Goal: Task Accomplishment & Management: Manage account settings

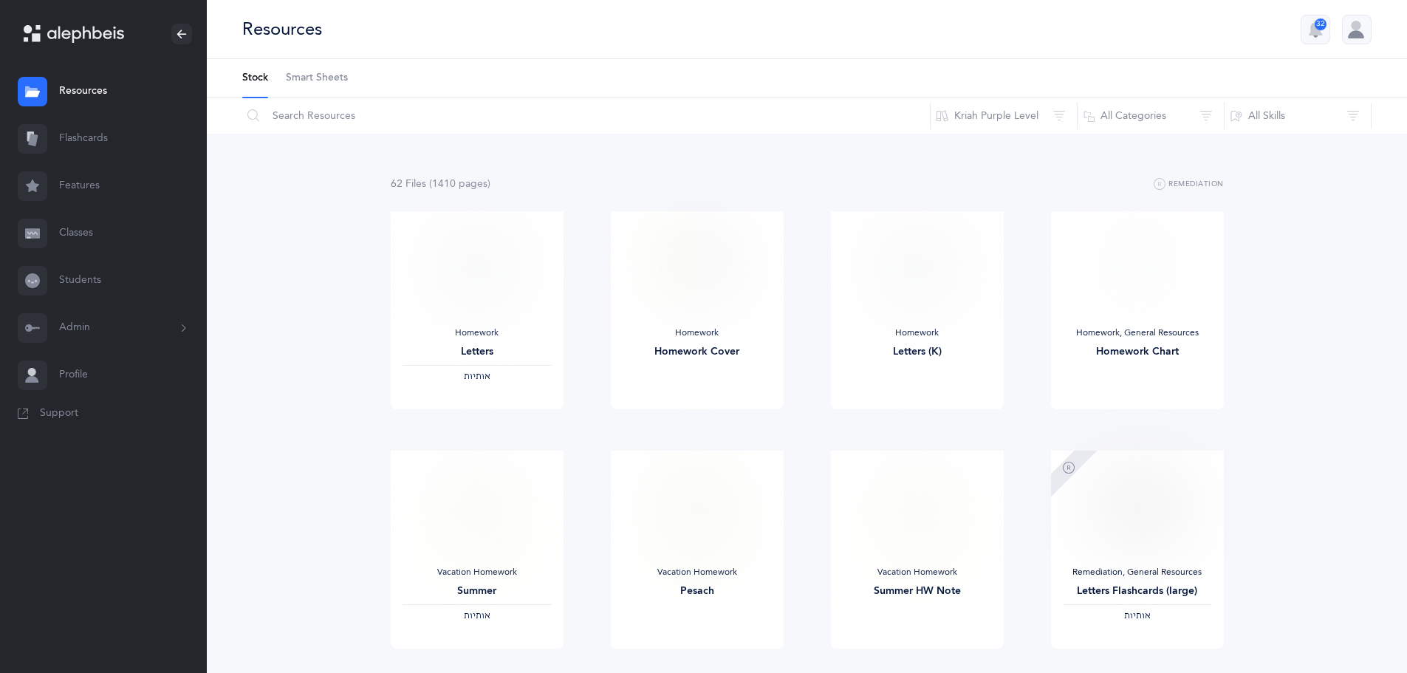
click at [73, 236] on link "Classes" at bounding box center [103, 233] width 207 height 47
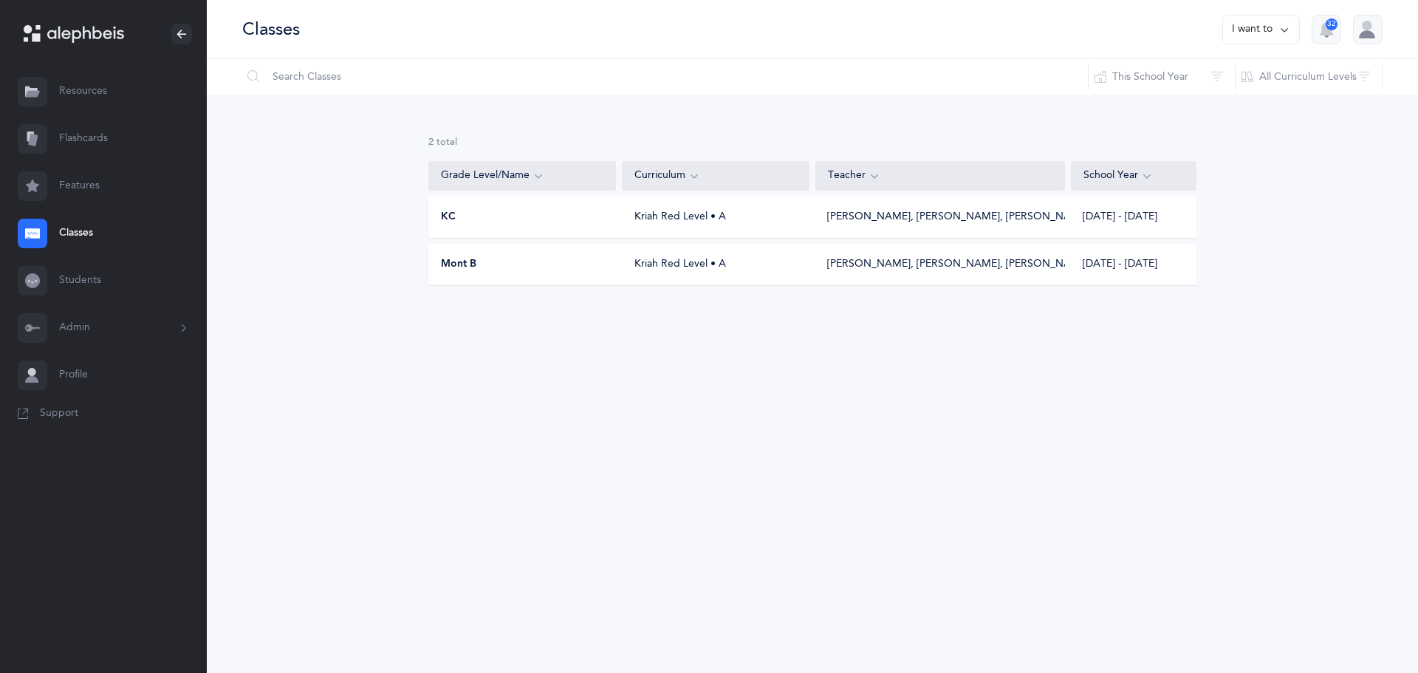
click at [1246, 29] on button "I want to" at bounding box center [1261, 30] width 78 height 30
click at [1251, 105] on button "Add new" at bounding box center [1246, 102] width 82 height 27
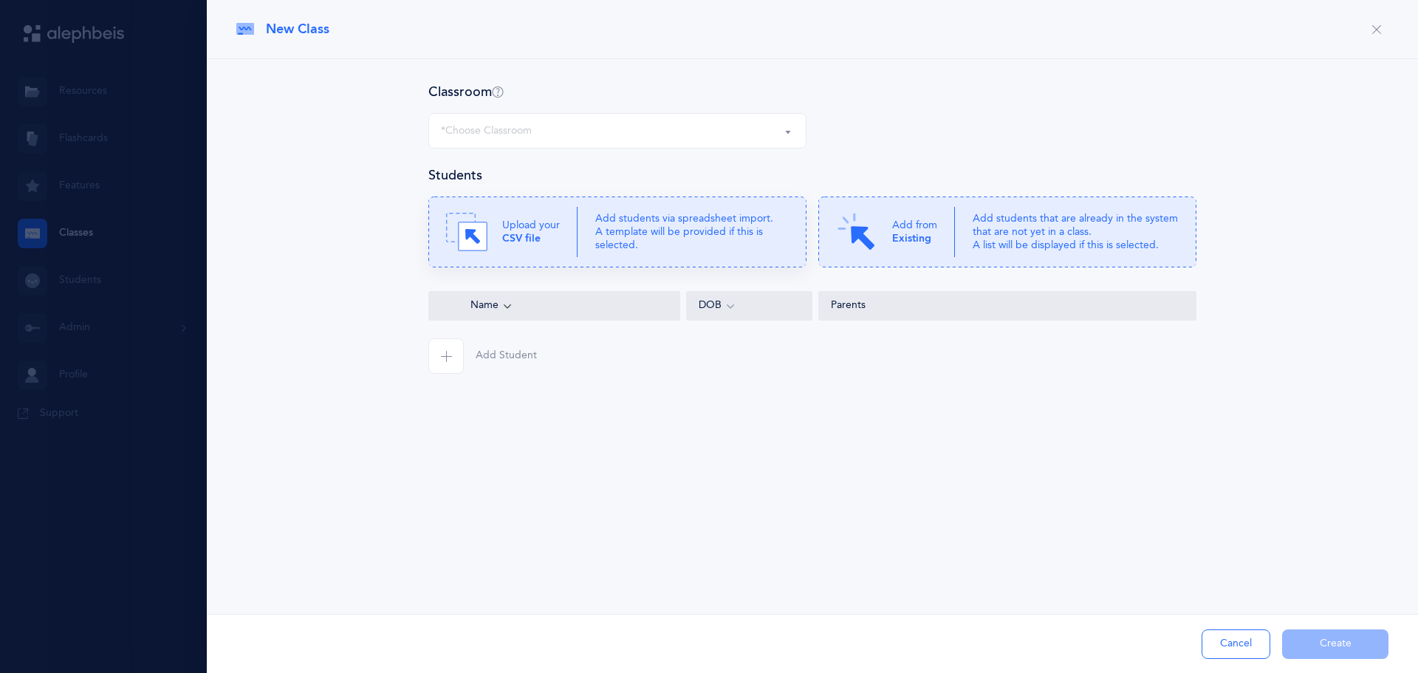
click at [617, 247] on p "Add students via spreadsheet import. A template will be provided if this is sel…" at bounding box center [691, 232] width 193 height 41
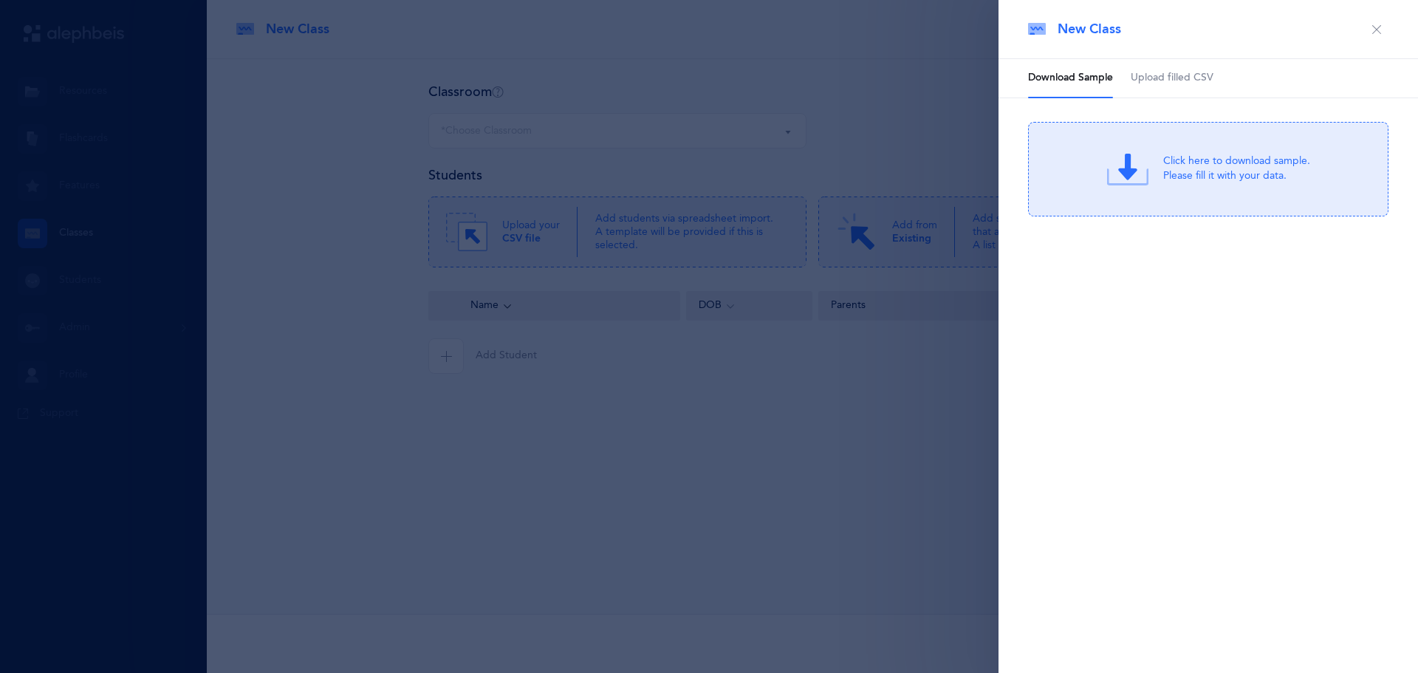
click at [1138, 189] on icon at bounding box center [1127, 168] width 41 height 41
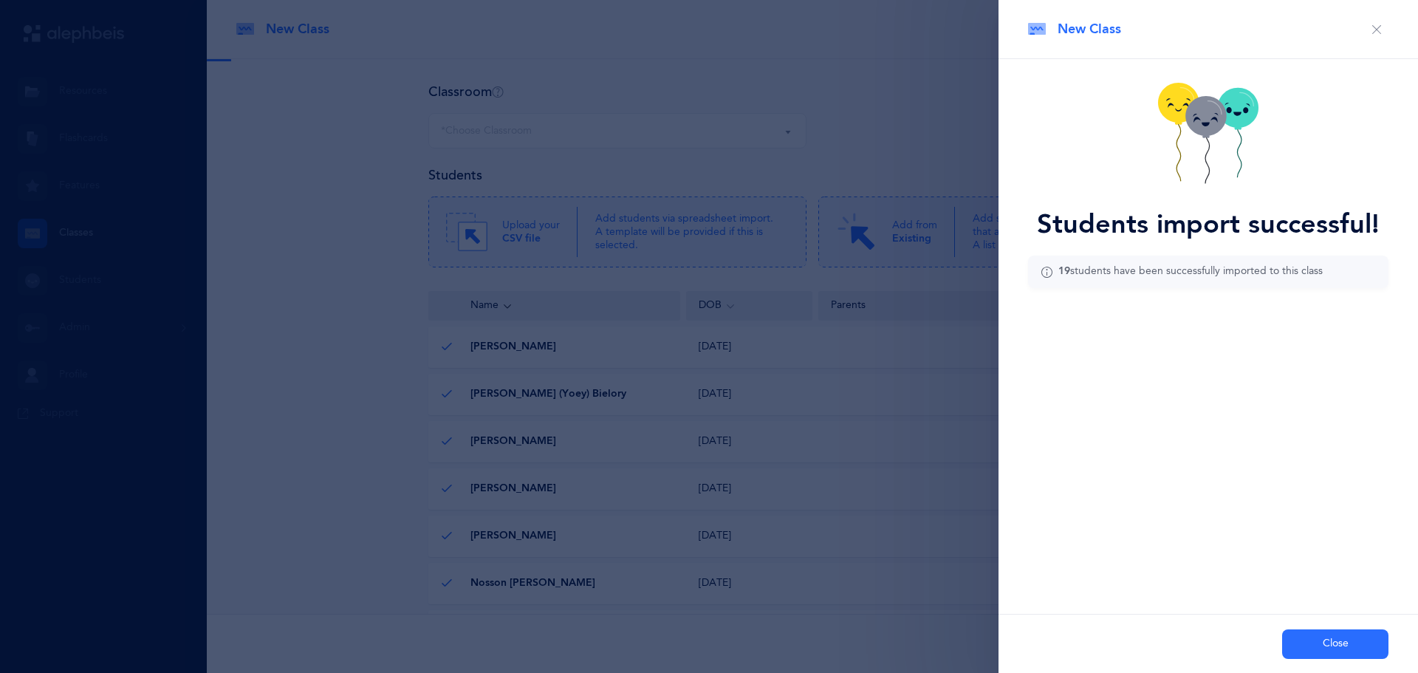
click at [1308, 645] on button "Close" at bounding box center [1335, 644] width 106 height 30
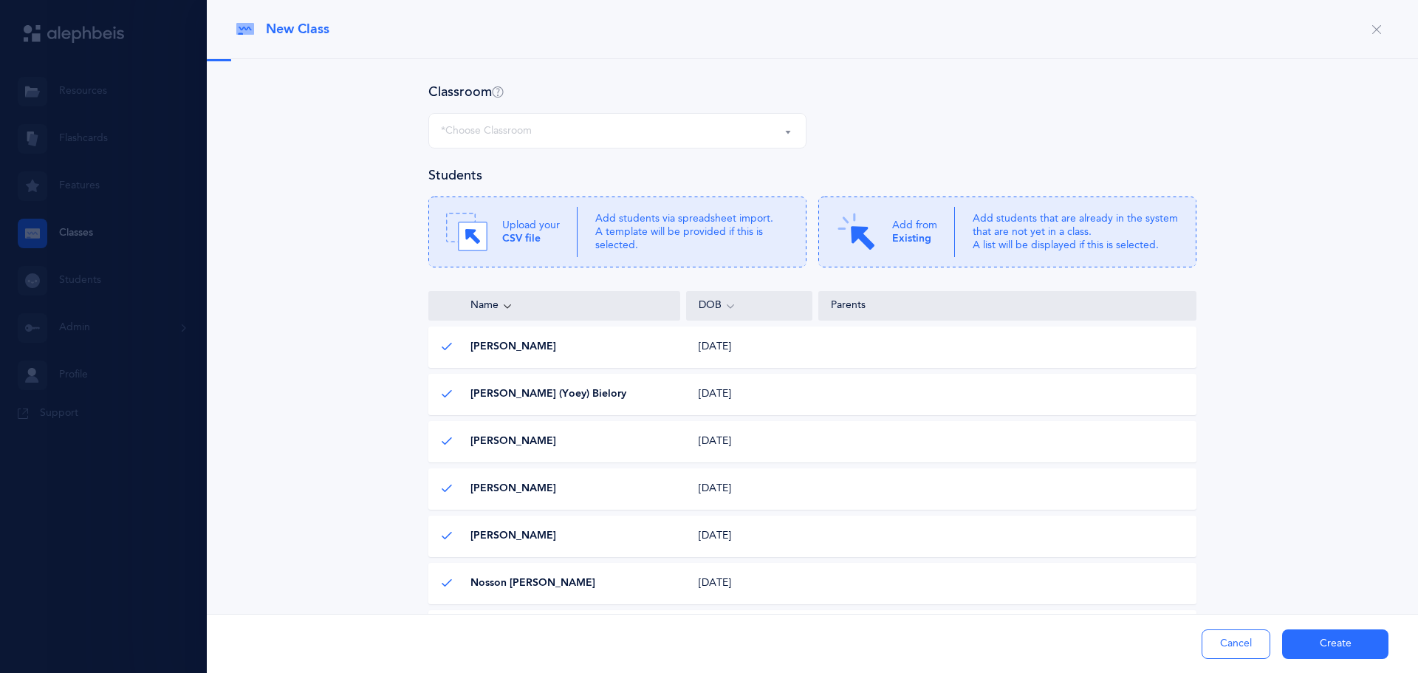
click at [500, 126] on div "*Choose Classroom" at bounding box center [486, 131] width 91 height 16
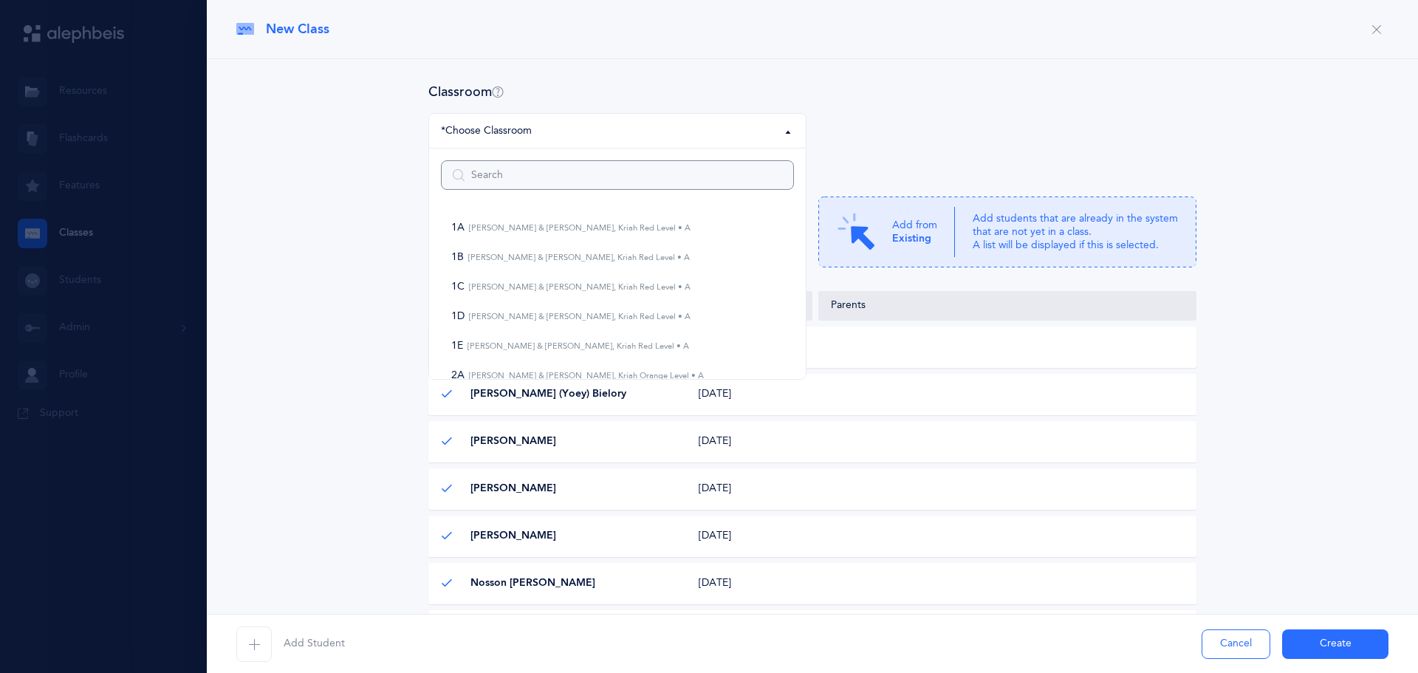
click at [487, 161] on input "Search" at bounding box center [617, 175] width 353 height 30
click at [487, 224] on small "[PERSON_NAME] & [PERSON_NAME], Kriah Red Level • A" at bounding box center [577, 228] width 226 height 10
select select "957"
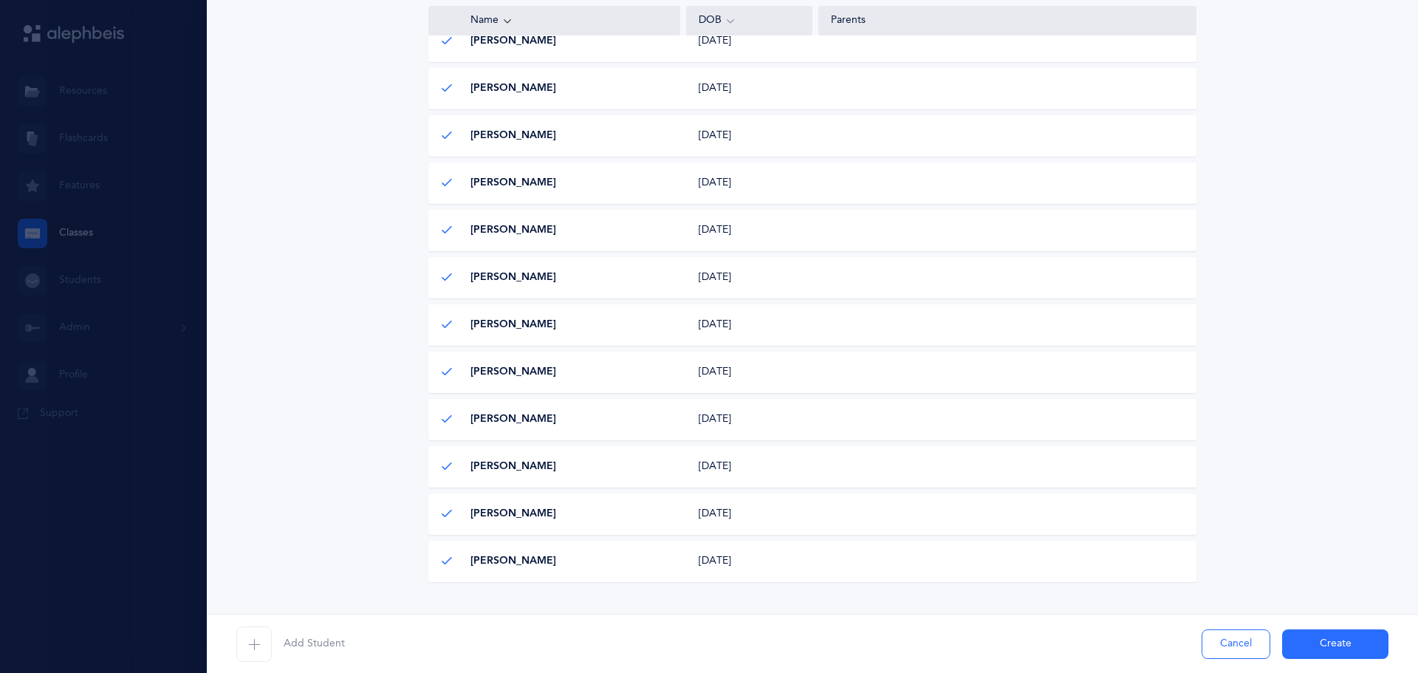
scroll to position [682, 0]
click at [1311, 640] on button "Create" at bounding box center [1335, 644] width 106 height 30
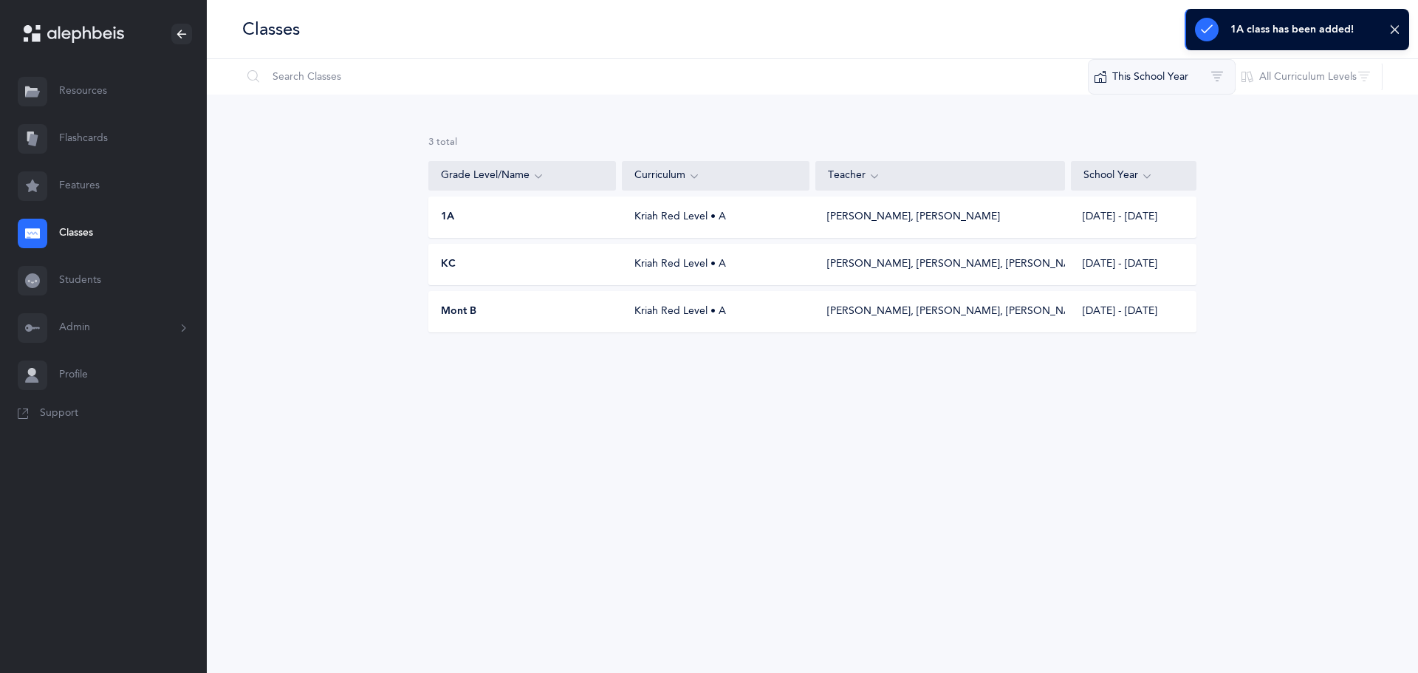
click at [1159, 80] on button "This School Year" at bounding box center [1162, 76] width 148 height 35
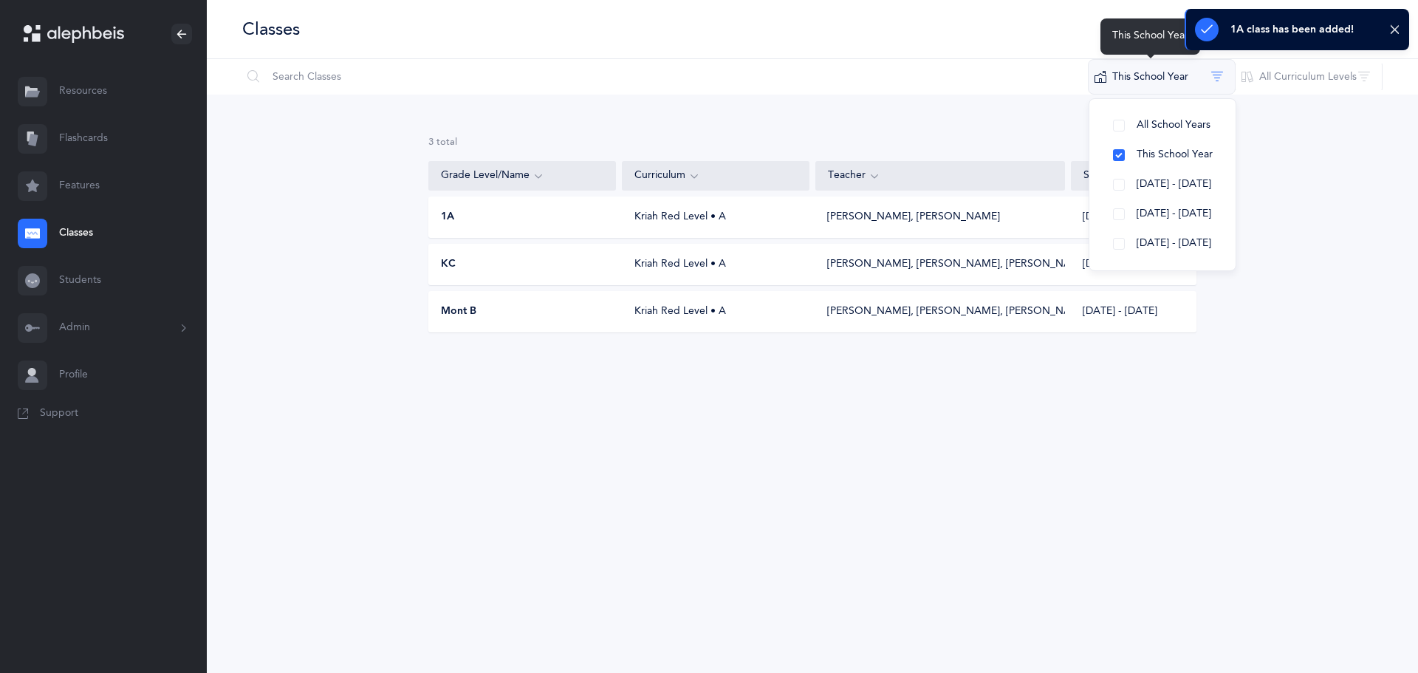
click at [1159, 80] on button "This School Year" at bounding box center [1162, 76] width 148 height 35
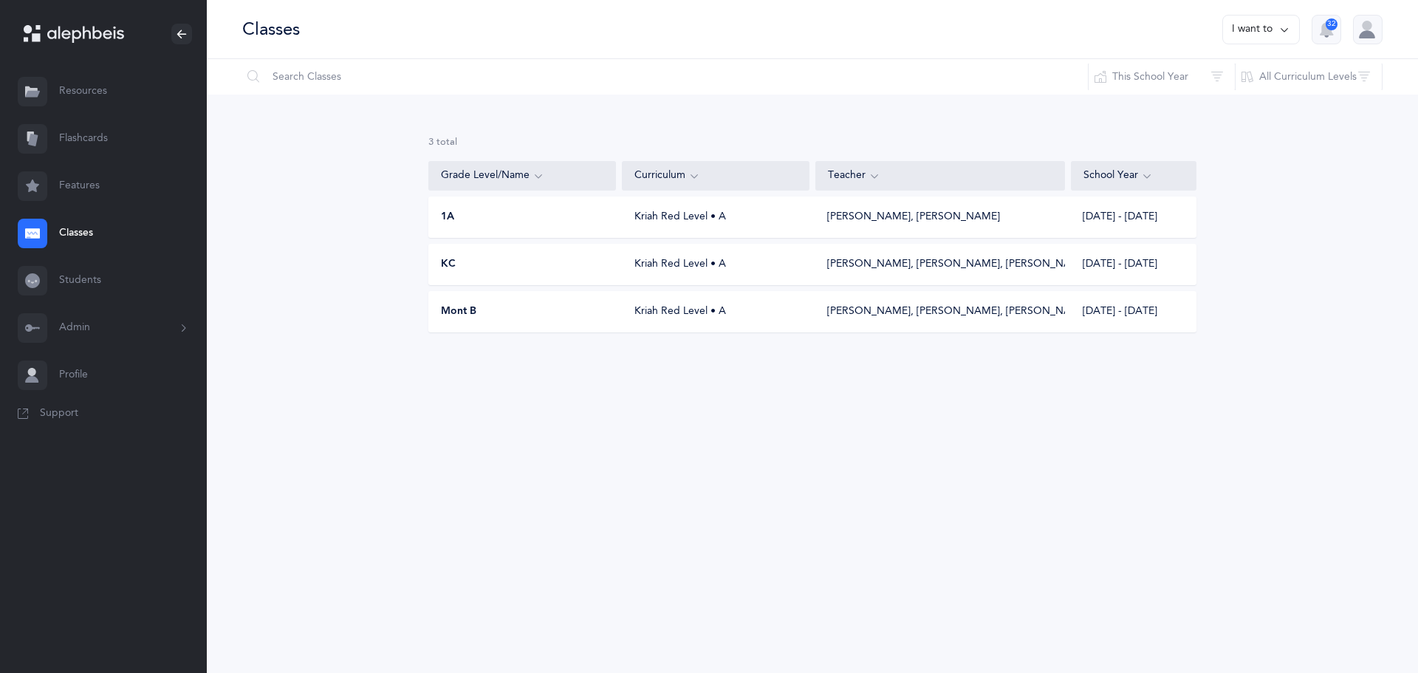
click at [1234, 34] on button "I want to" at bounding box center [1261, 30] width 78 height 30
click at [1221, 100] on button "Add new" at bounding box center [1246, 102] width 82 height 27
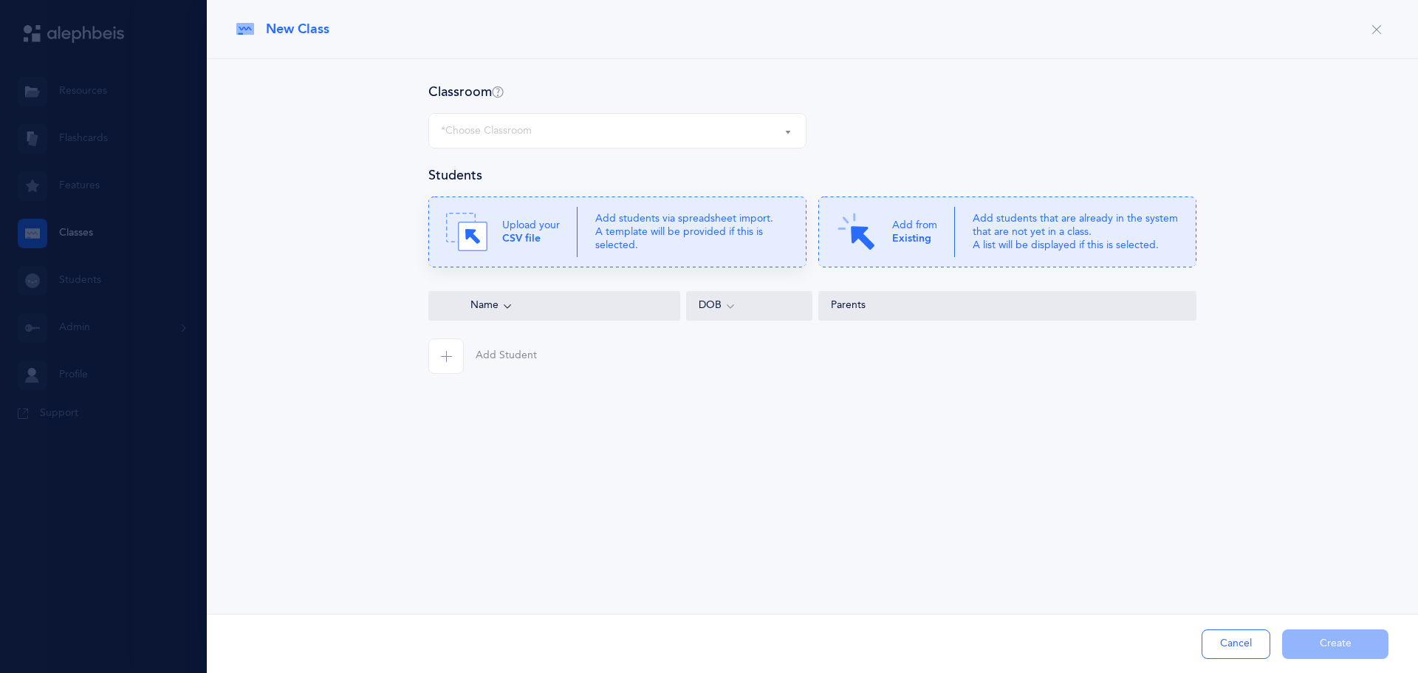
click at [531, 235] on b "CSV file" at bounding box center [521, 239] width 38 height 12
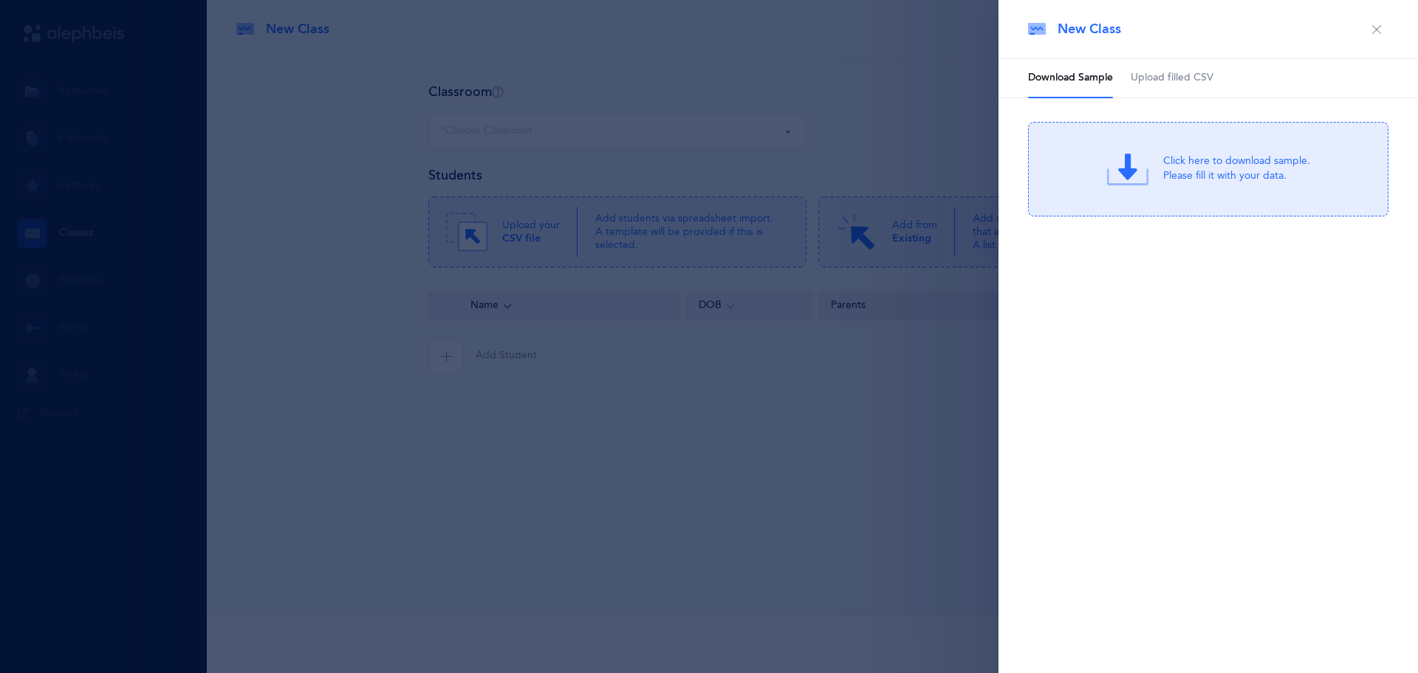
click at [1154, 180] on div "Click here to download sample. Please fill it with your data." at bounding box center [1208, 169] width 360 height 95
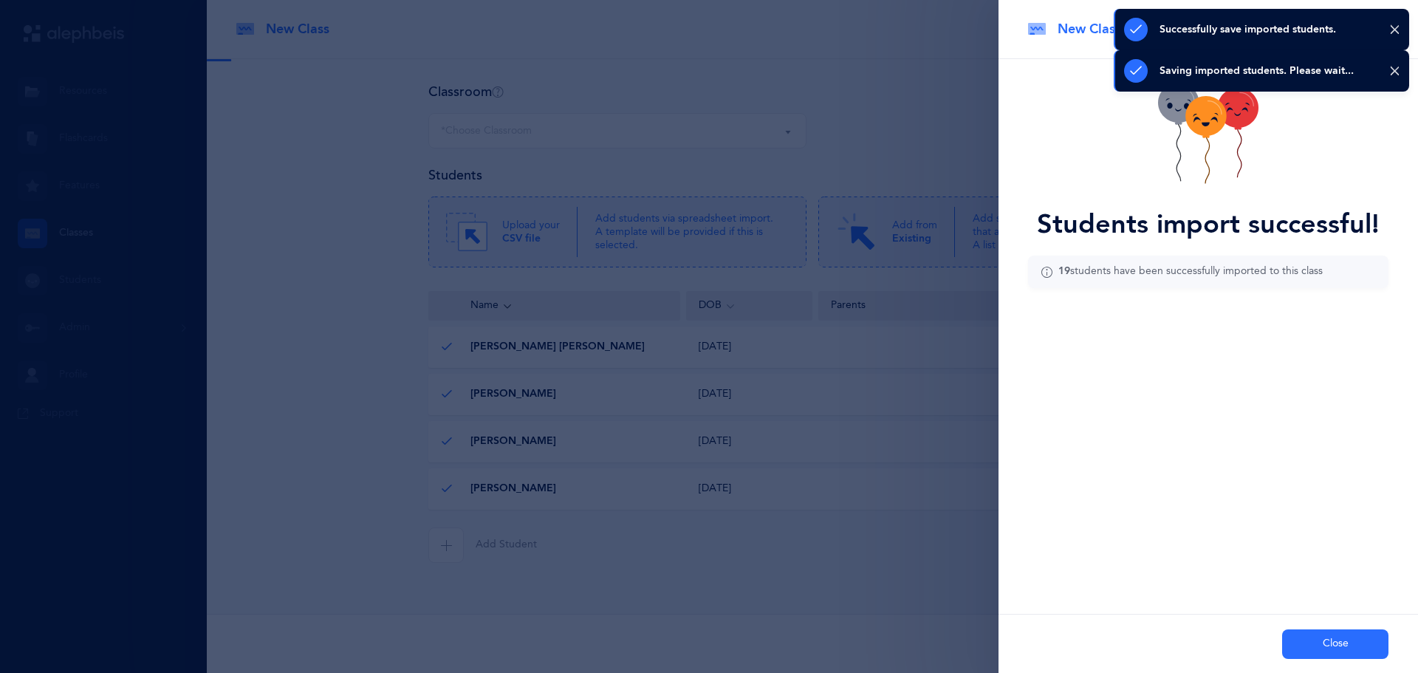
click at [1310, 637] on button "Close" at bounding box center [1335, 644] width 106 height 30
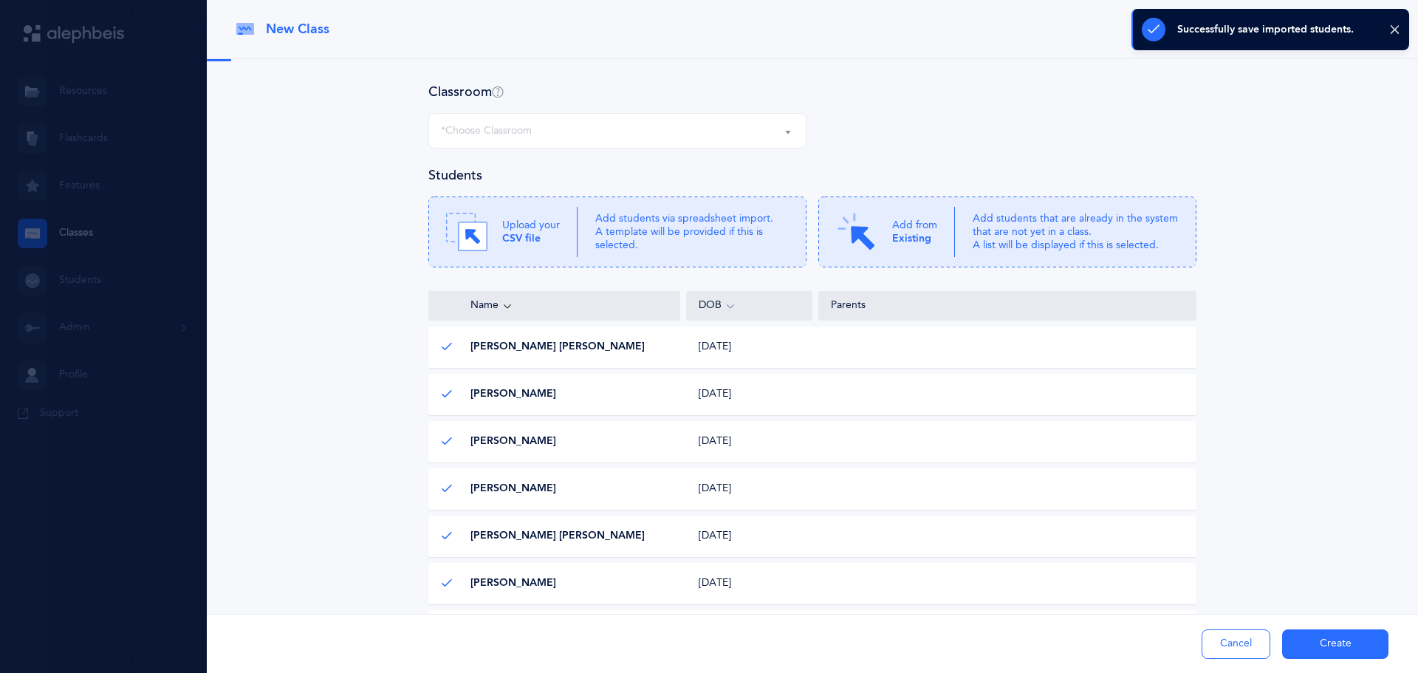
click at [516, 113] on button "*Choose Classroom" at bounding box center [617, 130] width 378 height 35
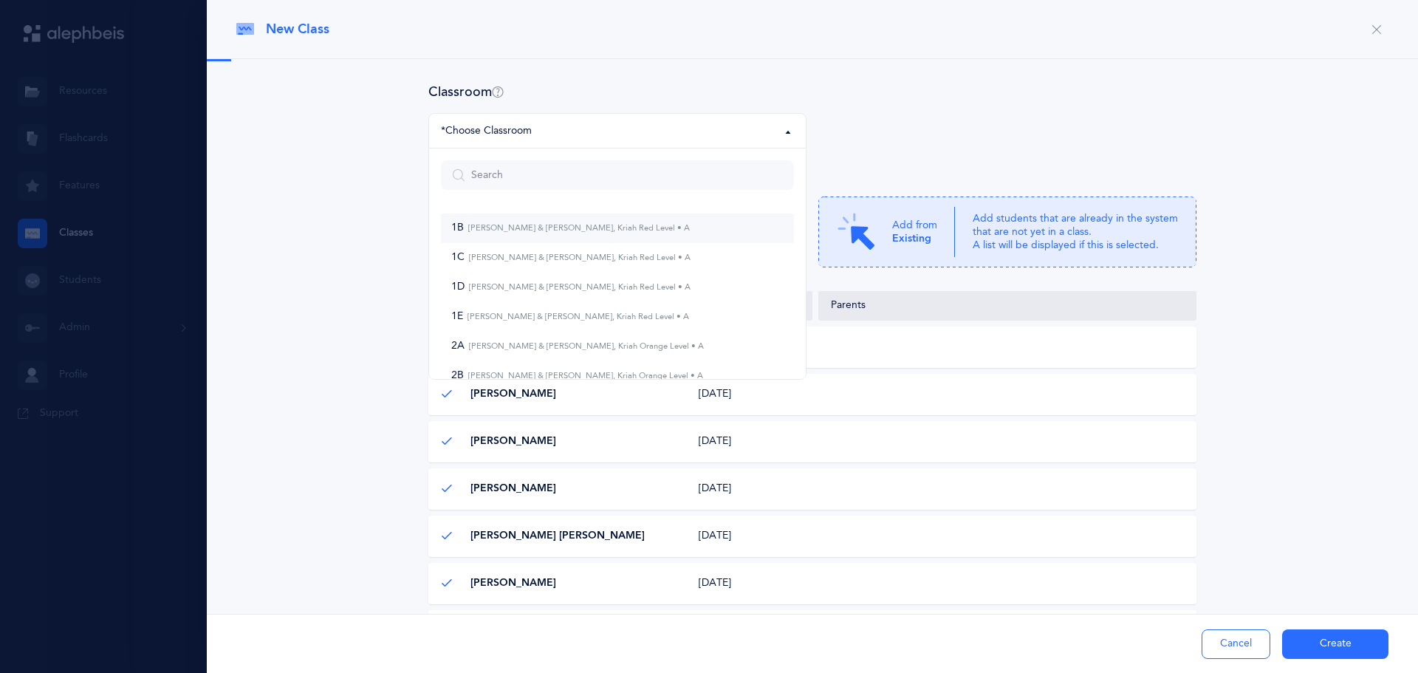
click at [469, 229] on small "[PERSON_NAME] & [PERSON_NAME], Kriah Red Level • A" at bounding box center [577, 228] width 226 height 10
select select "959"
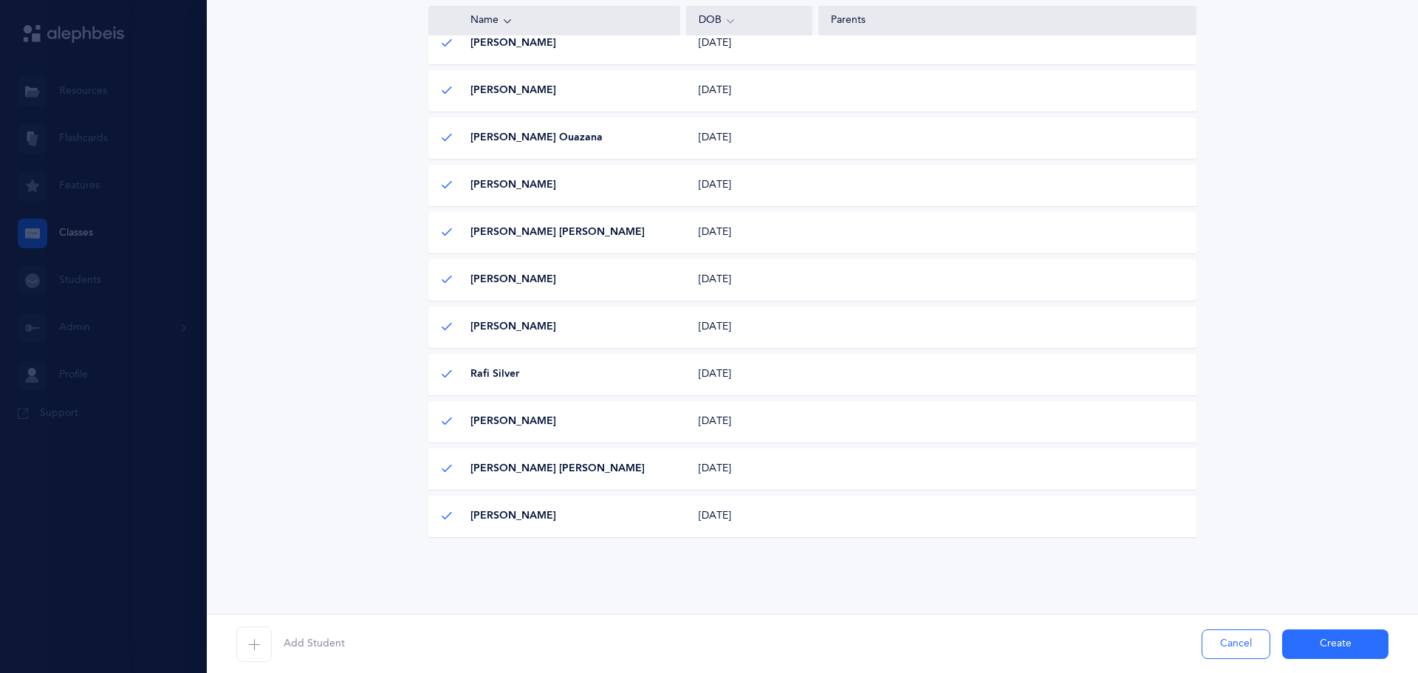
click at [1319, 642] on button "Create" at bounding box center [1335, 644] width 106 height 30
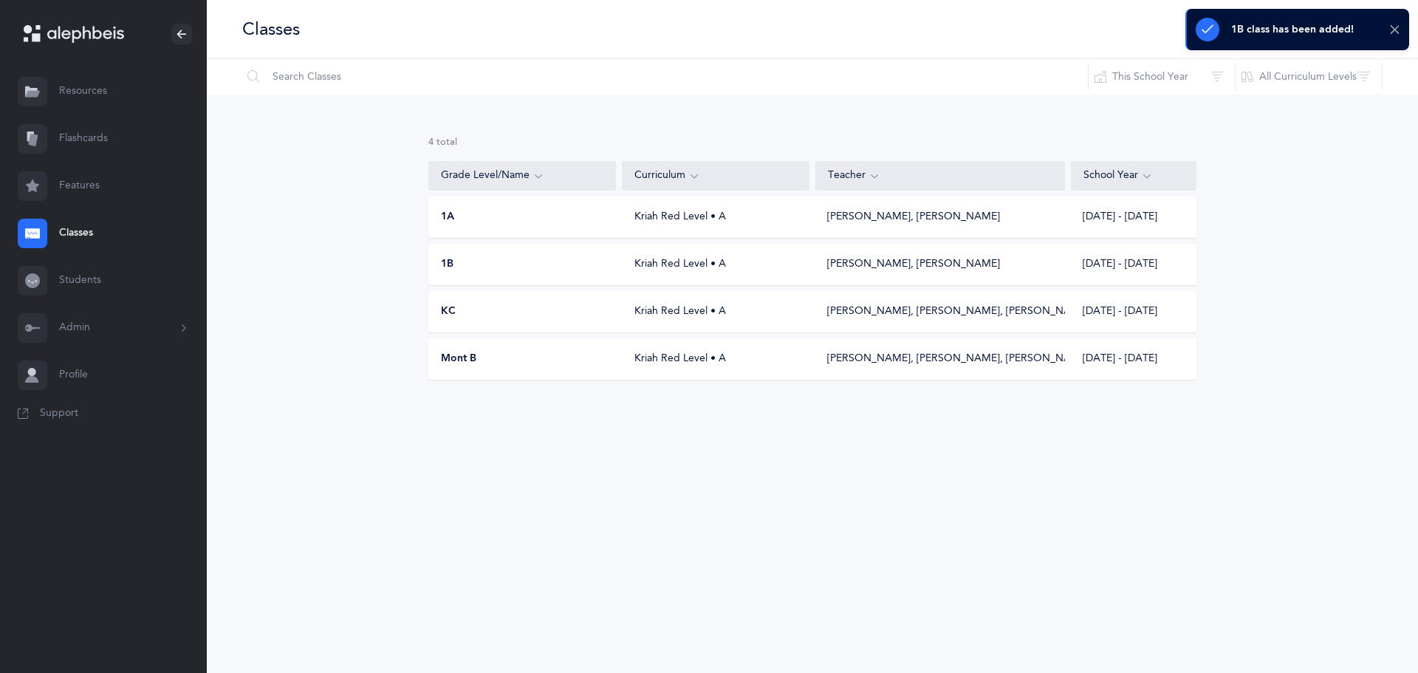
click at [1395, 29] on icon at bounding box center [1394, 30] width 11 height 13
click at [1254, 30] on button "I want to" at bounding box center [1261, 30] width 78 height 30
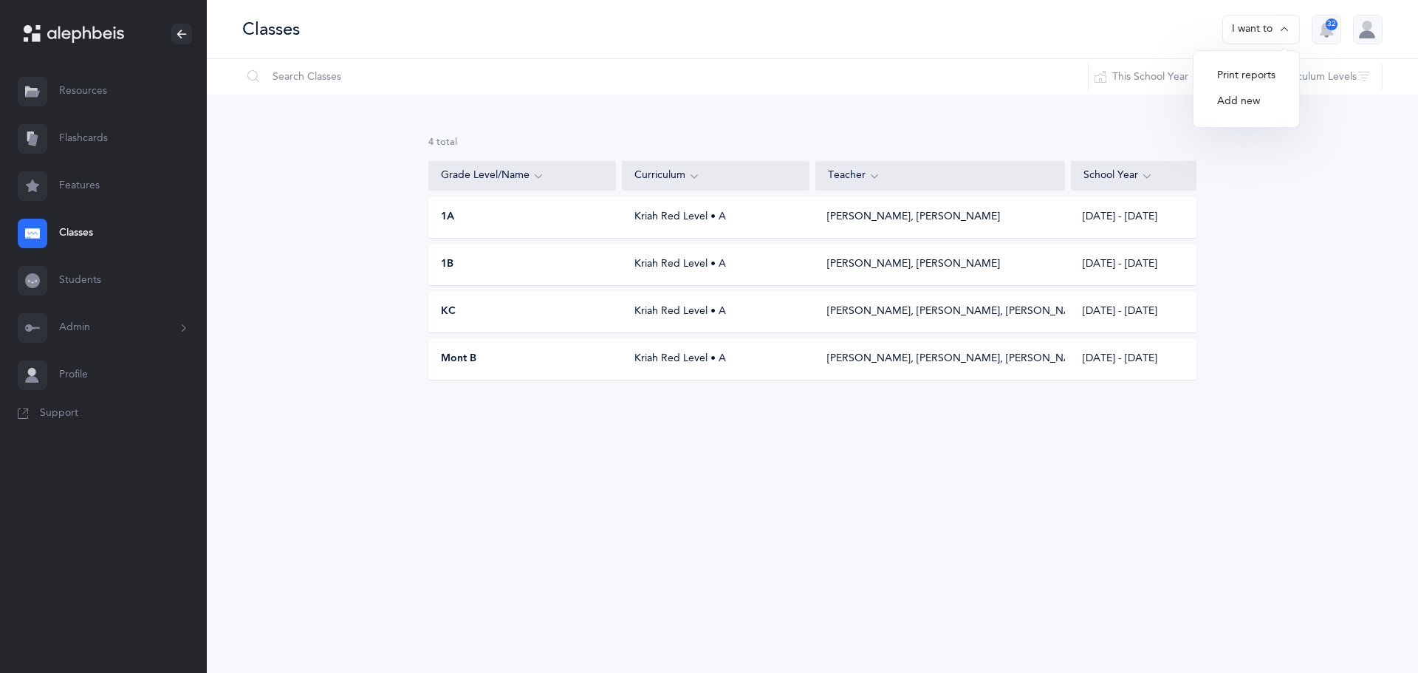
click at [1250, 97] on button "Add new" at bounding box center [1246, 102] width 82 height 27
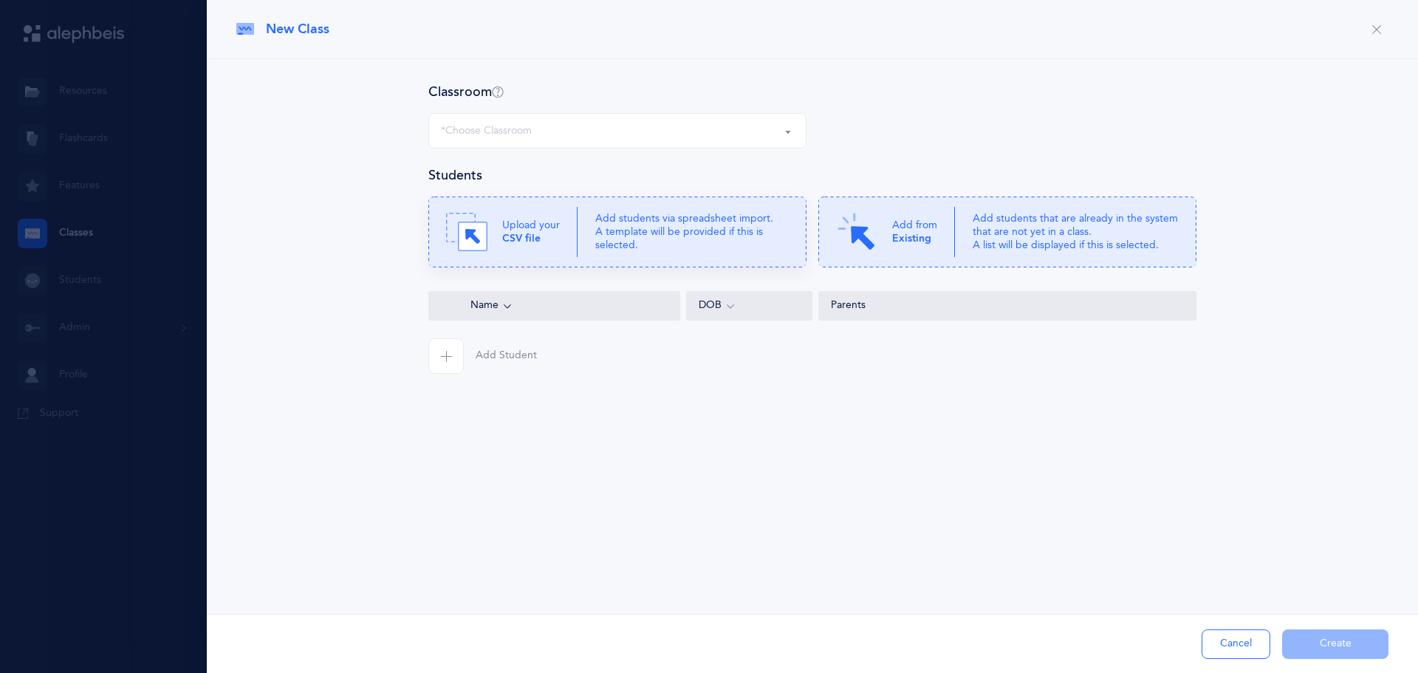
click at [584, 240] on icon at bounding box center [617, 231] width 378 height 71
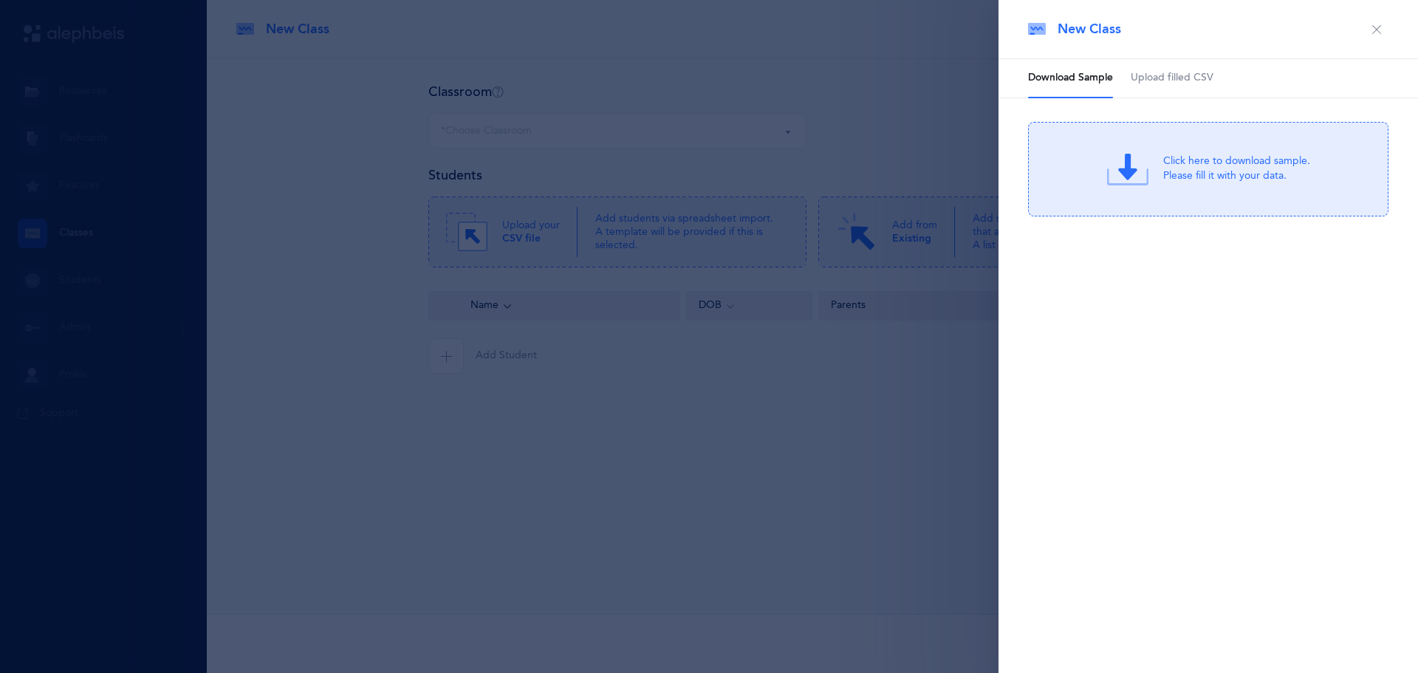
click at [1165, 83] on span "Upload filled CSV" at bounding box center [1171, 78] width 83 height 15
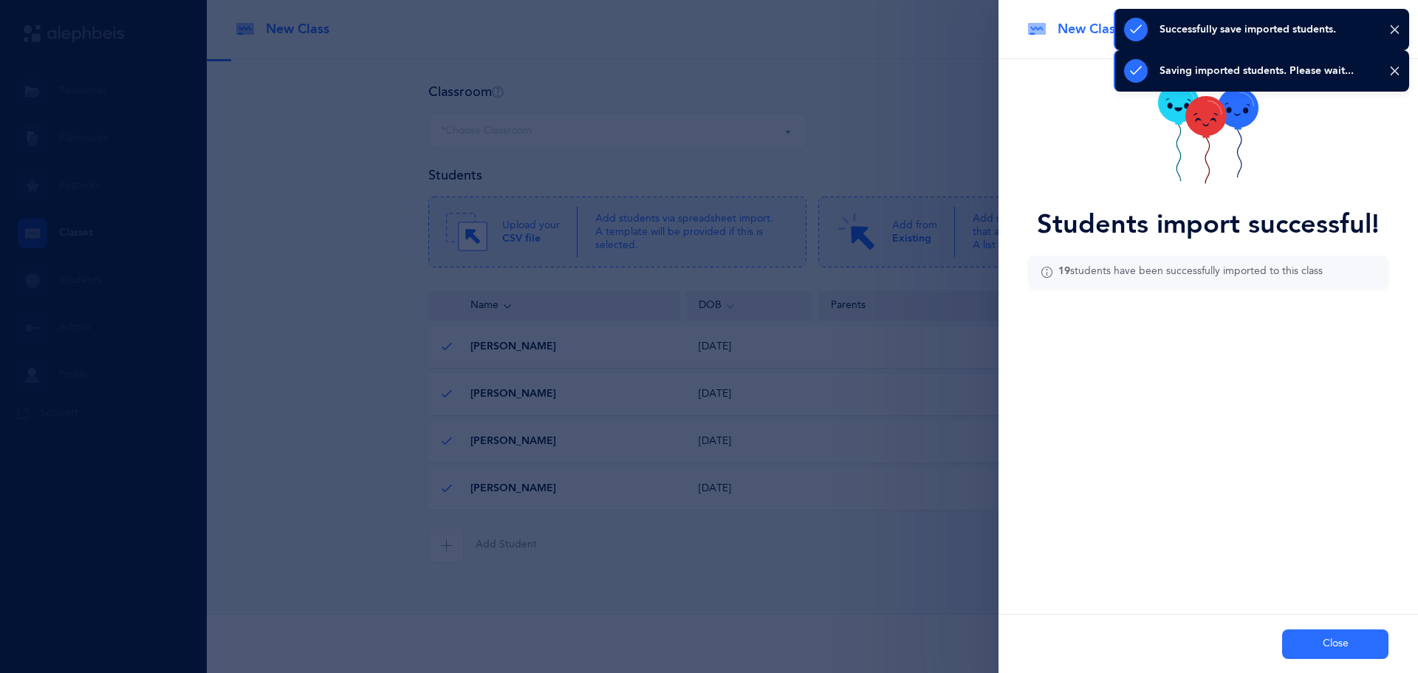
click at [1308, 642] on button "Close" at bounding box center [1335, 644] width 106 height 30
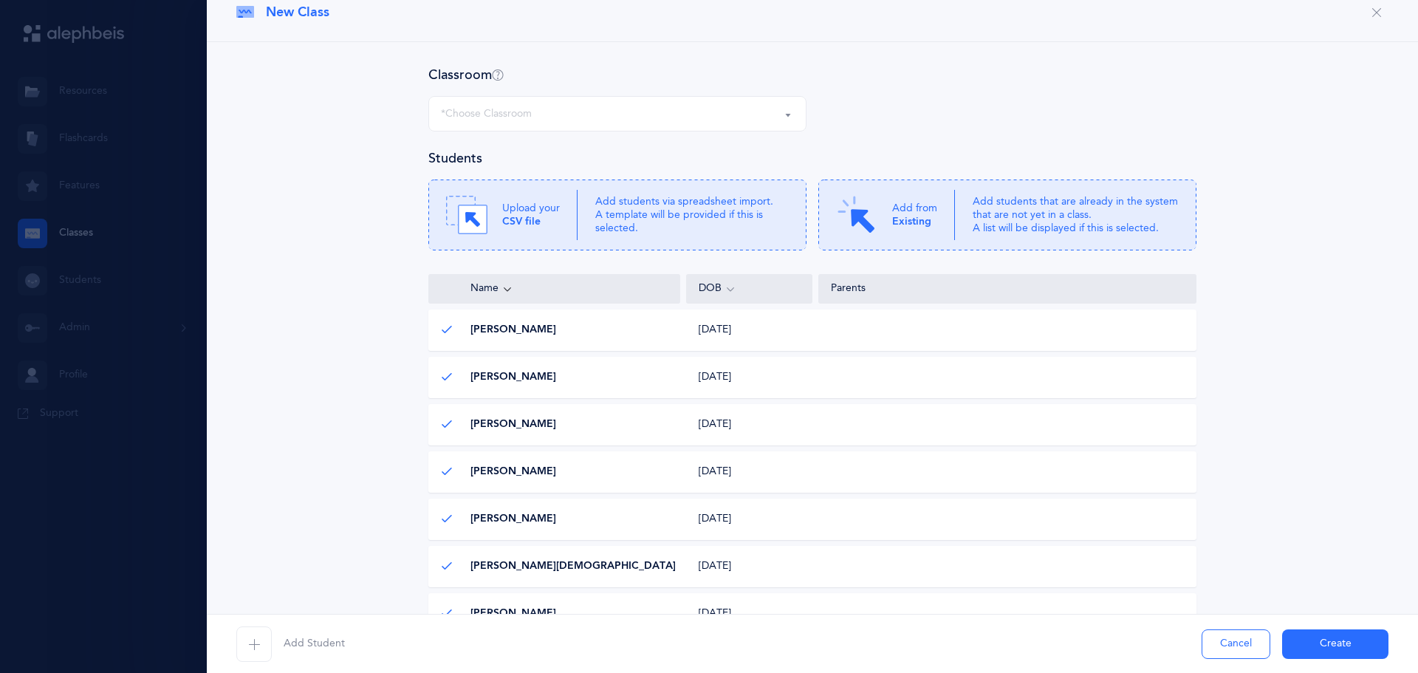
scroll to position [0, 0]
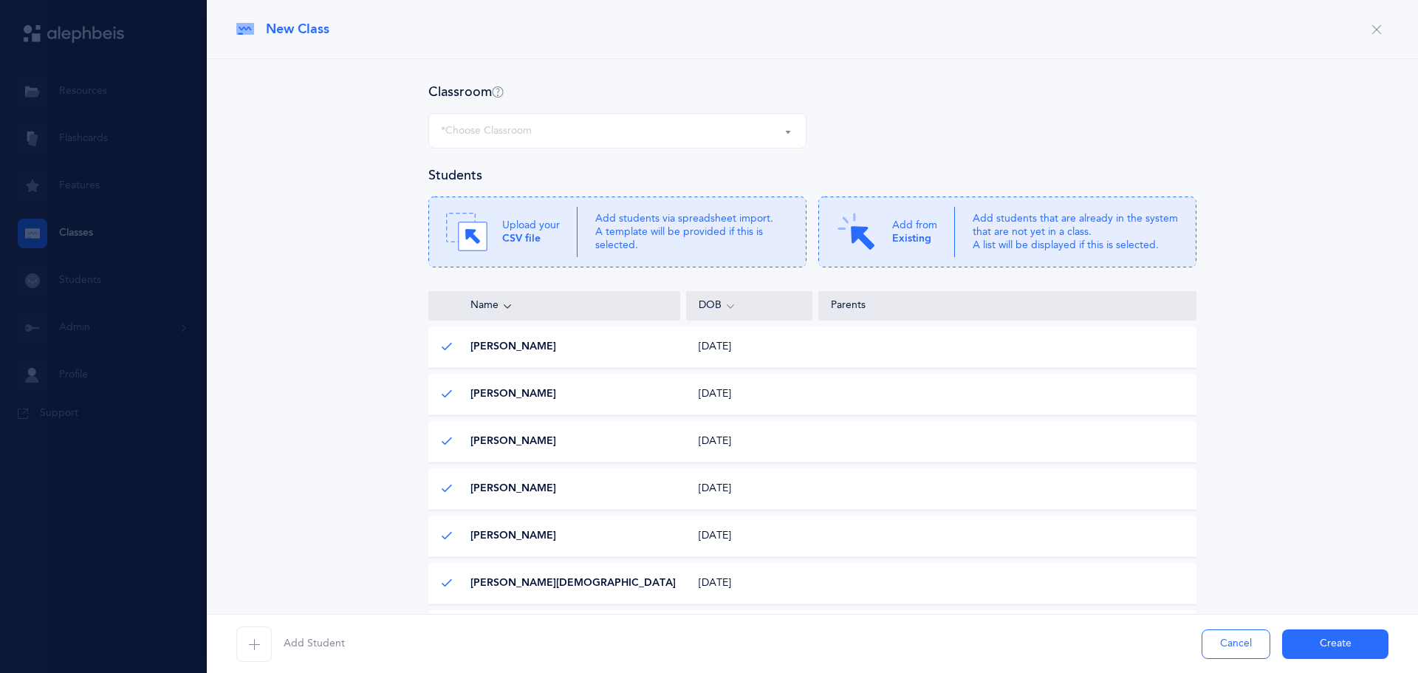
click at [615, 127] on div "*Choose Classroom" at bounding box center [617, 130] width 353 height 25
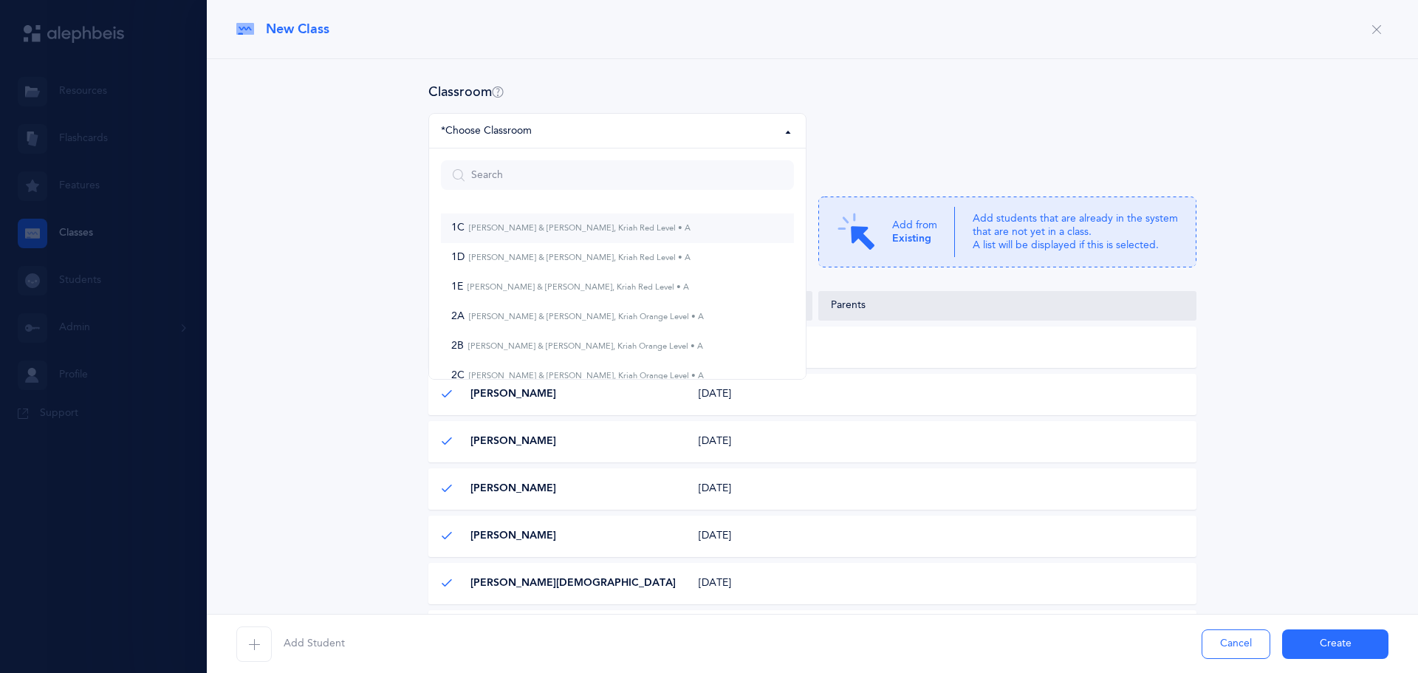
click at [538, 232] on small "[PERSON_NAME] & [PERSON_NAME], Kriah Red Level • A" at bounding box center [577, 228] width 226 height 10
select select "960"
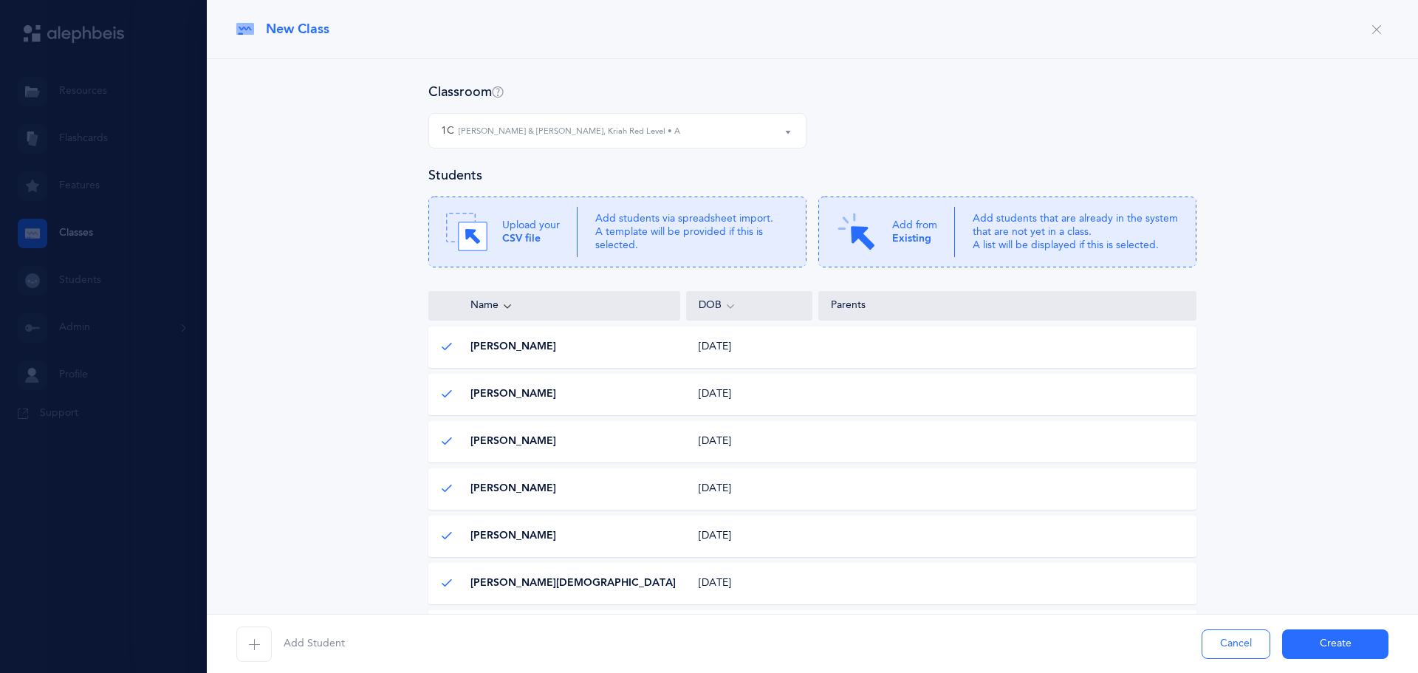
click at [1315, 644] on button "Create" at bounding box center [1335, 644] width 106 height 30
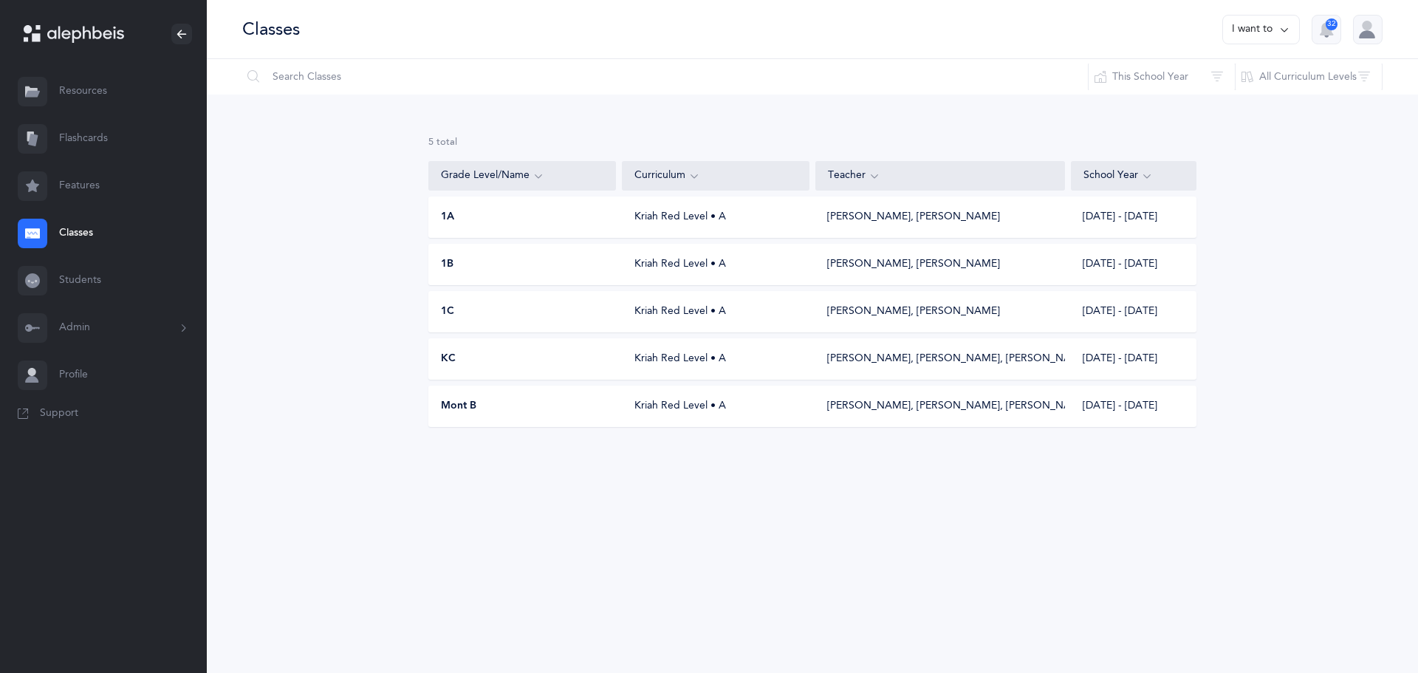
click at [1240, 33] on button "I want to" at bounding box center [1261, 30] width 78 height 30
click at [1243, 97] on button "Add new" at bounding box center [1246, 102] width 82 height 27
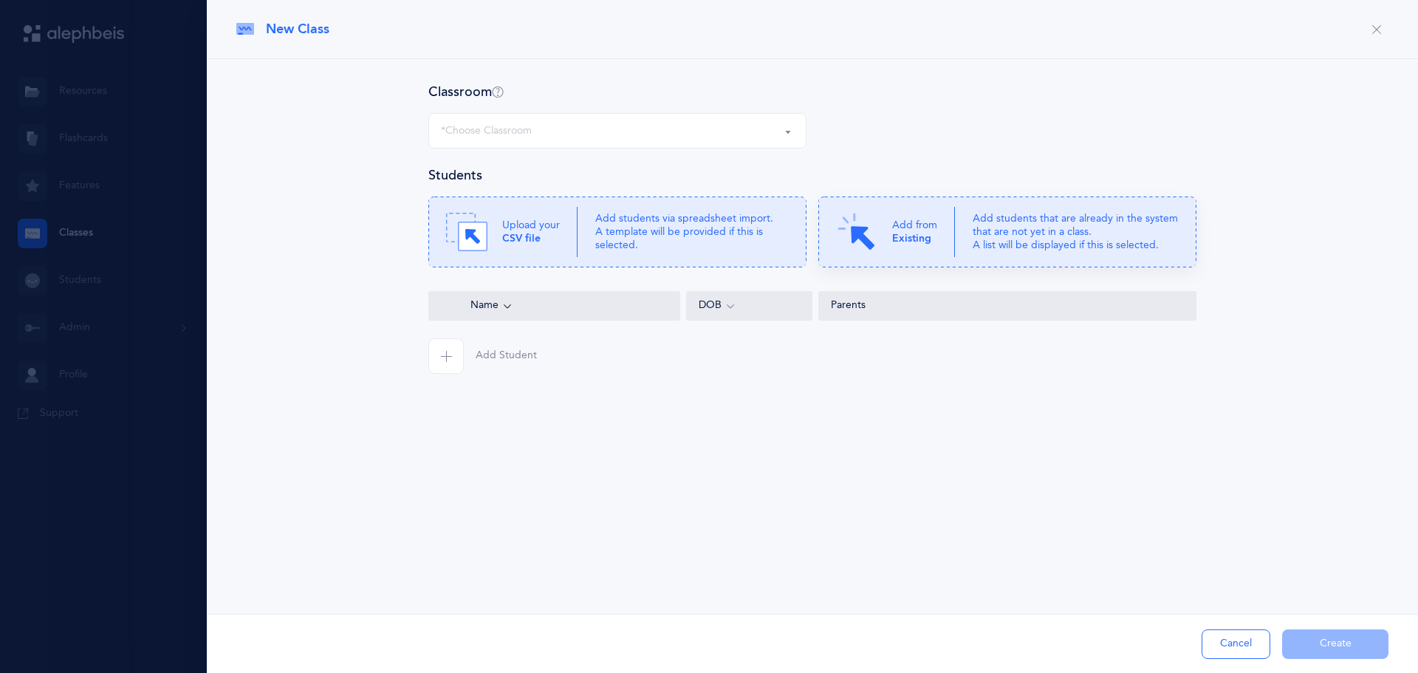
click at [930, 240] on p "Add from Existing" at bounding box center [914, 232] width 45 height 27
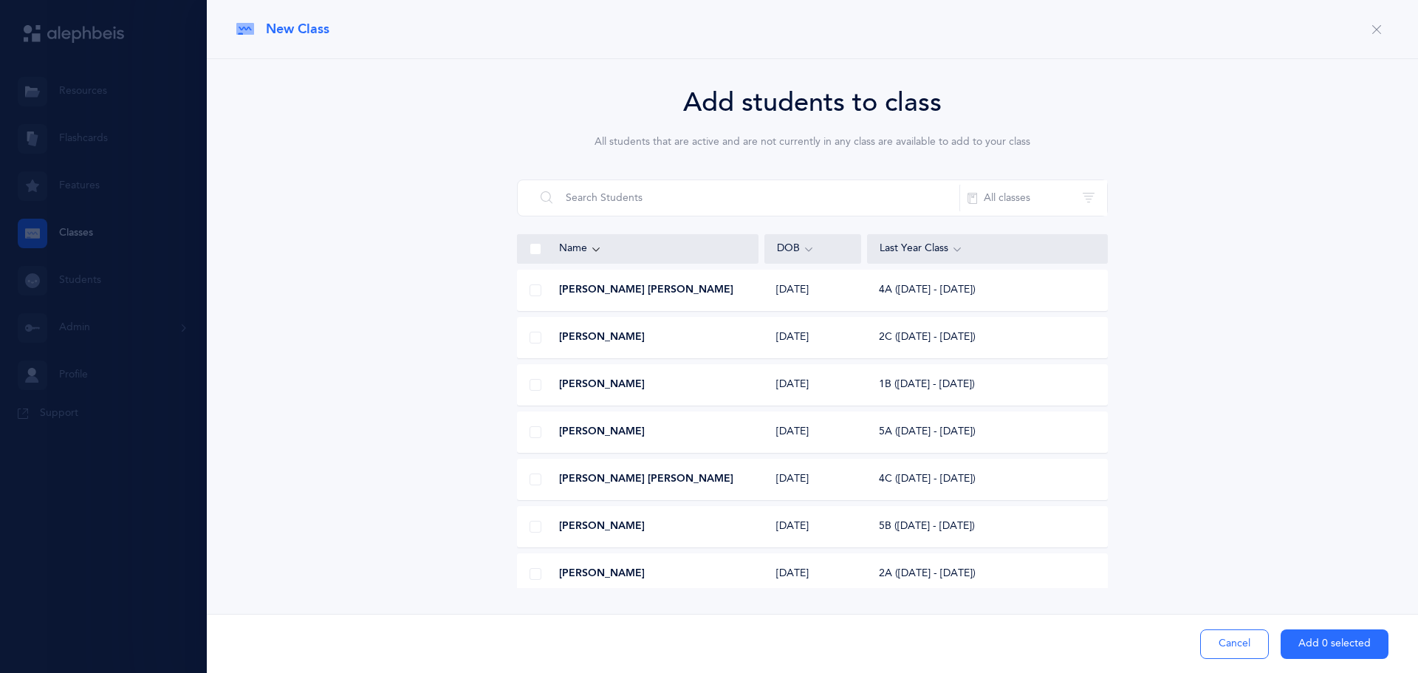
click at [1380, 33] on icon "button" at bounding box center [1376, 30] width 12 height 12
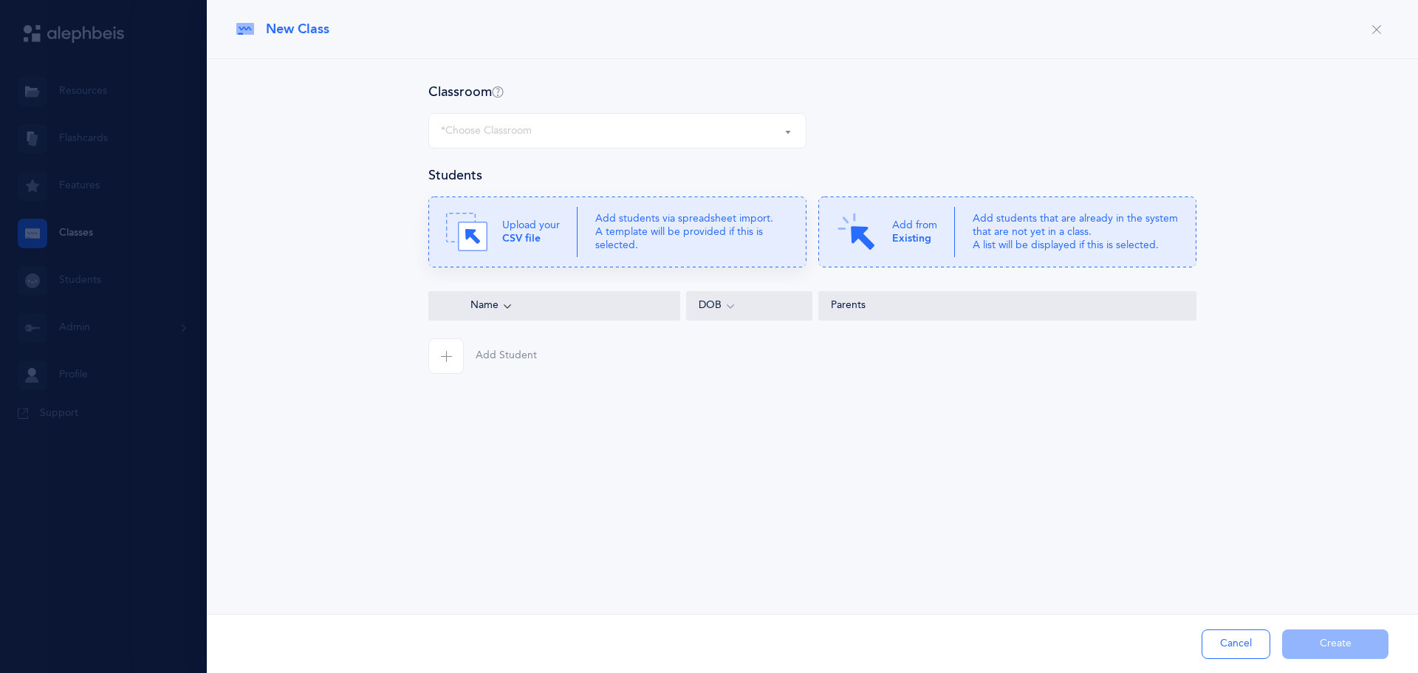
click at [600, 215] on p "Add students via spreadsheet import. A template will be provided if this is sel…" at bounding box center [691, 232] width 193 height 41
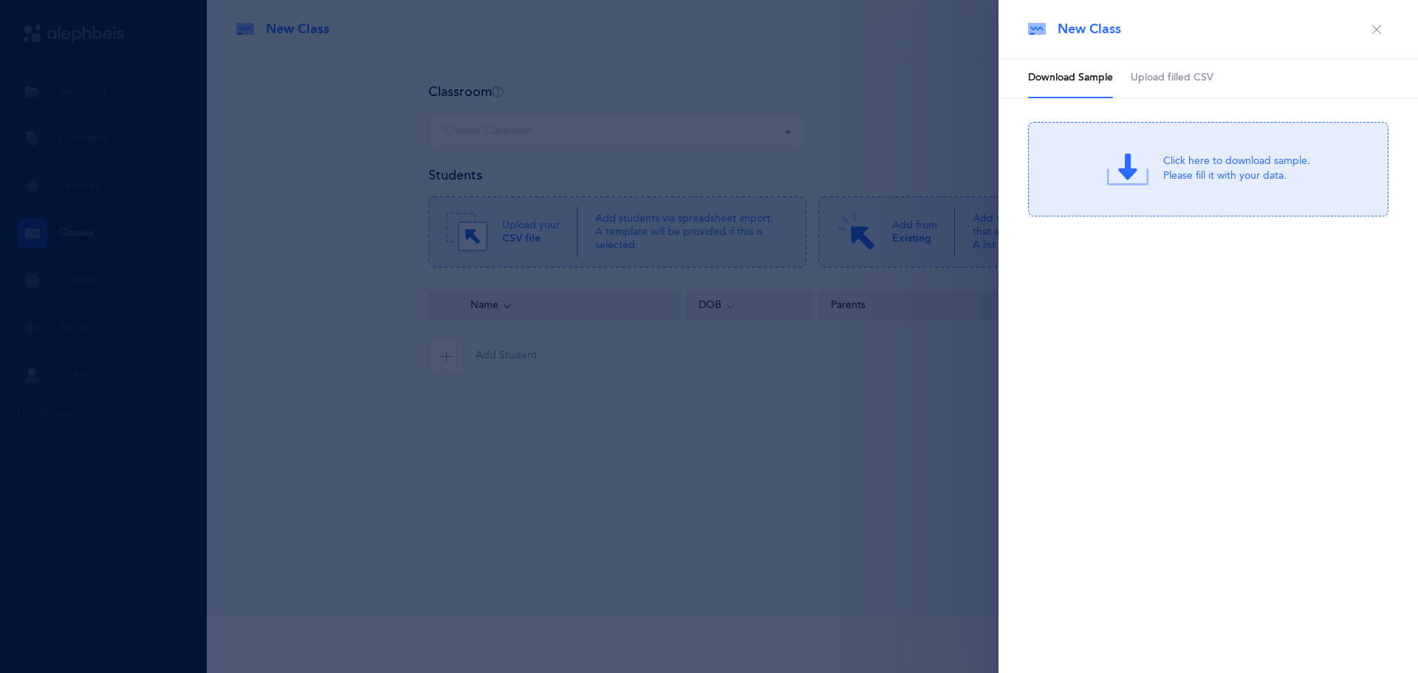
click at [1176, 71] on span "Upload filled CSV" at bounding box center [1171, 78] width 83 height 15
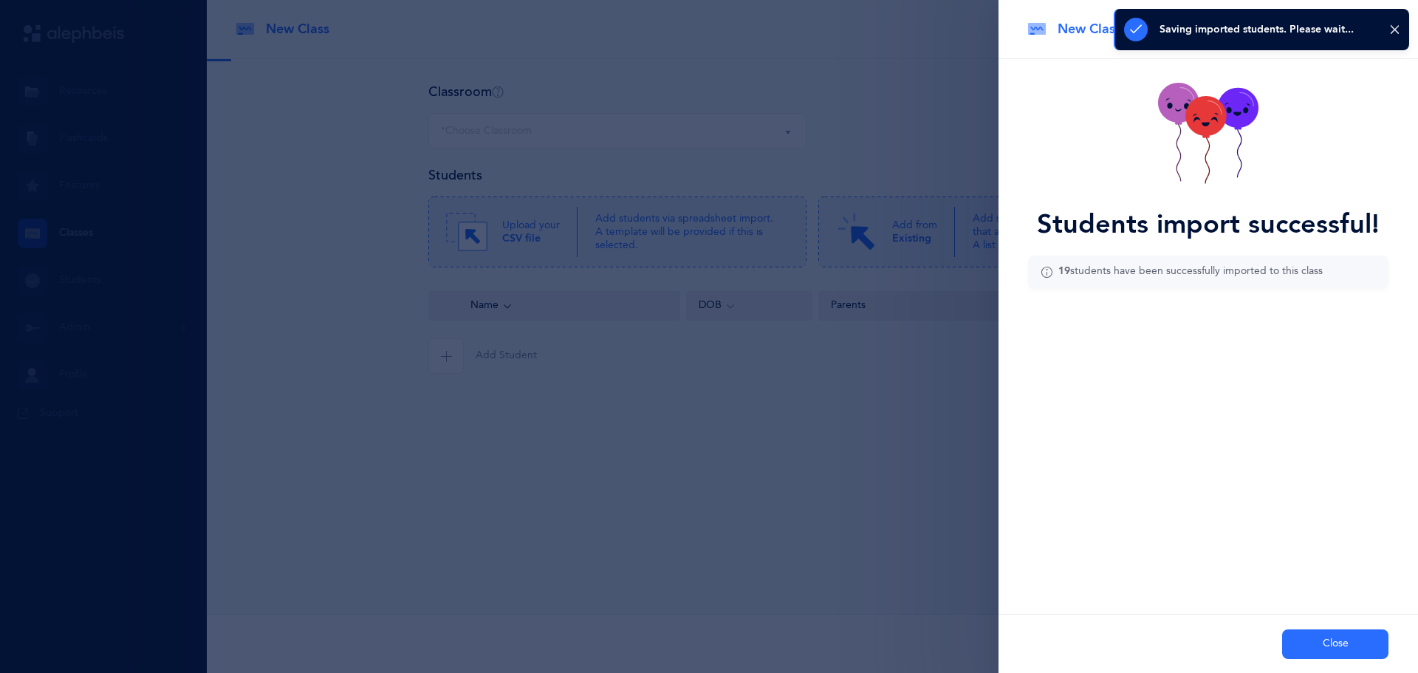
click at [1333, 644] on button "Close" at bounding box center [1335, 644] width 106 height 30
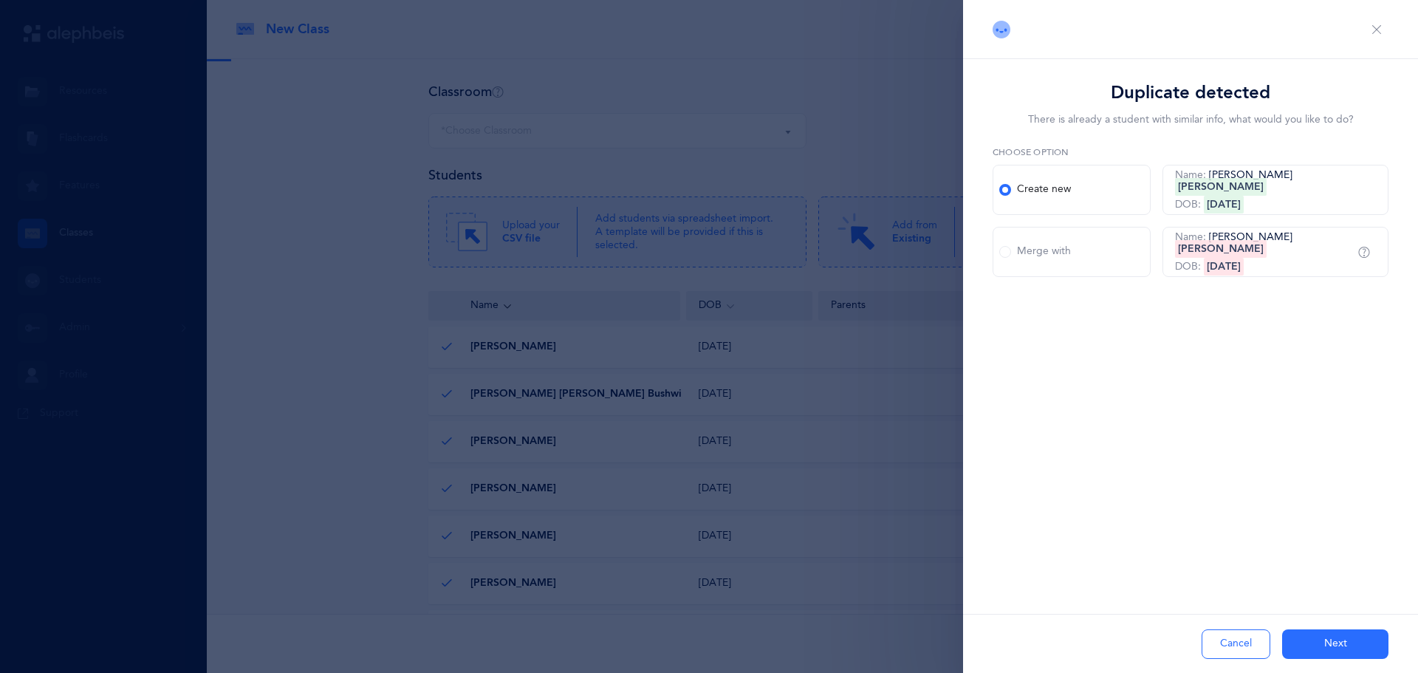
click at [1303, 635] on button "Next" at bounding box center [1335, 644] width 106 height 30
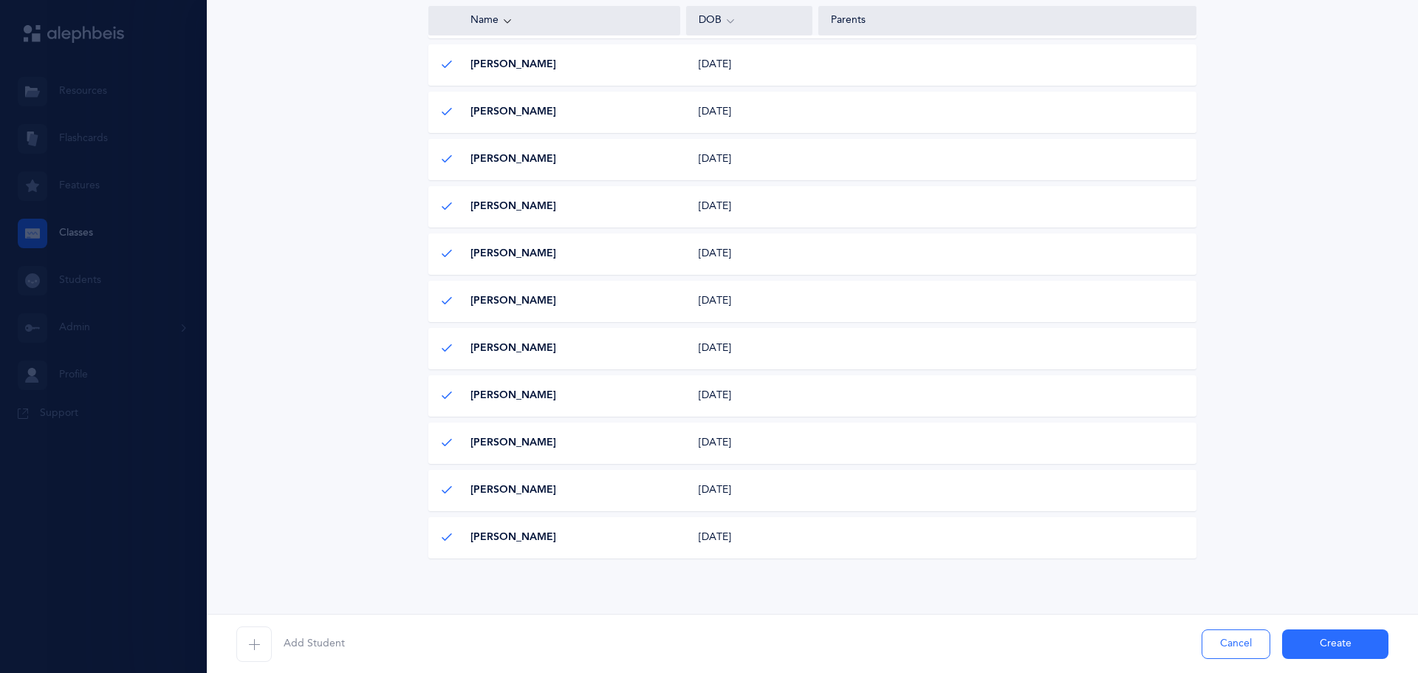
scroll to position [682, 0]
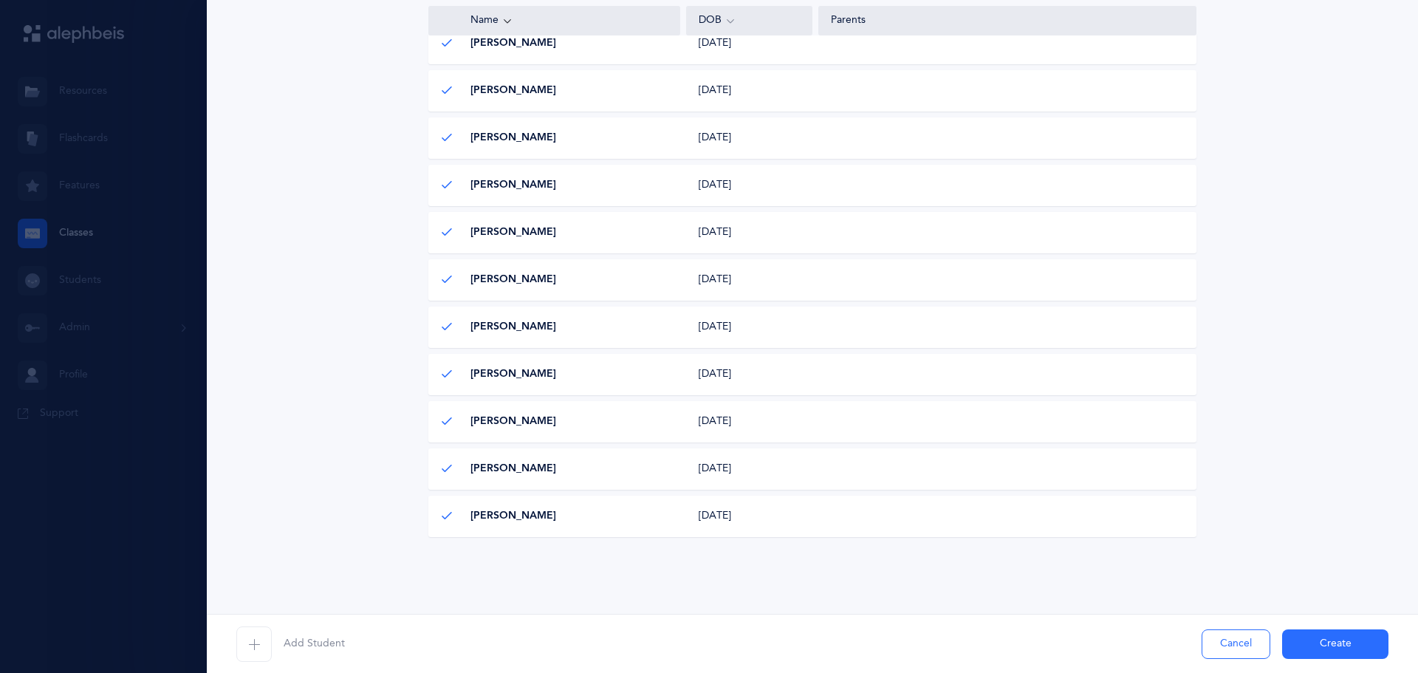
click at [1305, 649] on button "Create" at bounding box center [1335, 644] width 106 height 30
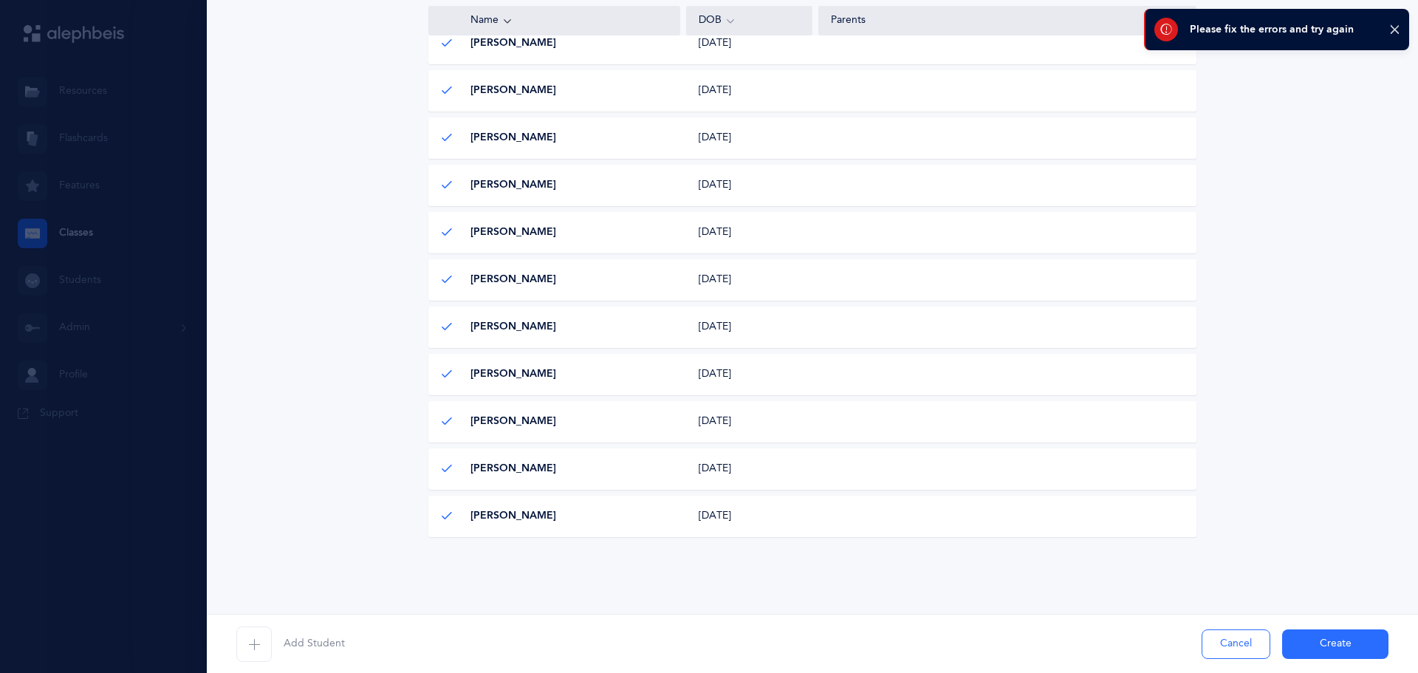
scroll to position [0, 0]
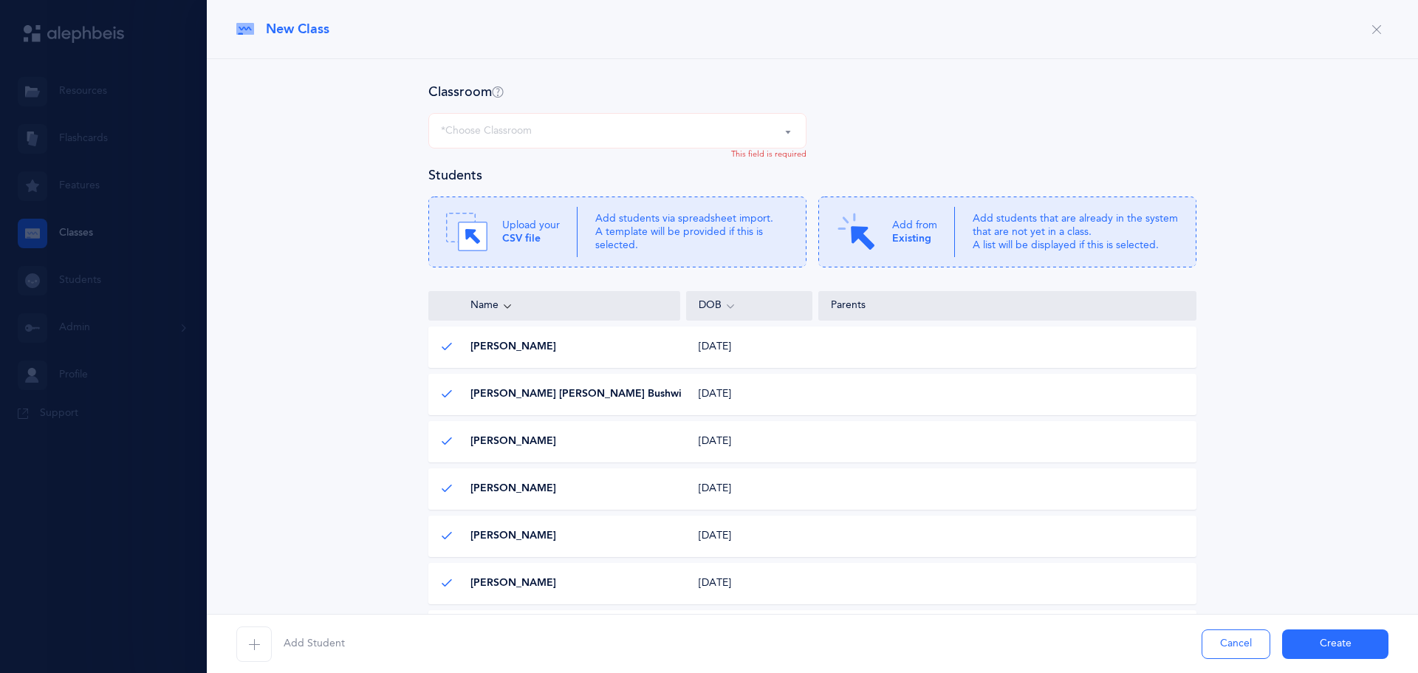
click at [513, 128] on div "*Choose Classroom" at bounding box center [486, 131] width 91 height 16
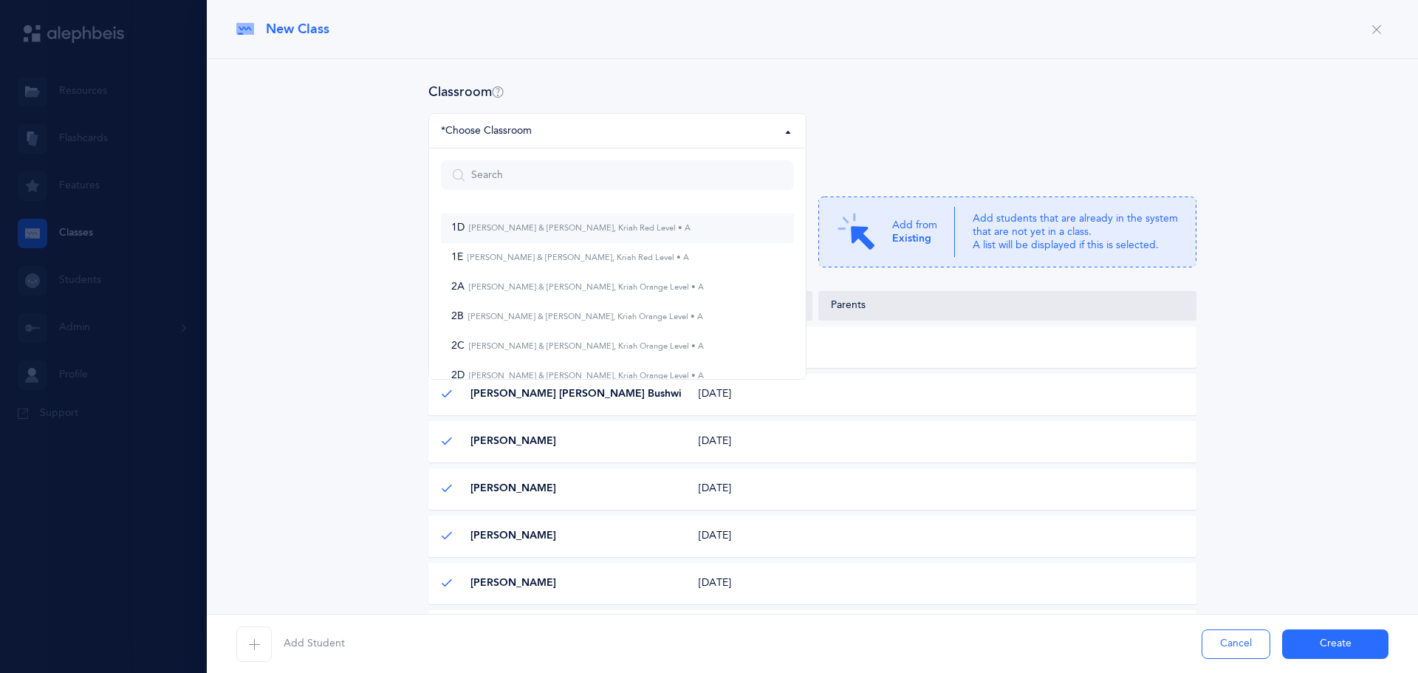
click at [503, 223] on small "[PERSON_NAME] & [PERSON_NAME], Kriah Red Level • A" at bounding box center [577, 228] width 226 height 10
select select "961"
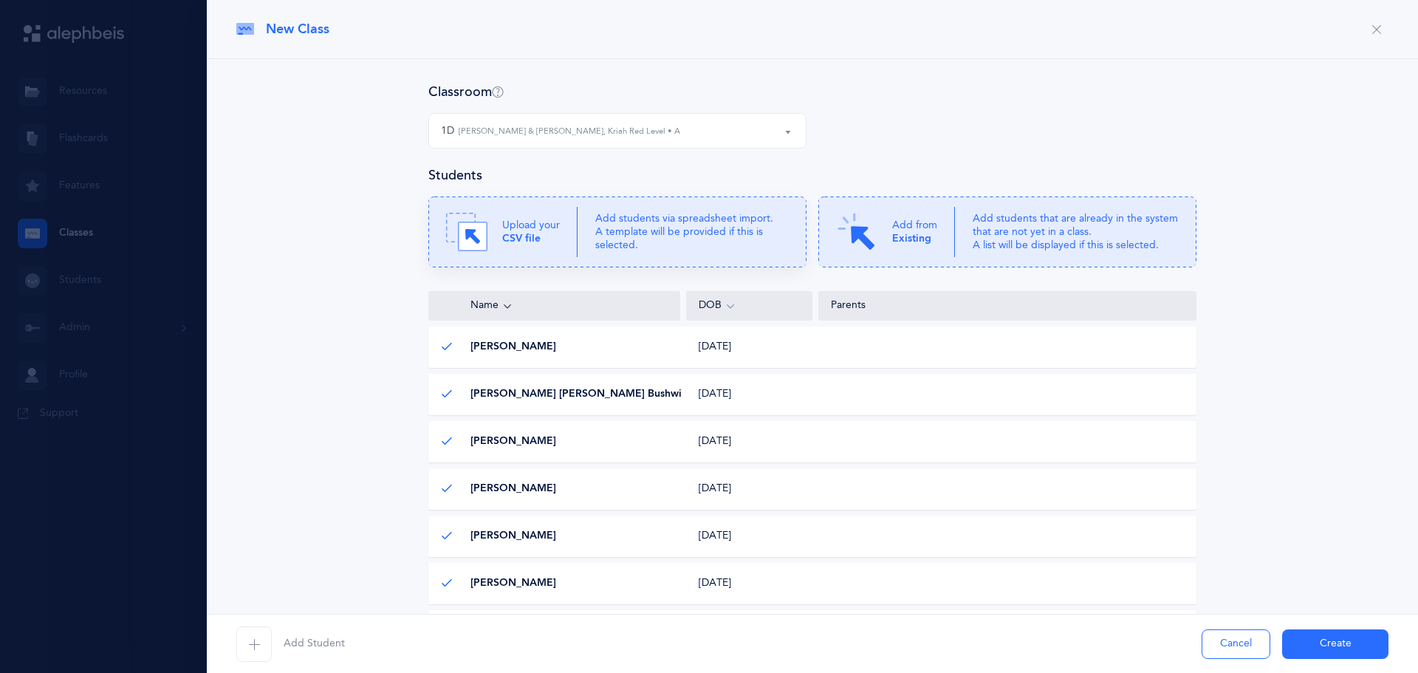
click at [572, 227] on icon at bounding box center [617, 231] width 378 height 71
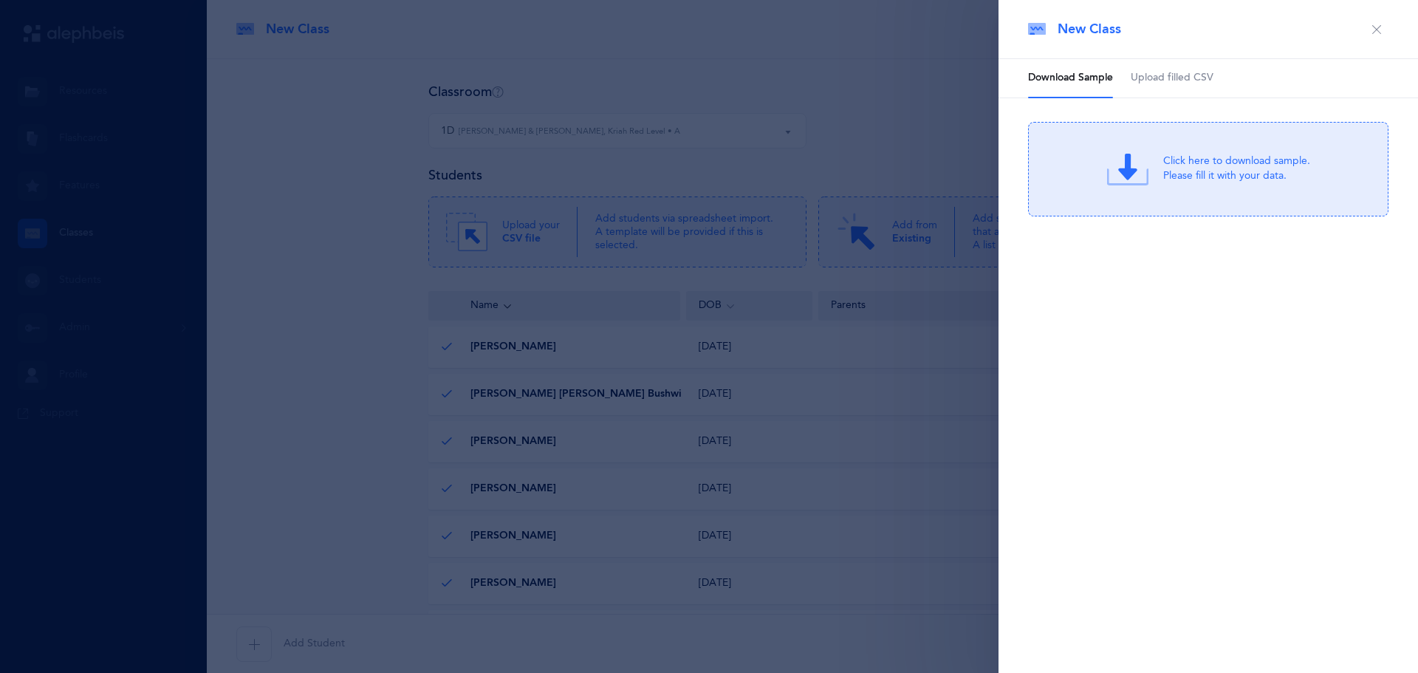
click at [1373, 28] on icon "button" at bounding box center [1376, 30] width 12 height 12
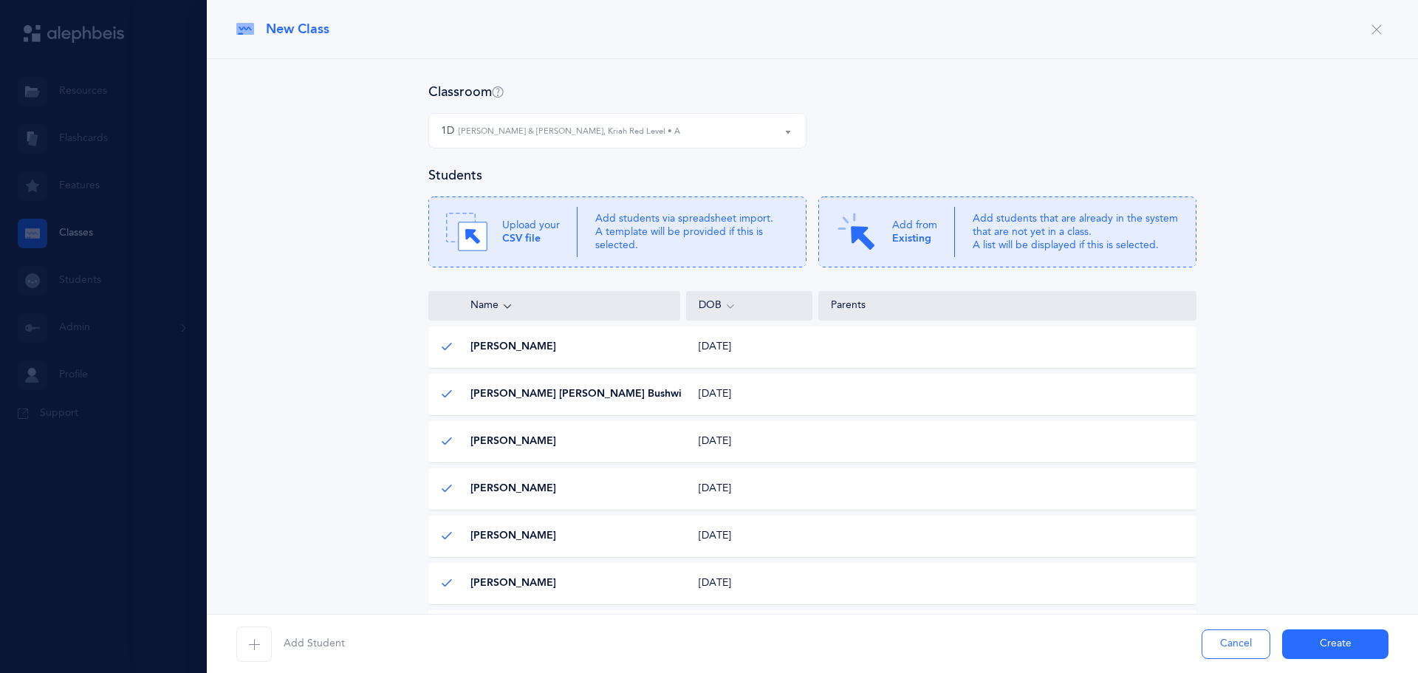
click at [529, 126] on small "[PERSON_NAME] & [PERSON_NAME], Kriah Red Level • A" at bounding box center [570, 132] width 222 height 13
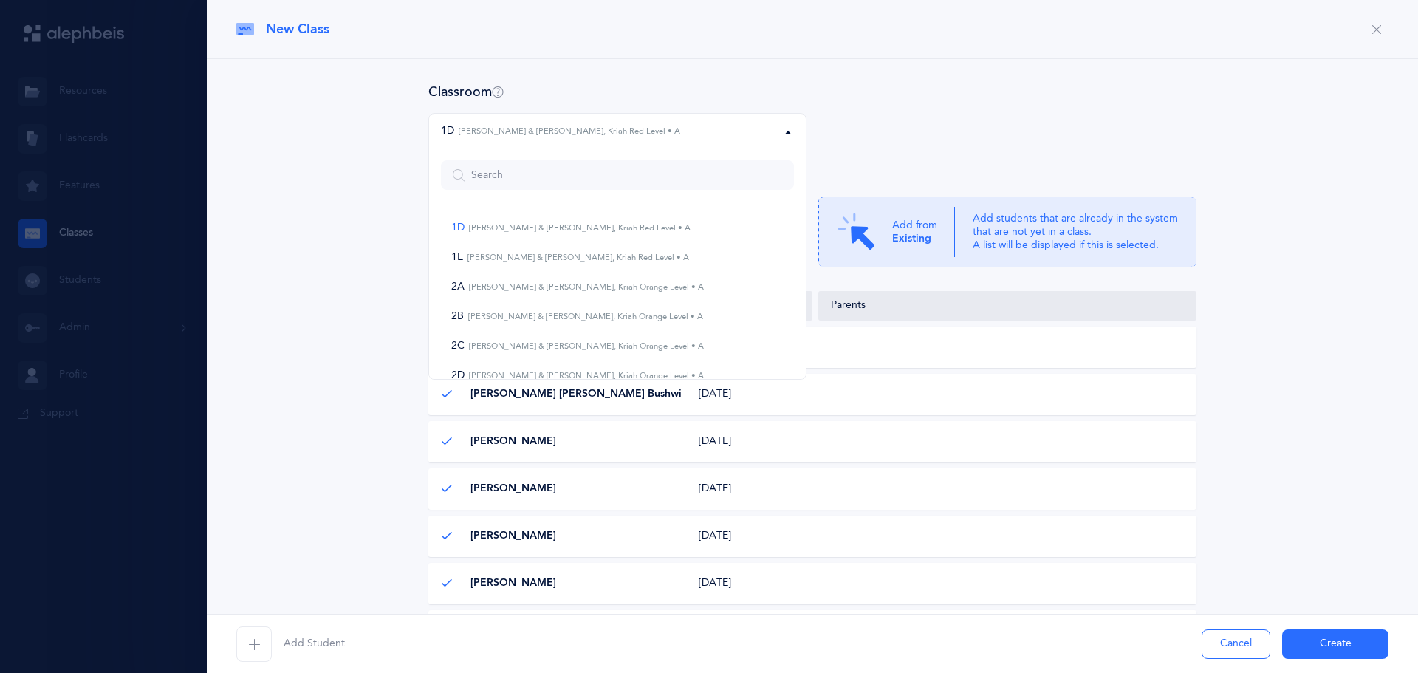
click at [529, 126] on small "[PERSON_NAME] & [PERSON_NAME], Kriah Red Level • A" at bounding box center [570, 132] width 222 height 13
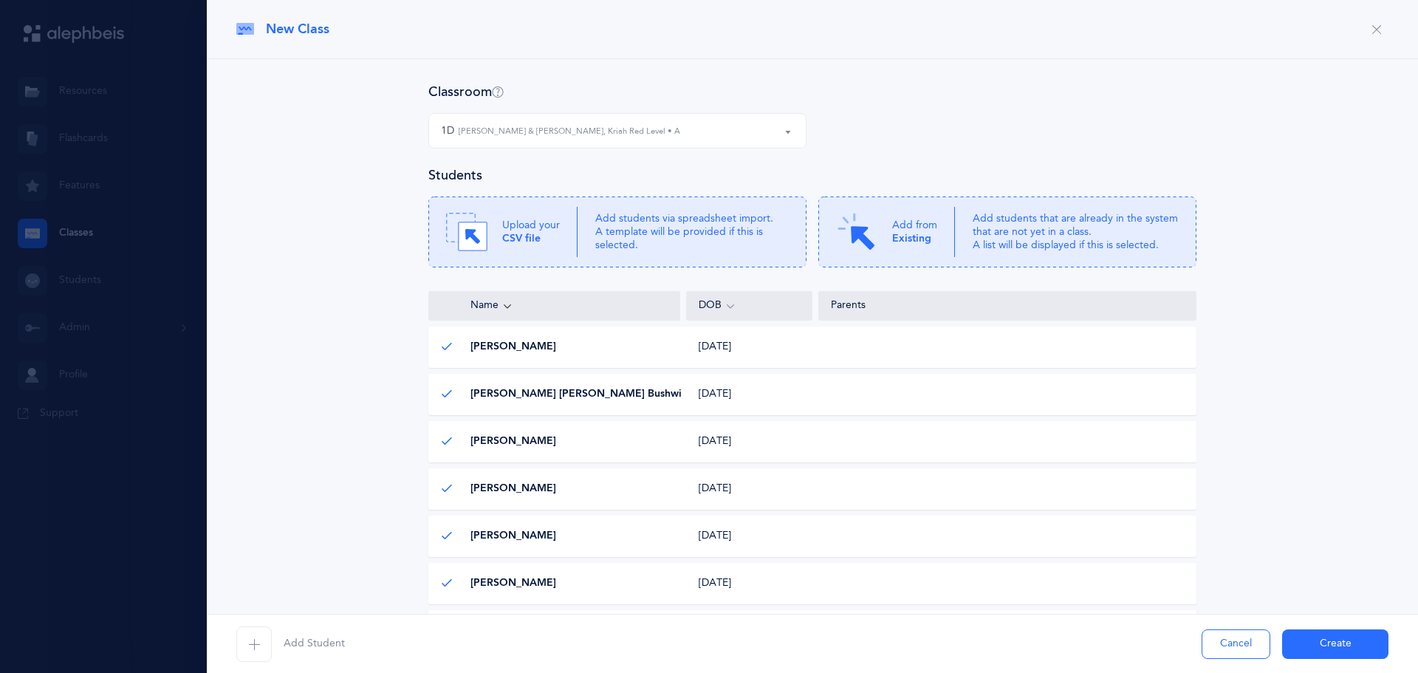
click at [1308, 648] on button "Create" at bounding box center [1335, 644] width 106 height 30
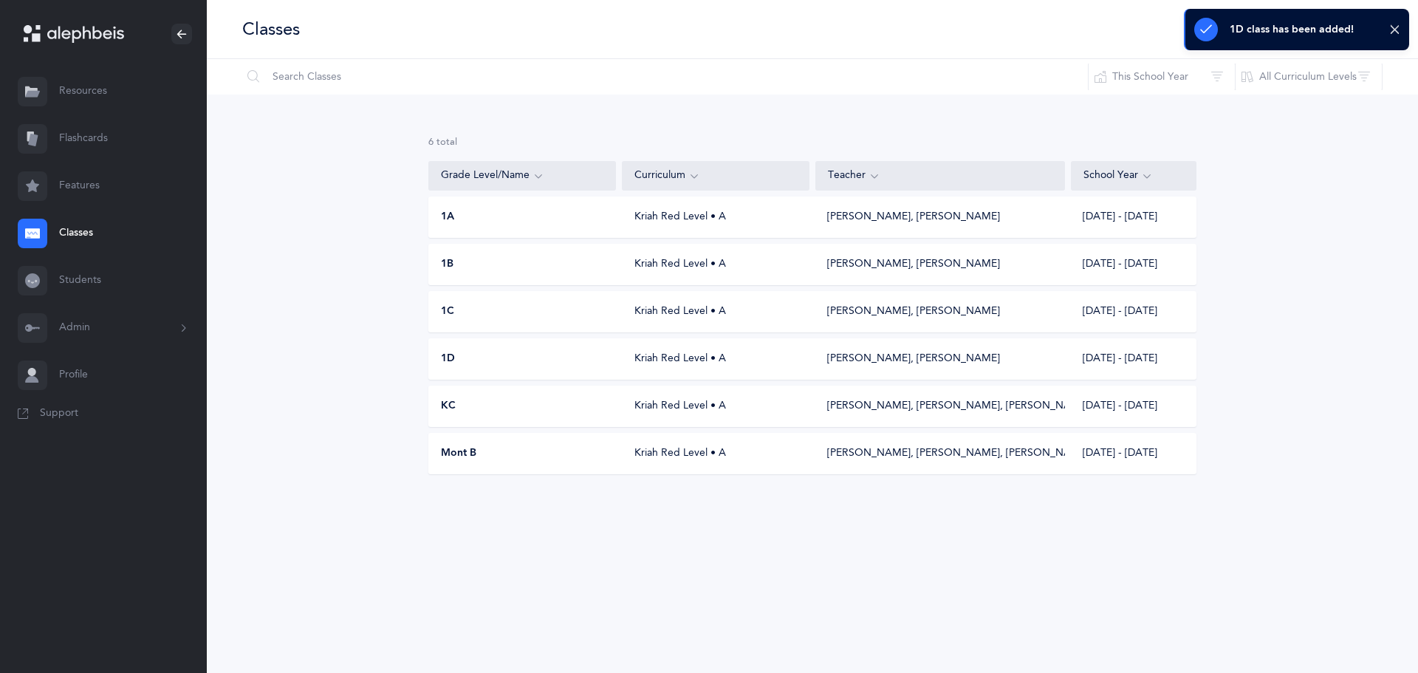
click at [1401, 32] on div "1D class has been added!" at bounding box center [1296, 29] width 225 height 41
click at [1255, 23] on button "I want to" at bounding box center [1261, 30] width 78 height 30
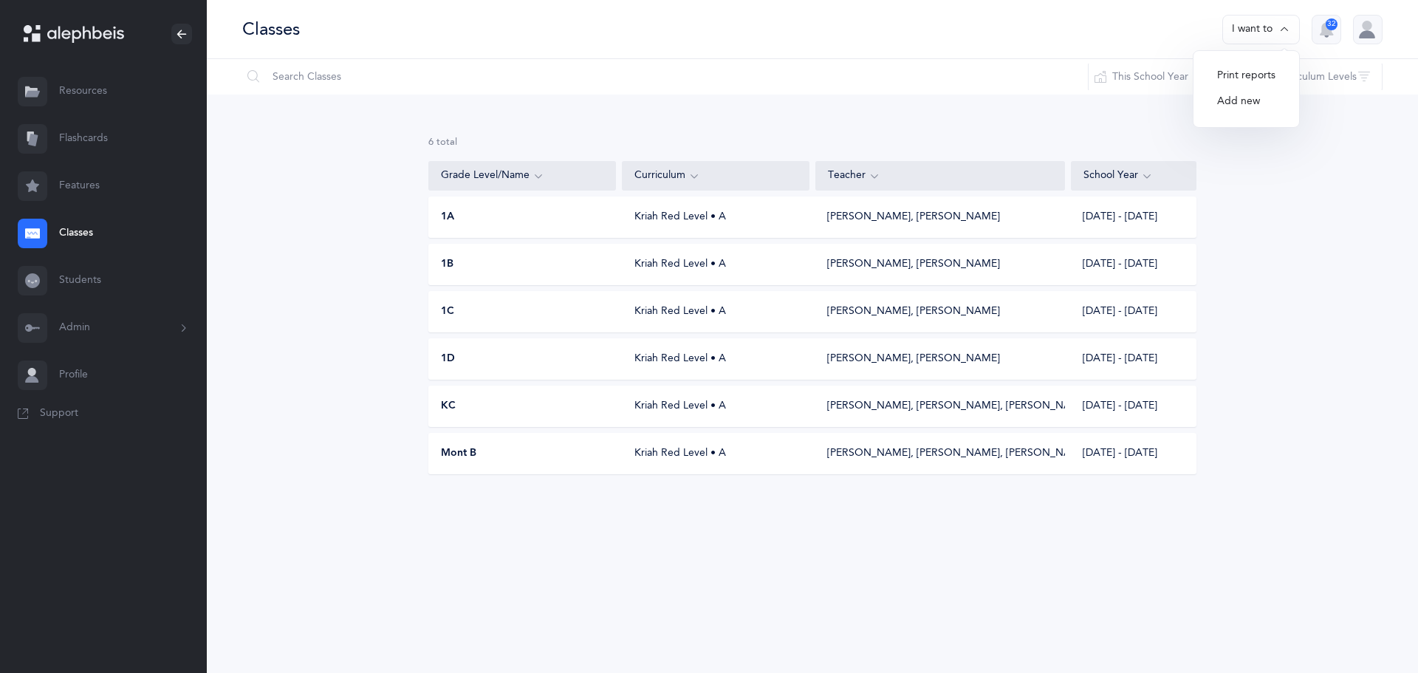
click at [1257, 102] on button "Add new" at bounding box center [1246, 102] width 82 height 27
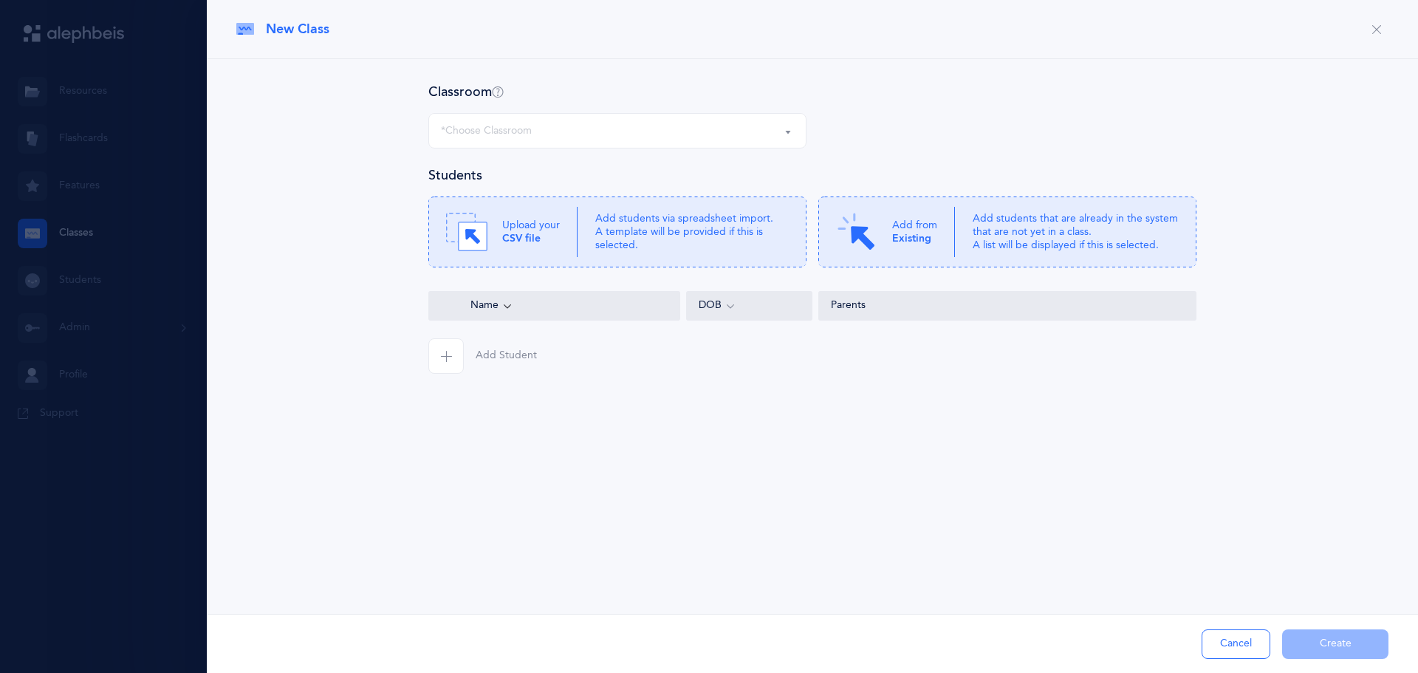
click at [471, 126] on div "*Choose Classroom" at bounding box center [486, 131] width 91 height 16
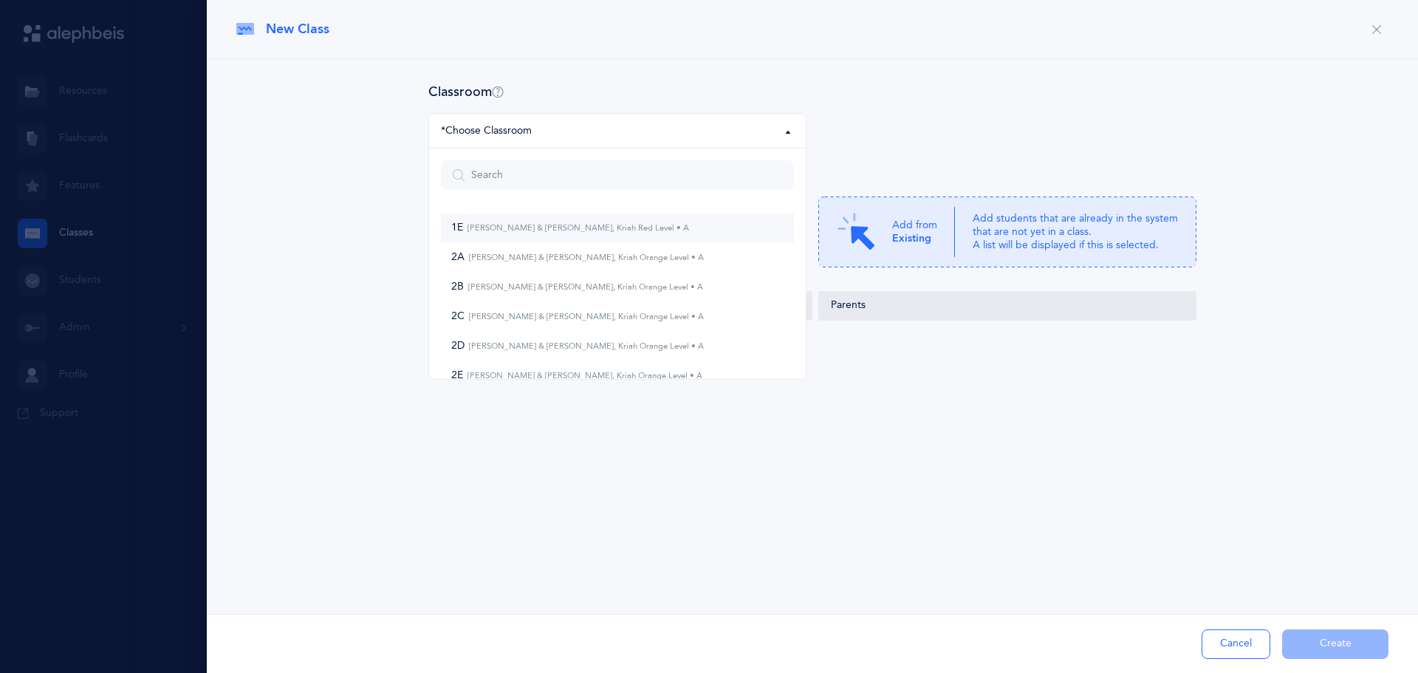
click at [481, 225] on small "[PERSON_NAME] & [PERSON_NAME], Kriah Red Level • A" at bounding box center [576, 228] width 226 height 10
select select "962"
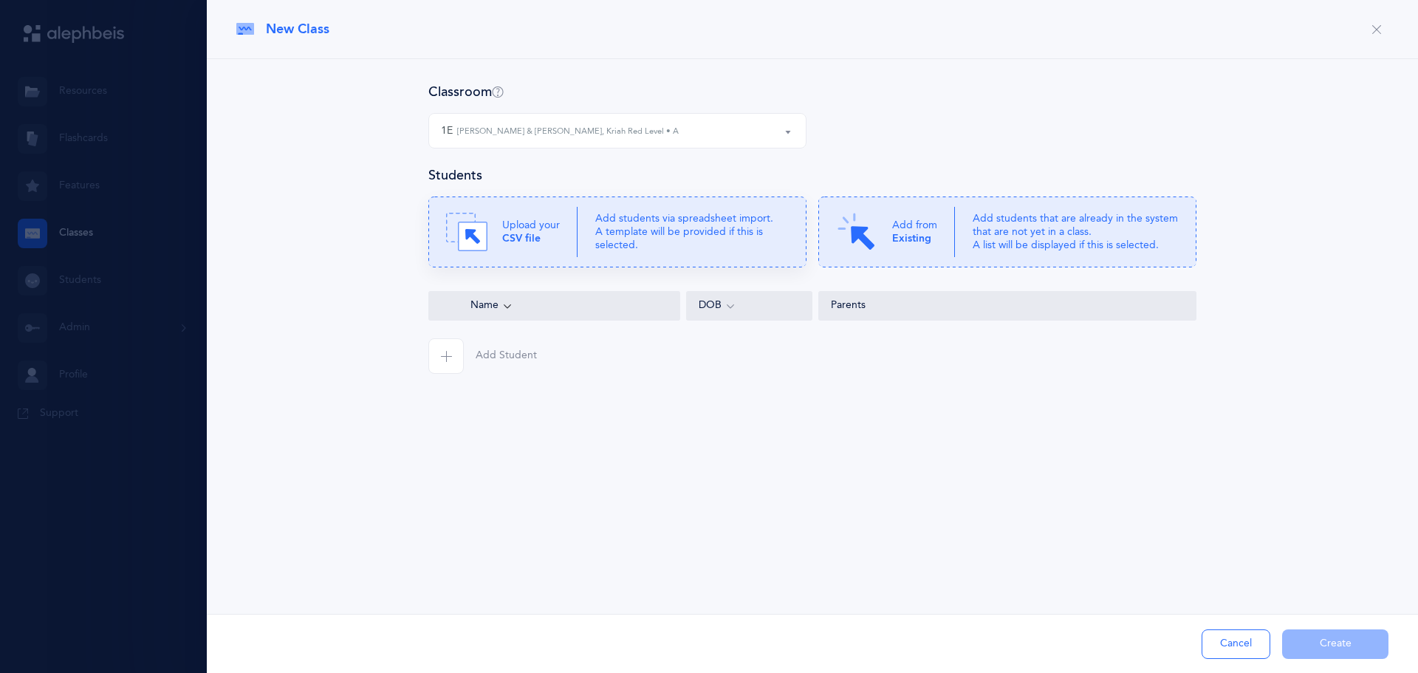
click at [692, 218] on p "Add students via spreadsheet import. A template will be provided if this is sel…" at bounding box center [691, 232] width 193 height 41
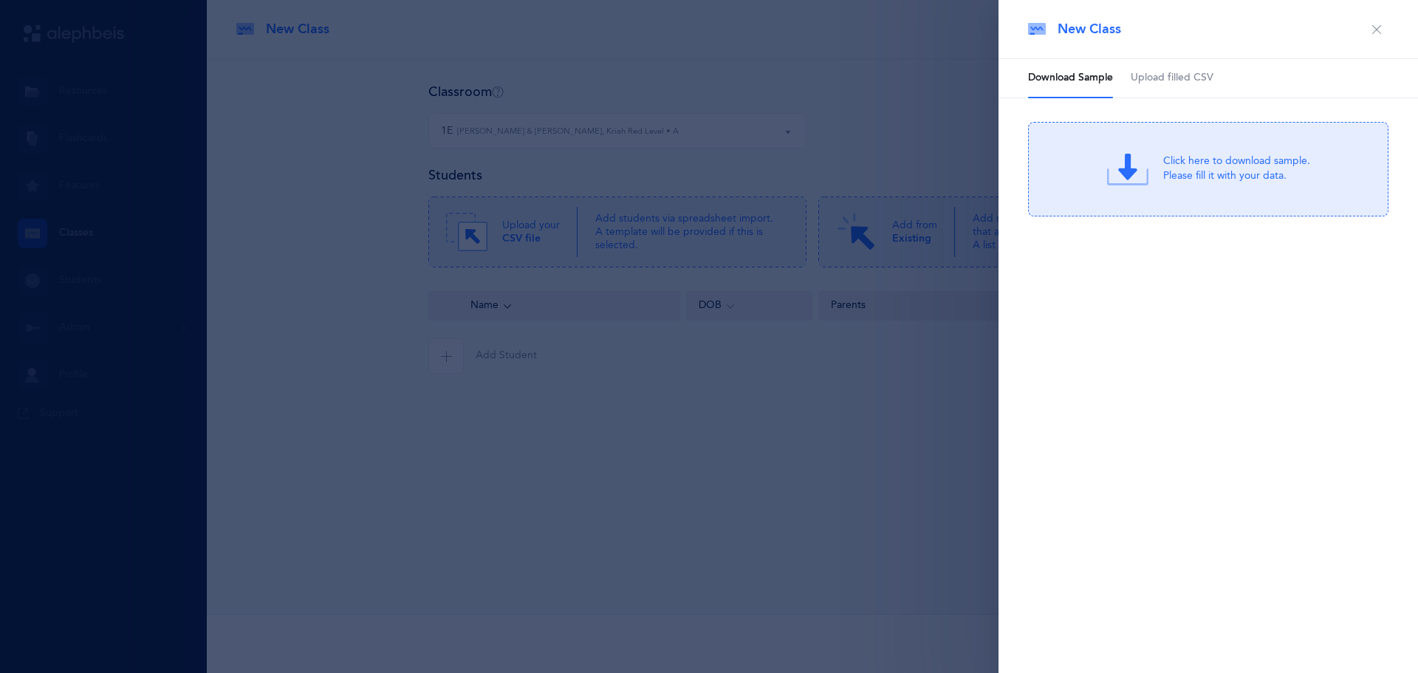
click at [1183, 69] on link "Upload filled CSV" at bounding box center [1171, 78] width 83 height 38
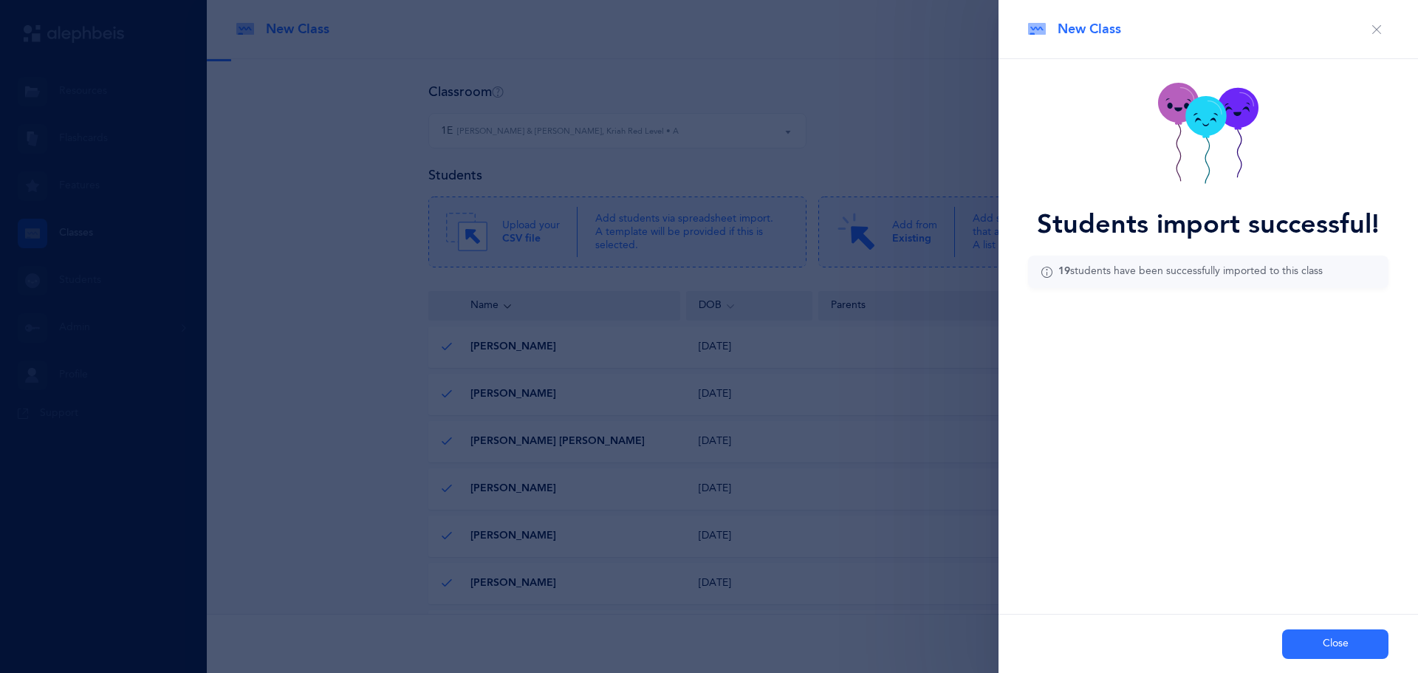
click at [1319, 636] on button "Close" at bounding box center [1335, 644] width 106 height 30
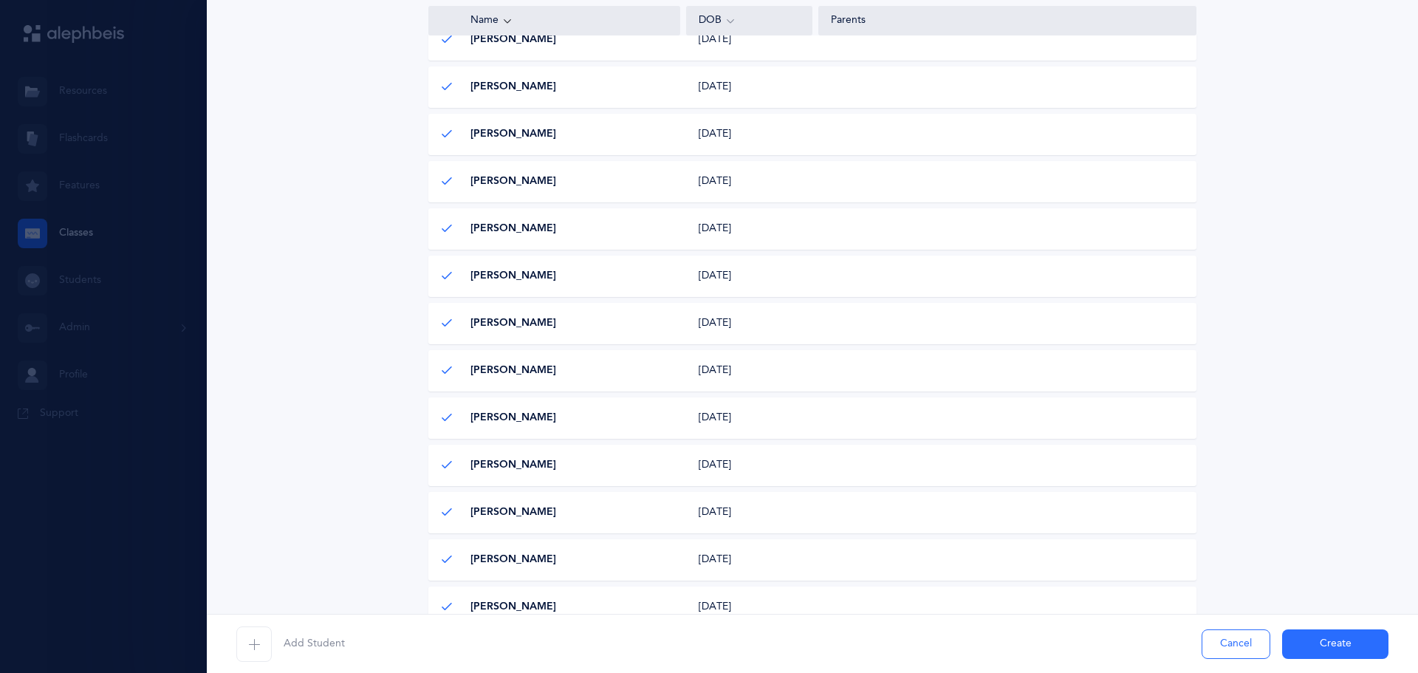
scroll to position [638, 0]
click at [1329, 638] on button "Create" at bounding box center [1335, 644] width 106 height 30
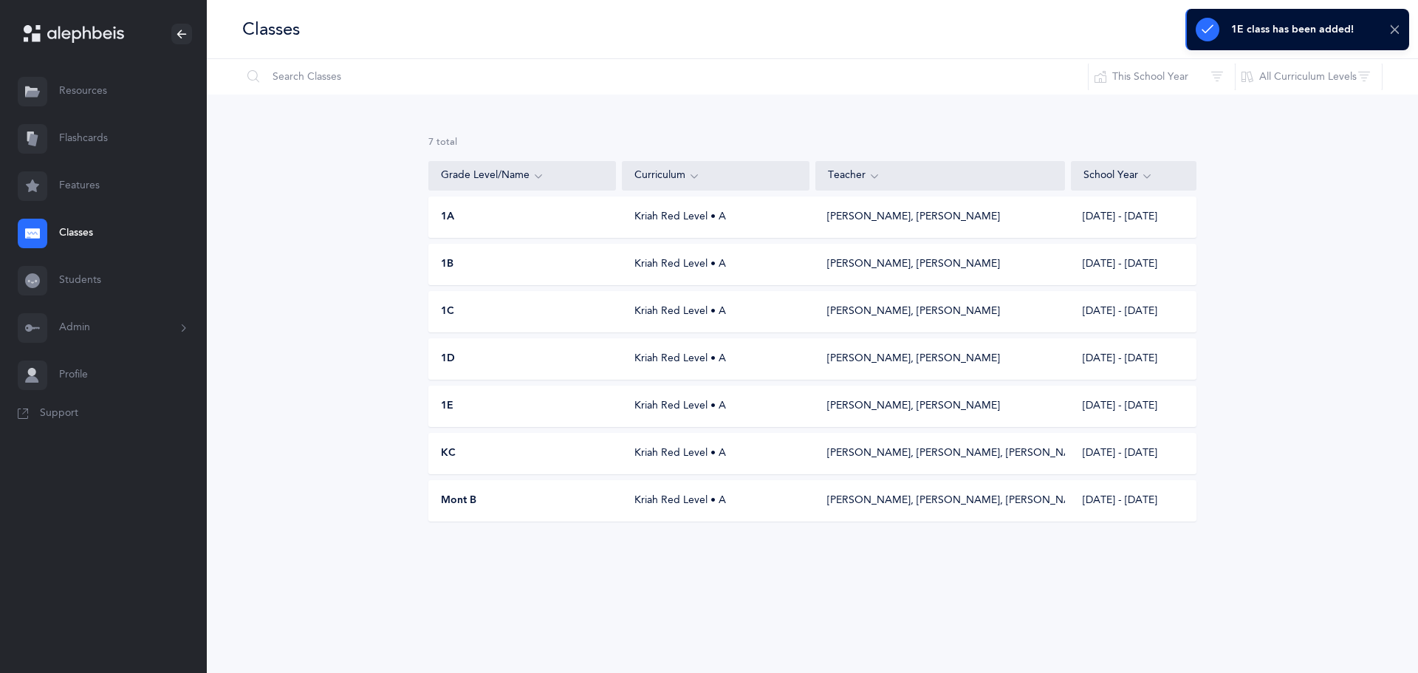
click at [1397, 31] on icon at bounding box center [1394, 30] width 11 height 13
click at [1255, 21] on button "I want to" at bounding box center [1261, 30] width 78 height 30
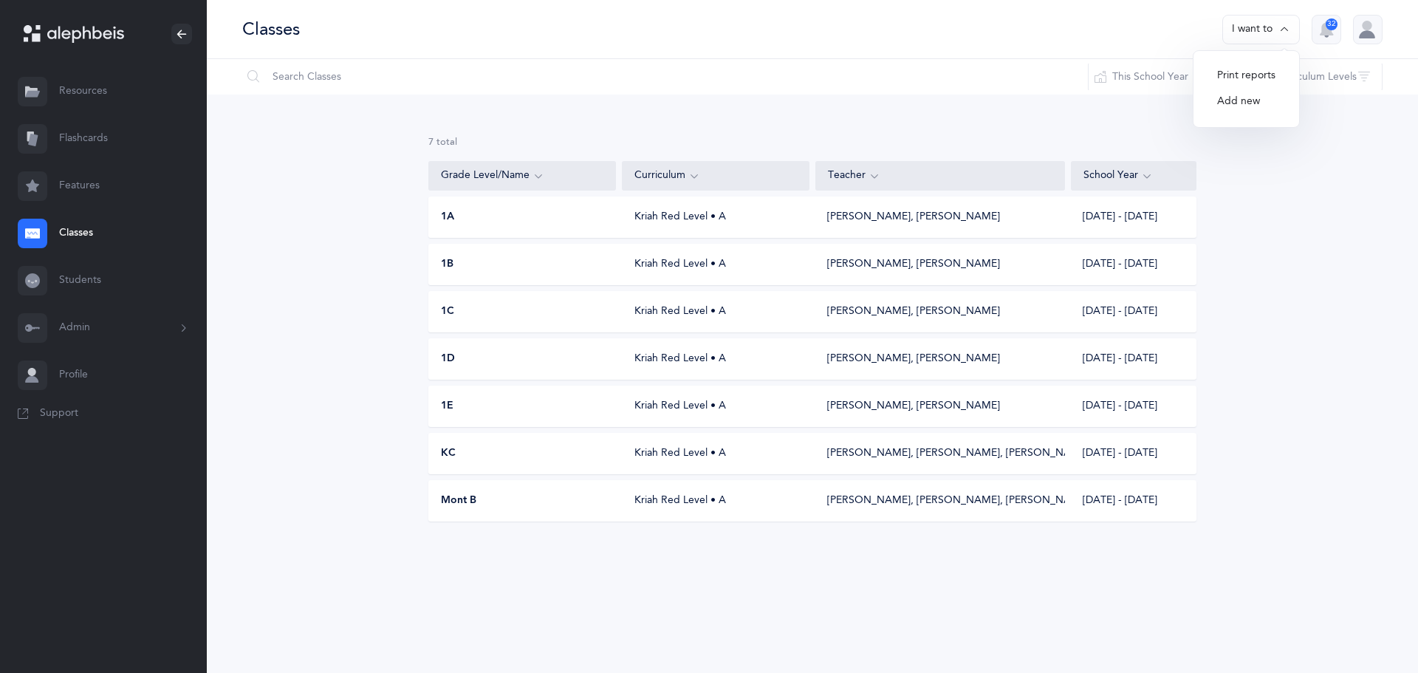
click at [1235, 106] on button "Add new" at bounding box center [1246, 102] width 82 height 27
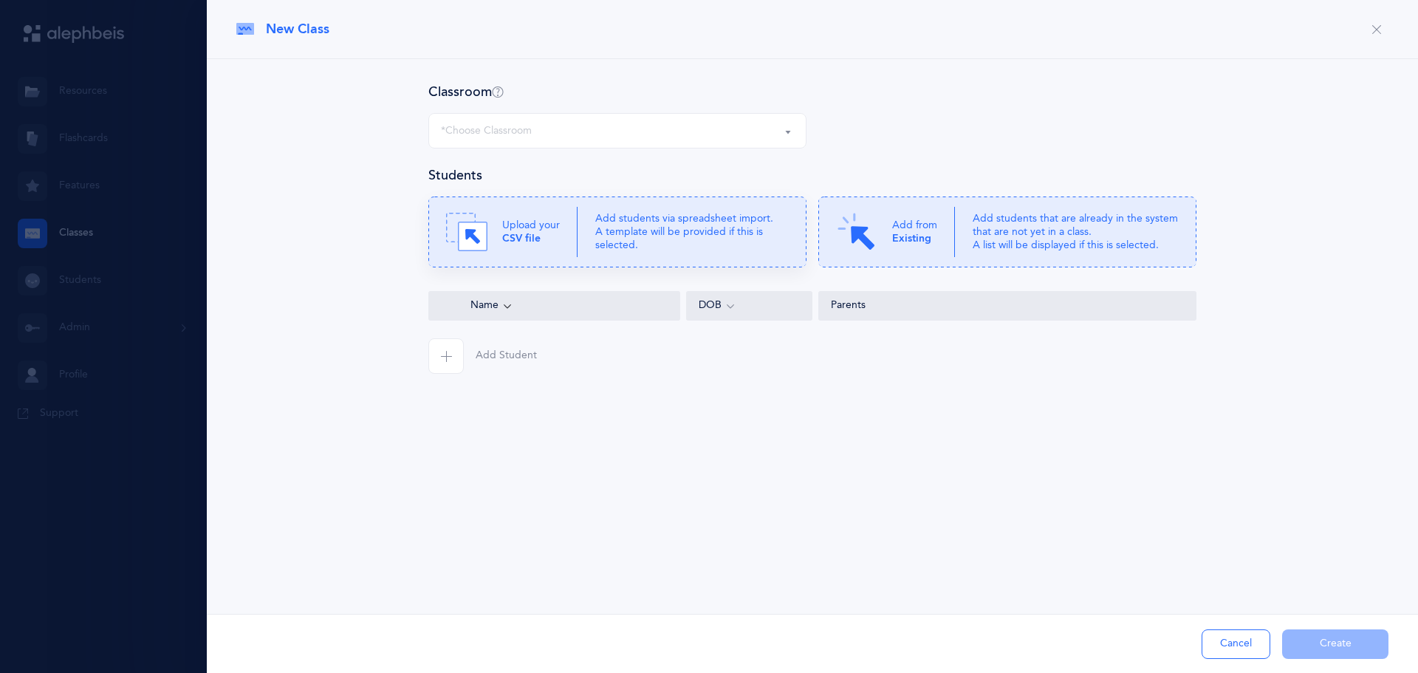
click at [622, 222] on p "Add students via spreadsheet import. A template will be provided if this is sel…" at bounding box center [691, 232] width 193 height 41
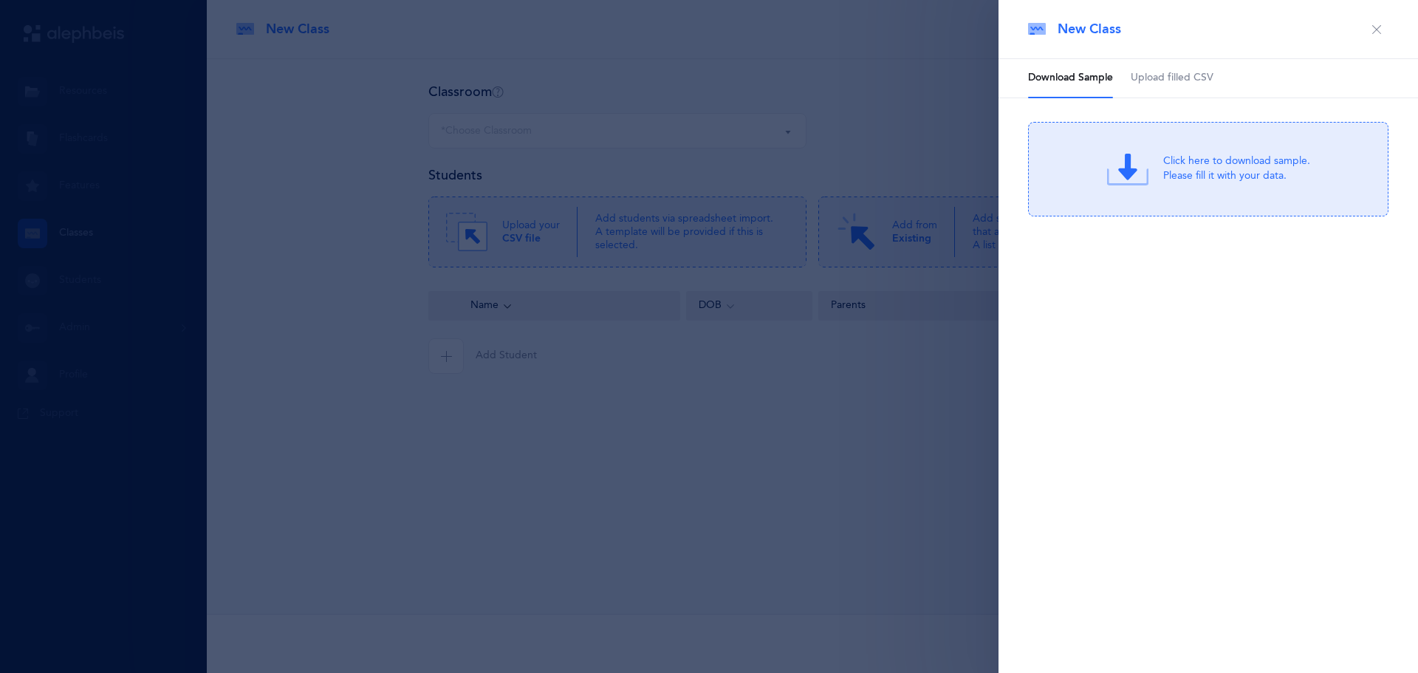
click at [1170, 77] on span "Upload filled CSV" at bounding box center [1171, 78] width 83 height 15
click at [1182, 160] on div "Drag & drop to upload" at bounding box center [1236, 160] width 141 height 18
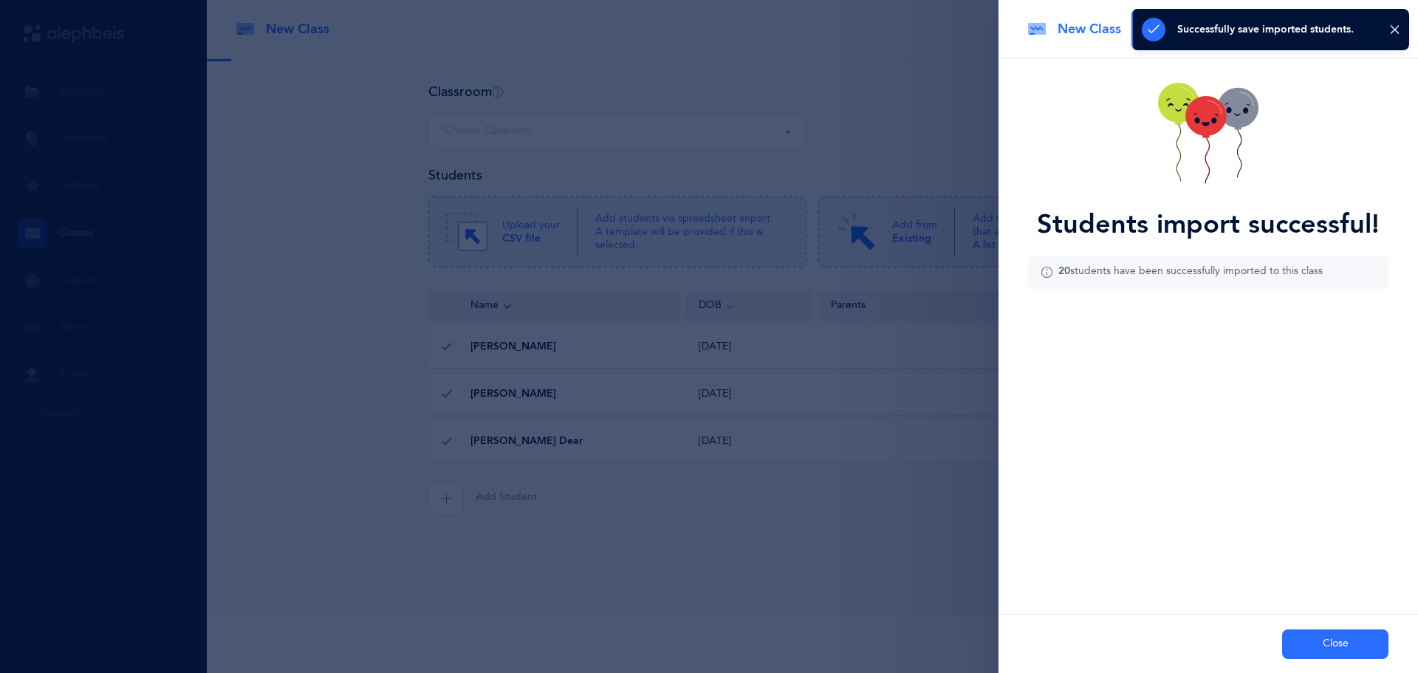
click at [1337, 635] on button "Close" at bounding box center [1335, 644] width 106 height 30
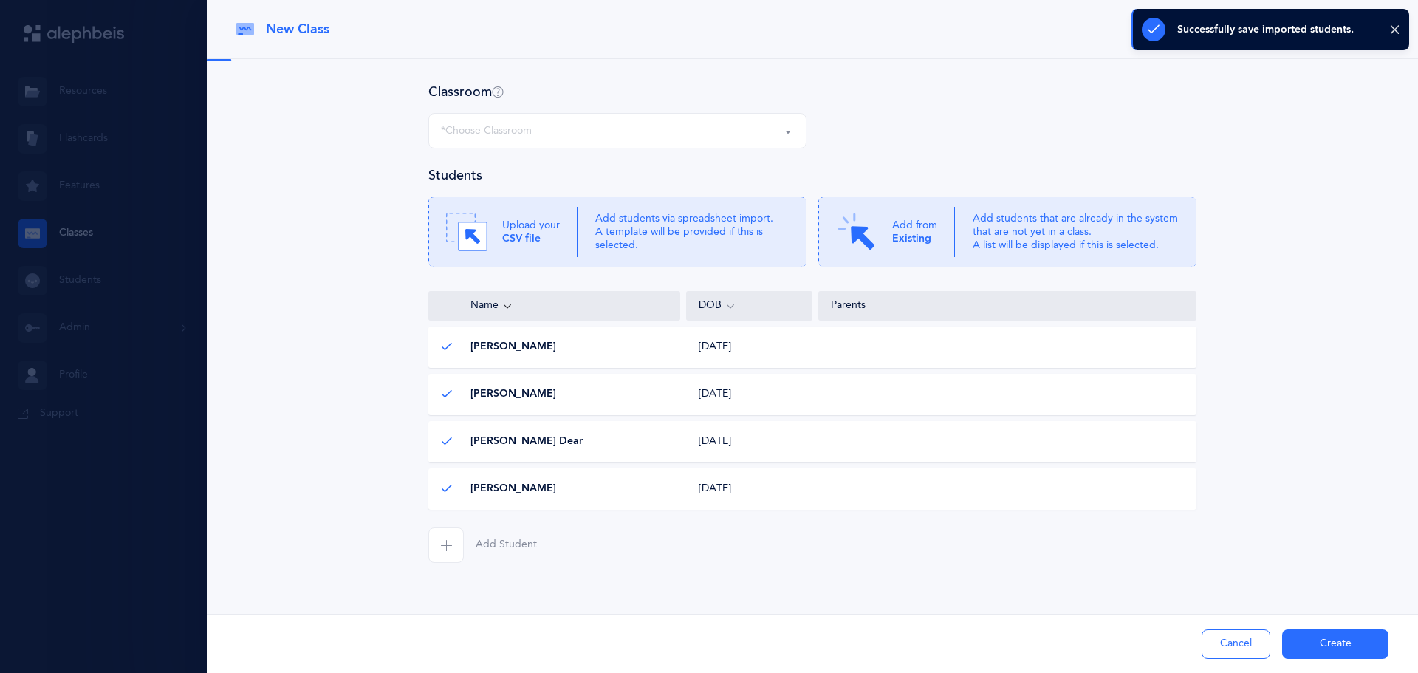
click at [652, 133] on div "*Choose Classroom" at bounding box center [617, 130] width 353 height 25
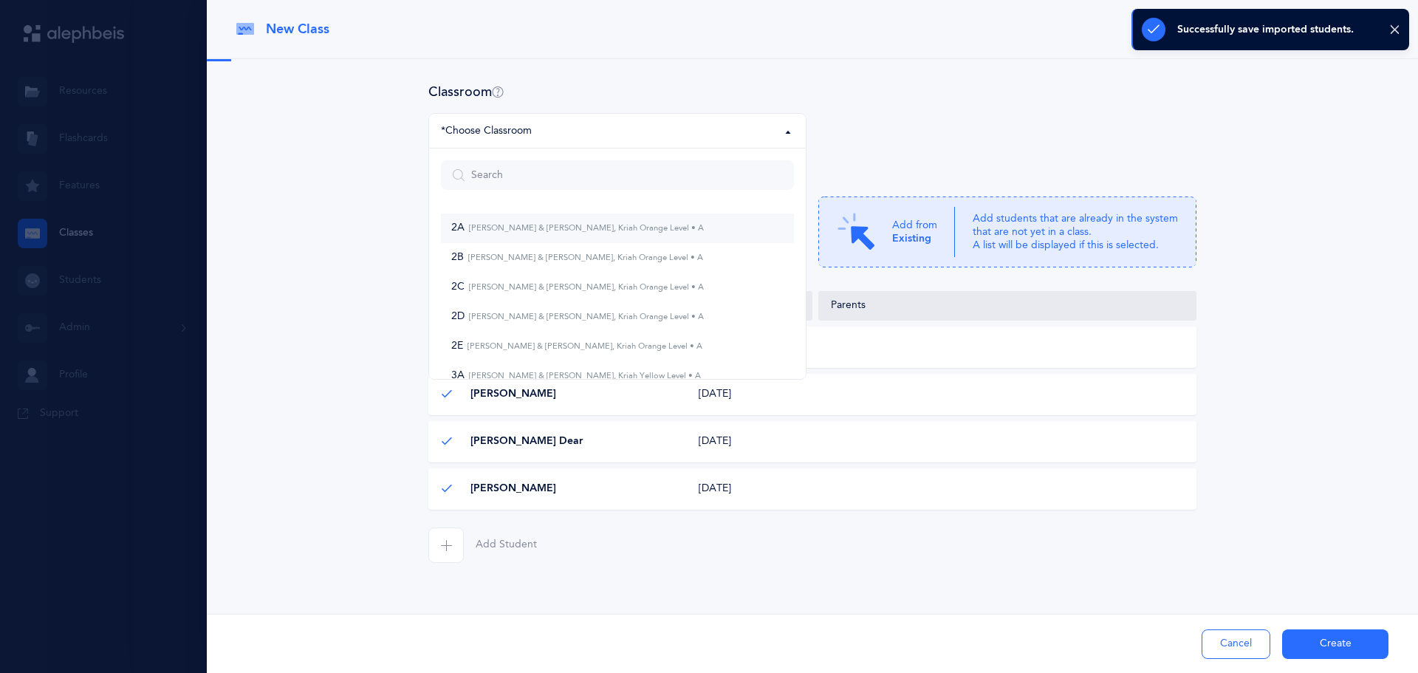
click at [614, 227] on small "[PERSON_NAME] & [PERSON_NAME], Kriah Orange Level • A" at bounding box center [583, 228] width 239 height 10
select select "963"
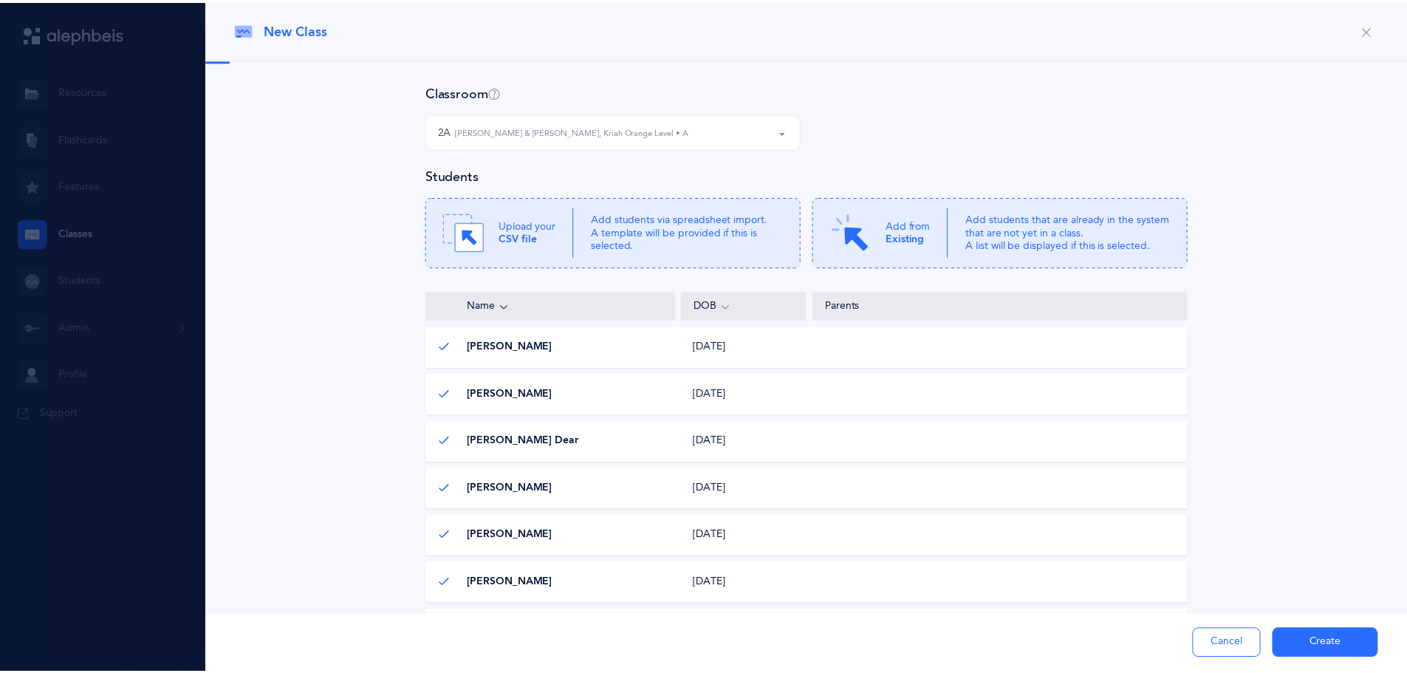
scroll to position [71, 0]
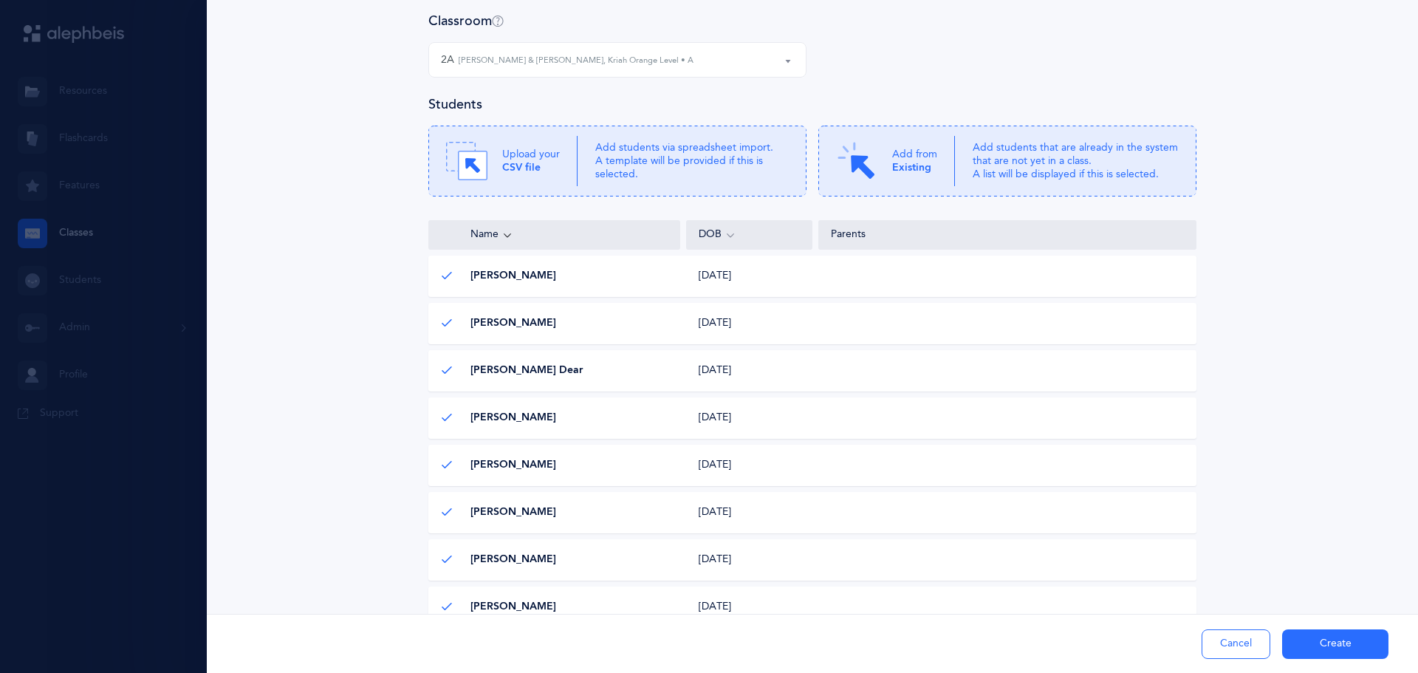
click at [1335, 643] on button "Create" at bounding box center [1335, 644] width 106 height 30
click at [1003, 120] on div "Students Upload your CSV file Add students via spreadsheet import. A template w…" at bounding box center [812, 145] width 768 height 101
click at [569, 385] on div "[PERSON_NAME] Dear [PERSON_NAME] Dear [DATE] [DATE]" at bounding box center [812, 370] width 768 height 41
click at [889, 242] on div "Parents" at bounding box center [1007, 234] width 353 height 15
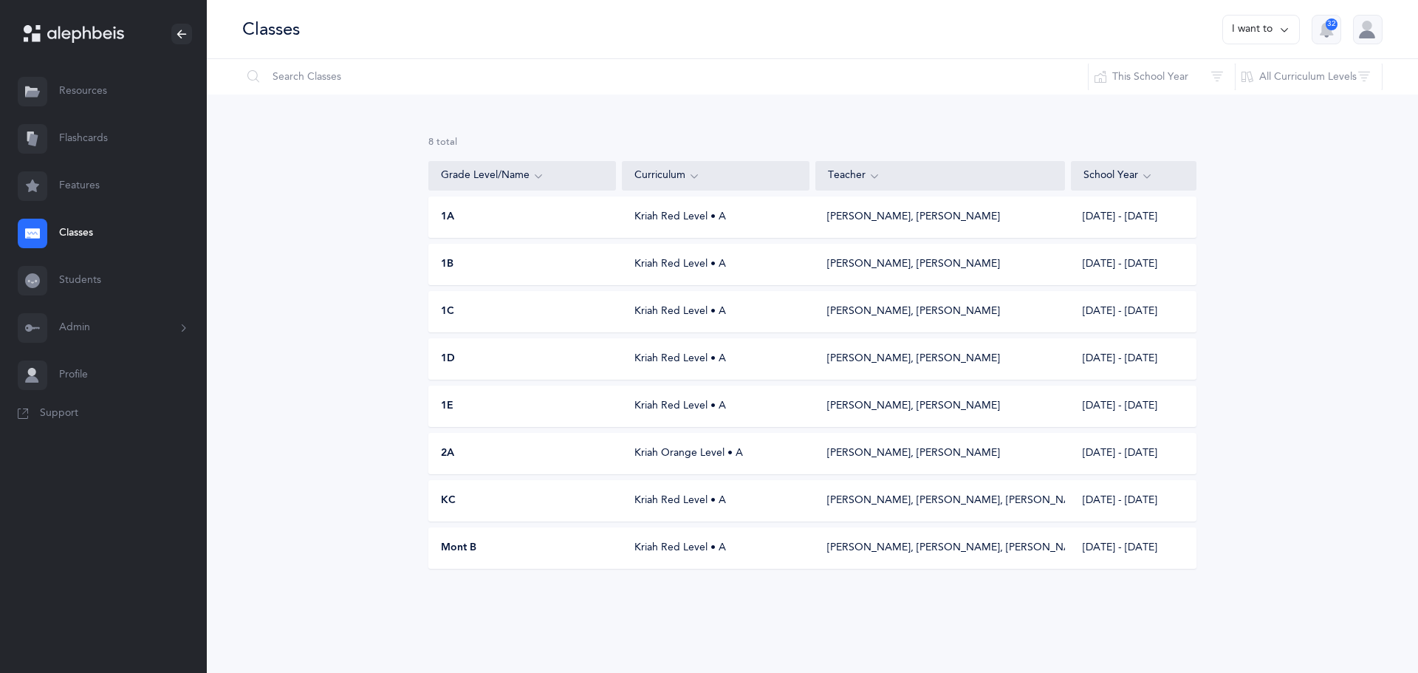
click at [539, 452] on div "2A" at bounding box center [523, 453] width 188 height 15
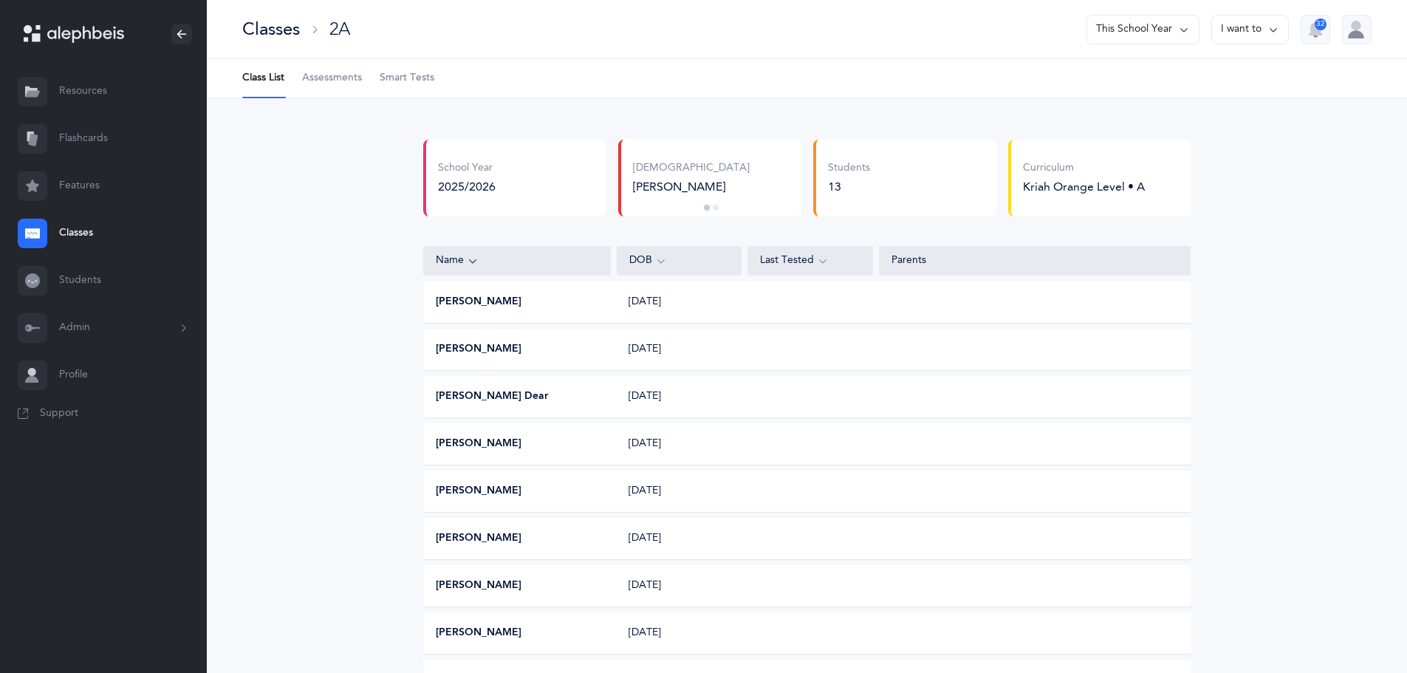
click at [340, 30] on div "2A" at bounding box center [339, 29] width 21 height 24
click at [1251, 30] on button "I want to" at bounding box center [1250, 30] width 78 height 30
click at [1221, 75] on button "Edit class" at bounding box center [1223, 76] width 106 height 27
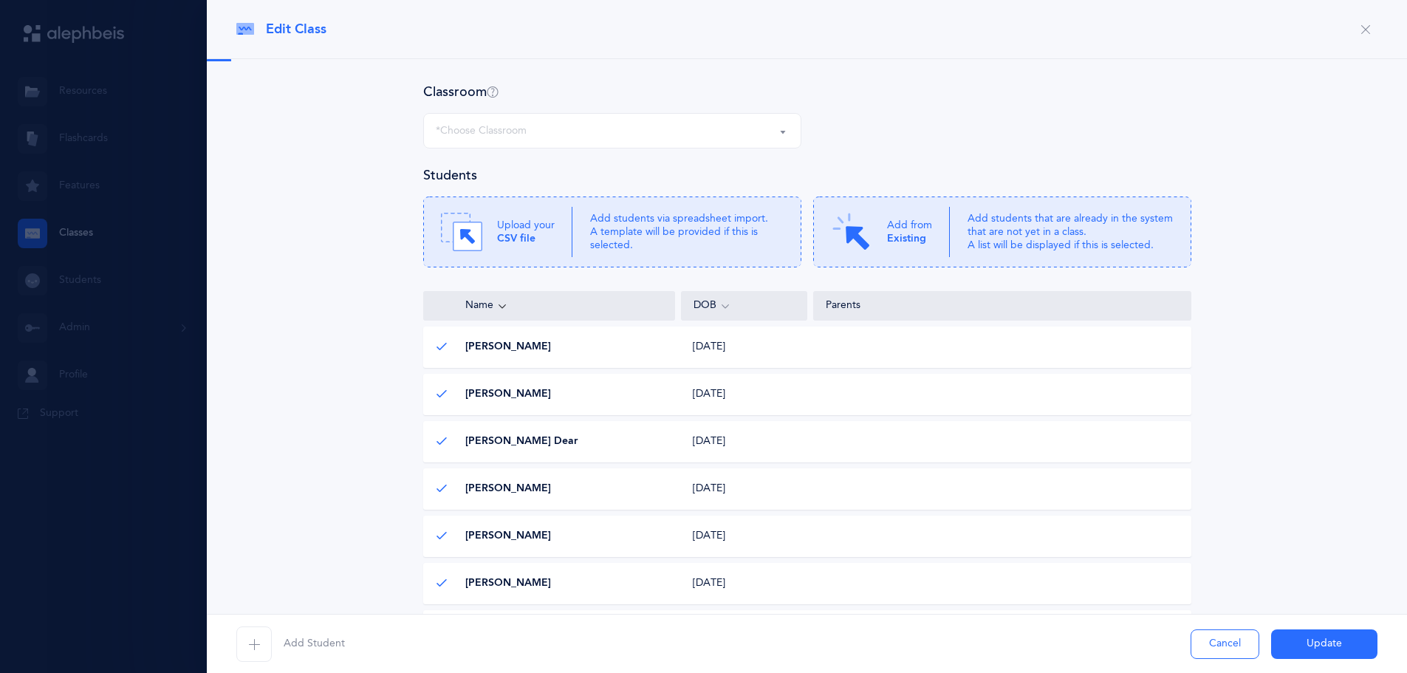
select select "963"
click at [534, 244] on p "Upload your CSV file" at bounding box center [526, 232] width 58 height 27
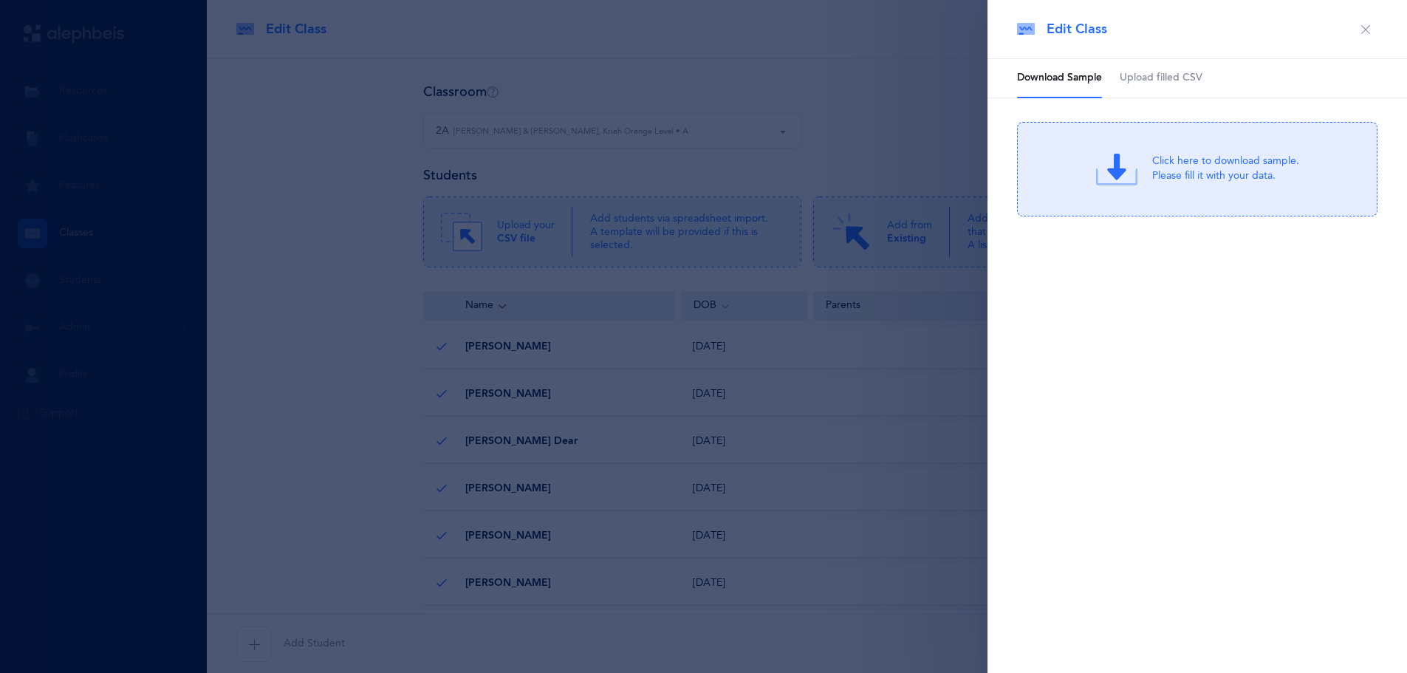
click at [1185, 89] on link "Upload filled CSV" at bounding box center [1160, 78] width 83 height 38
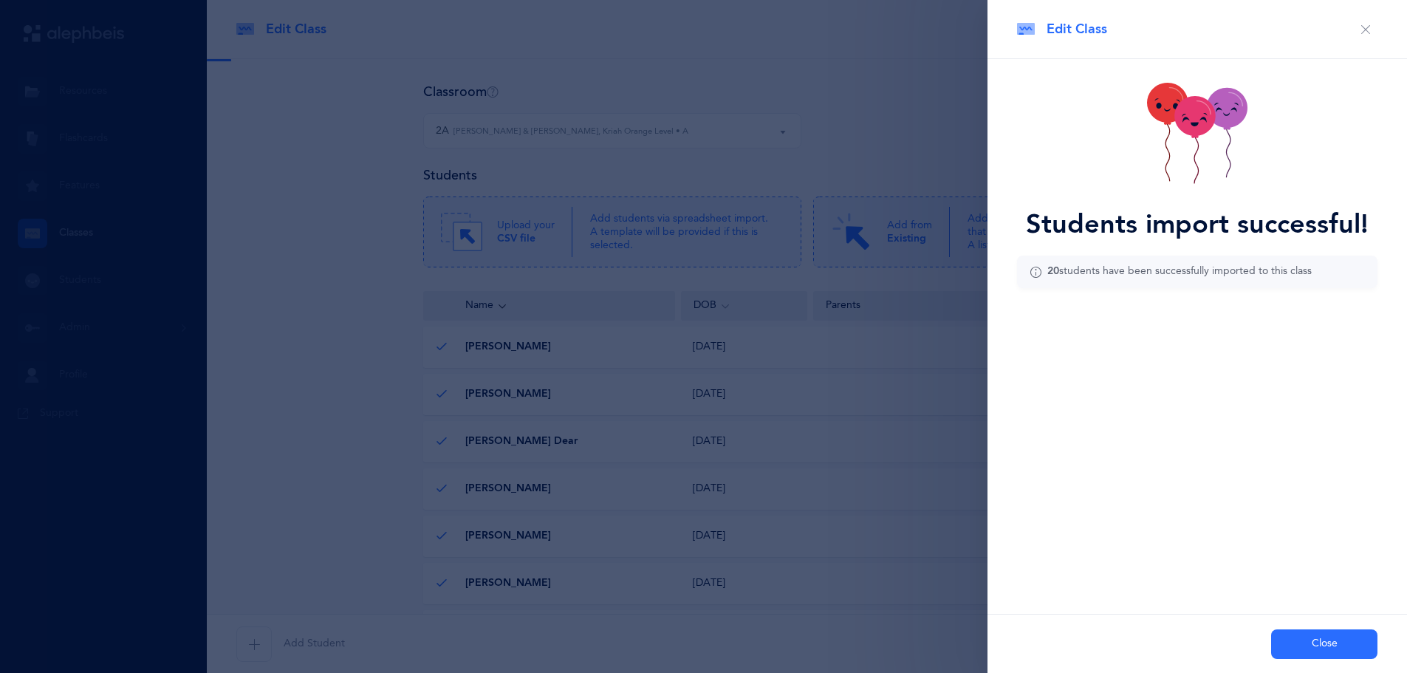
click at [1292, 629] on button "Close" at bounding box center [1324, 644] width 106 height 30
click at [1298, 643] on button "Update" at bounding box center [1324, 644] width 106 height 30
click at [1367, 31] on div "Successfully save imported students." at bounding box center [1259, 29] width 278 height 41
click at [1366, 28] on div "Edit Class" at bounding box center [807, 29] width 1200 height 59
click at [1304, 641] on div "Add Student Cancel Update" at bounding box center [807, 643] width 1200 height 59
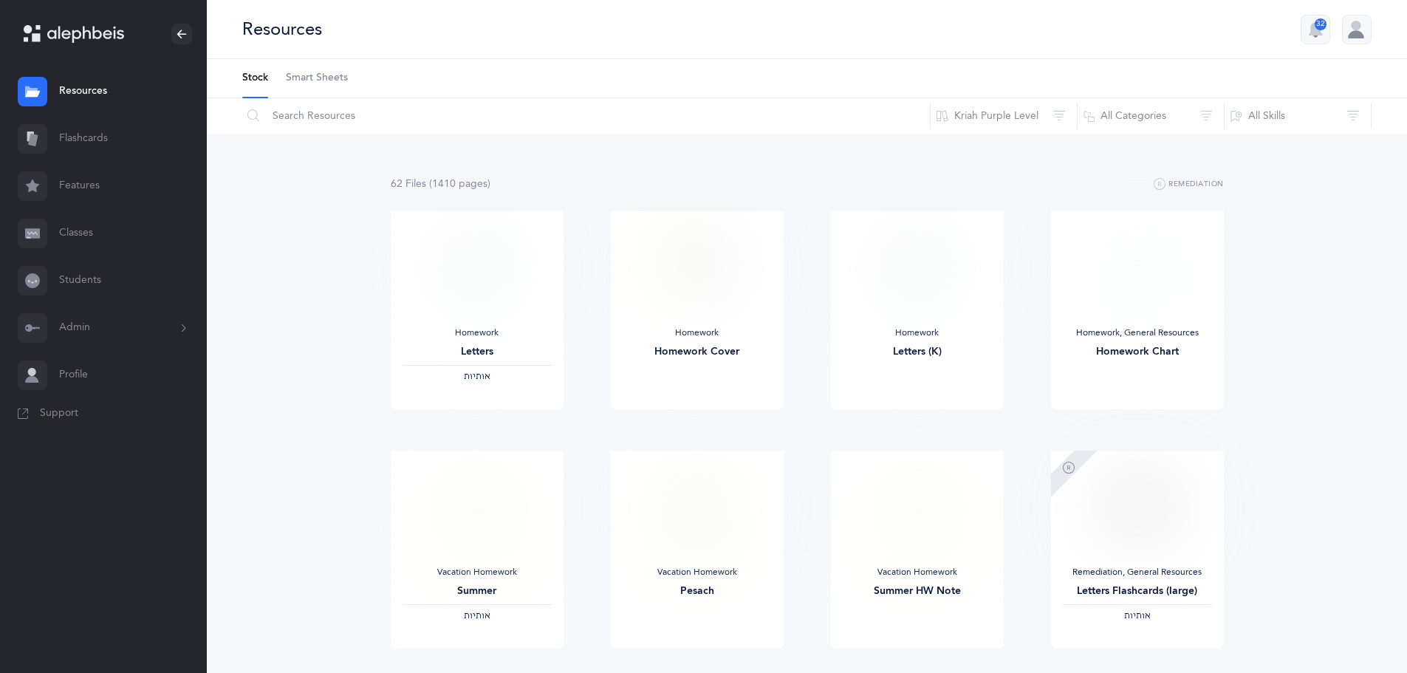
click at [95, 233] on link "Classes" at bounding box center [103, 233] width 207 height 47
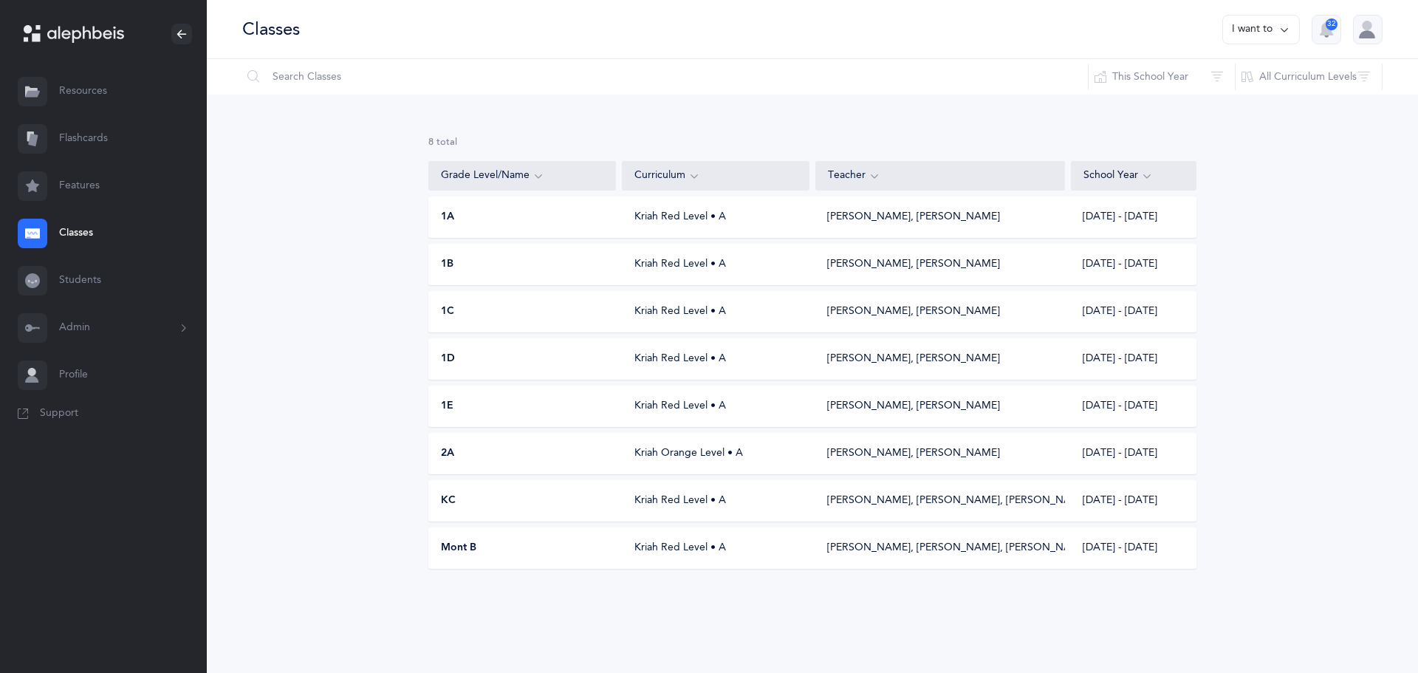
click at [496, 457] on div "2A" at bounding box center [523, 453] width 188 height 15
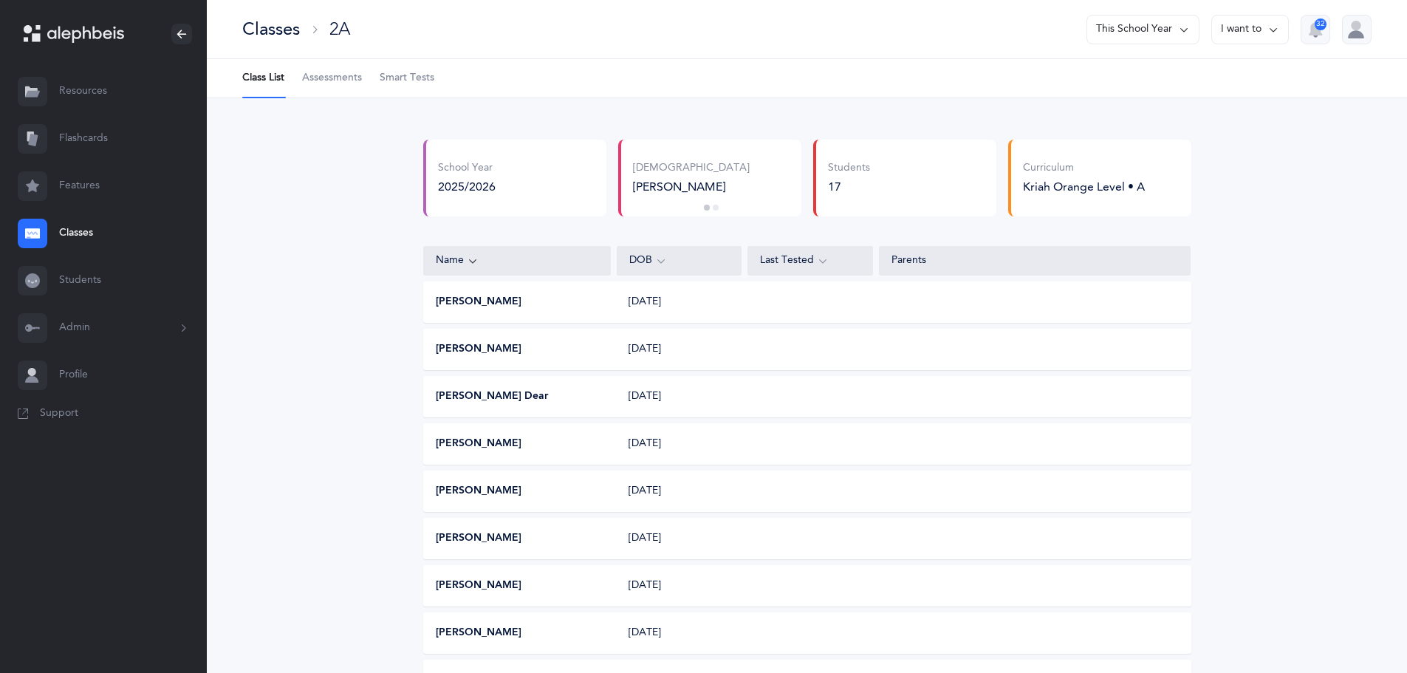
click at [1248, 35] on button "I want to" at bounding box center [1250, 30] width 78 height 30
click at [1207, 102] on button "Delete class" at bounding box center [1223, 102] width 106 height 27
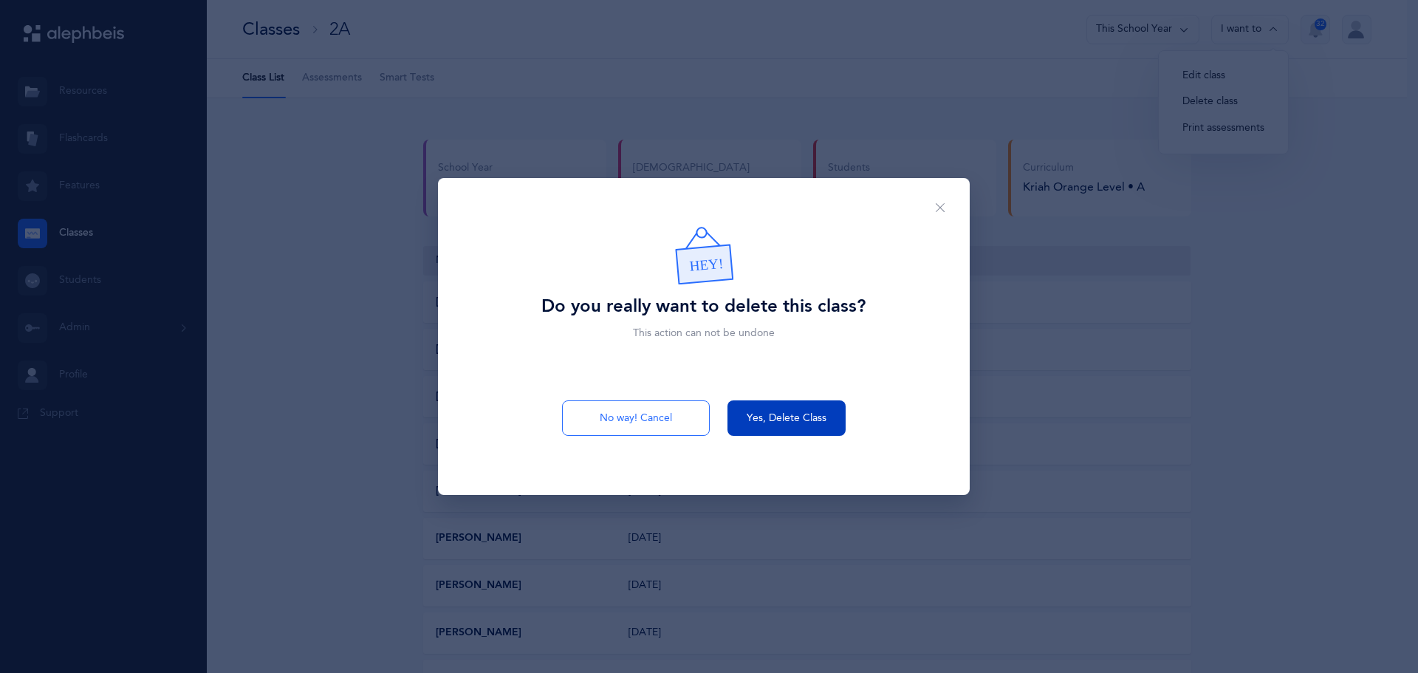
click at [765, 420] on span "Yes, Delete Class" at bounding box center [787, 419] width 80 height 16
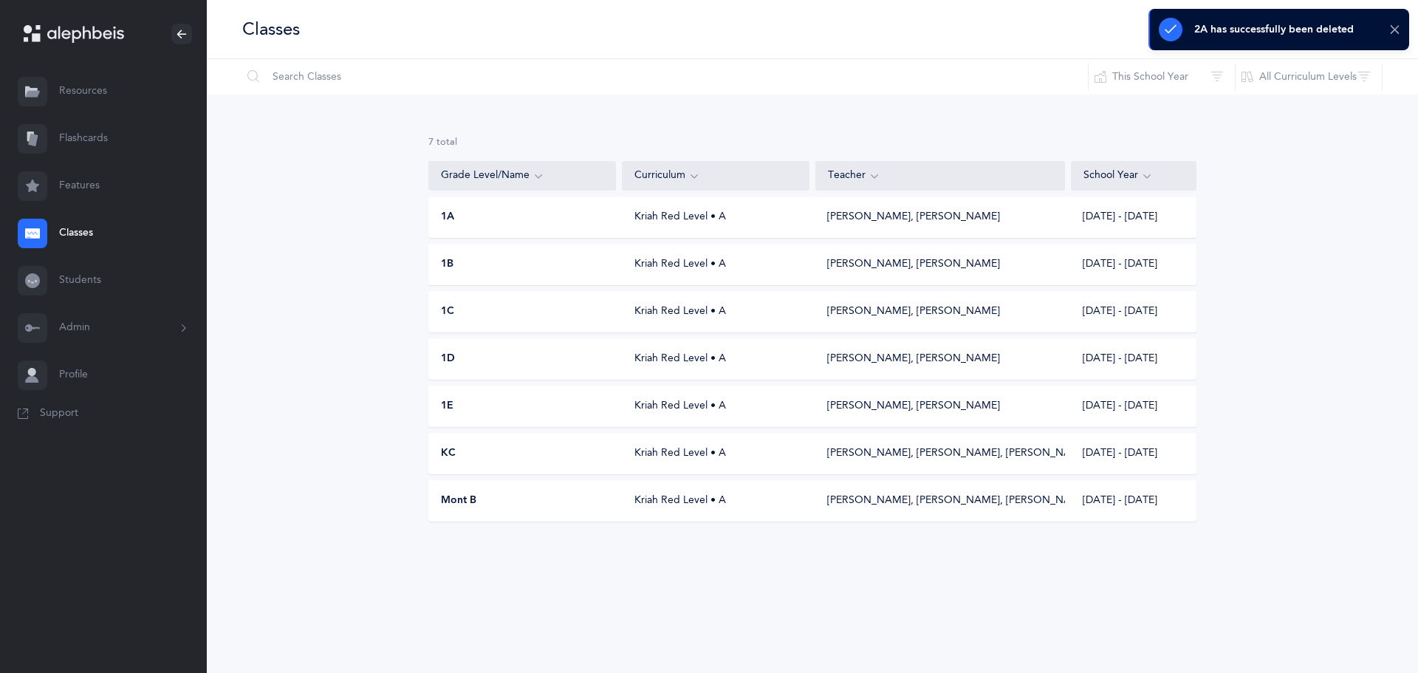
click at [1391, 30] on icon at bounding box center [1394, 30] width 11 height 13
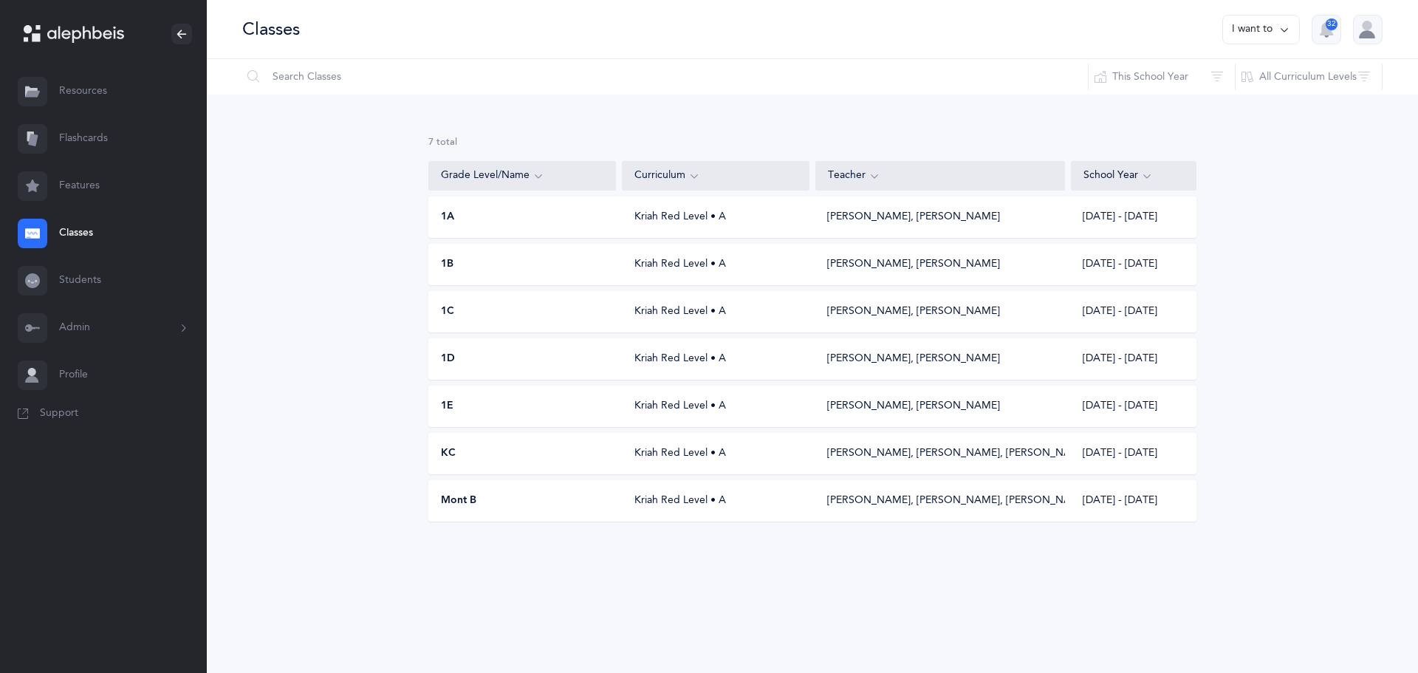
click at [1262, 30] on button "I want to" at bounding box center [1261, 30] width 78 height 30
click at [1236, 103] on button "Add new" at bounding box center [1246, 102] width 82 height 27
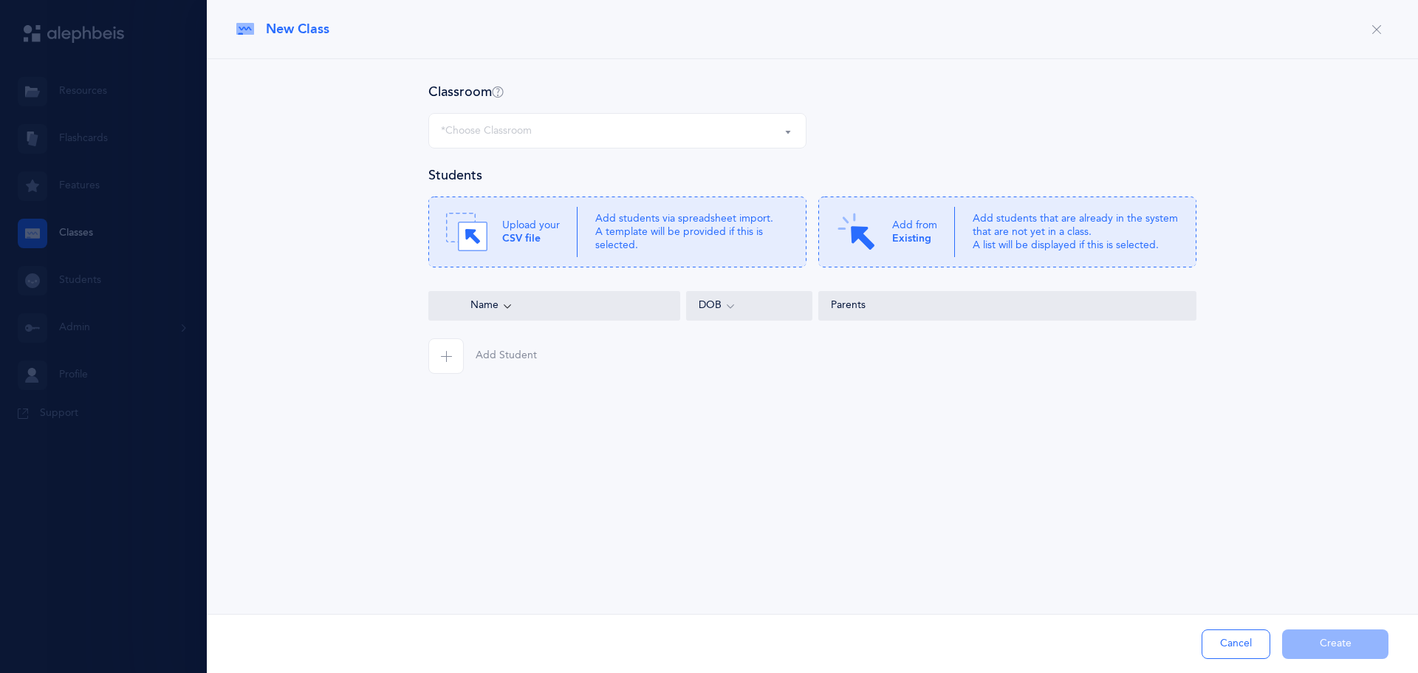
click at [518, 140] on div "*Choose Classroom" at bounding box center [617, 130] width 353 height 25
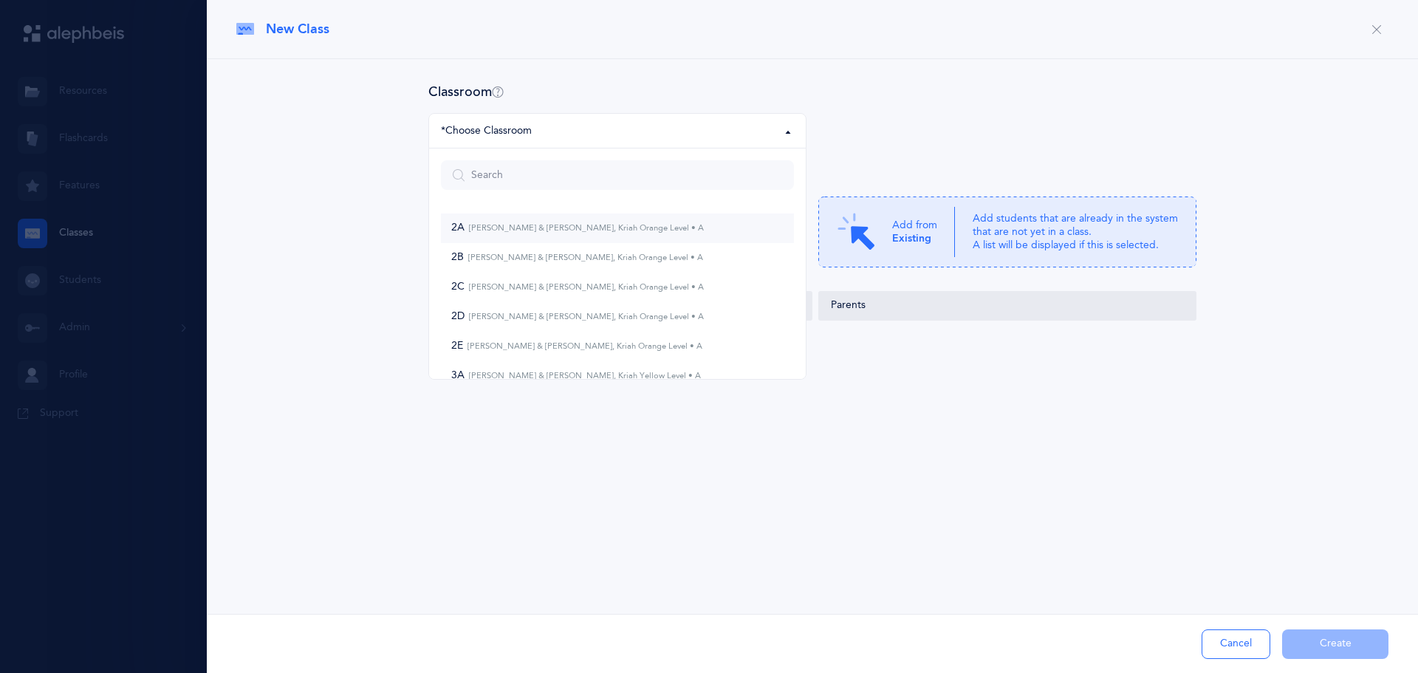
click at [493, 227] on small "[PERSON_NAME] & [PERSON_NAME], Kriah Orange Level • A" at bounding box center [583, 228] width 239 height 10
select select "963"
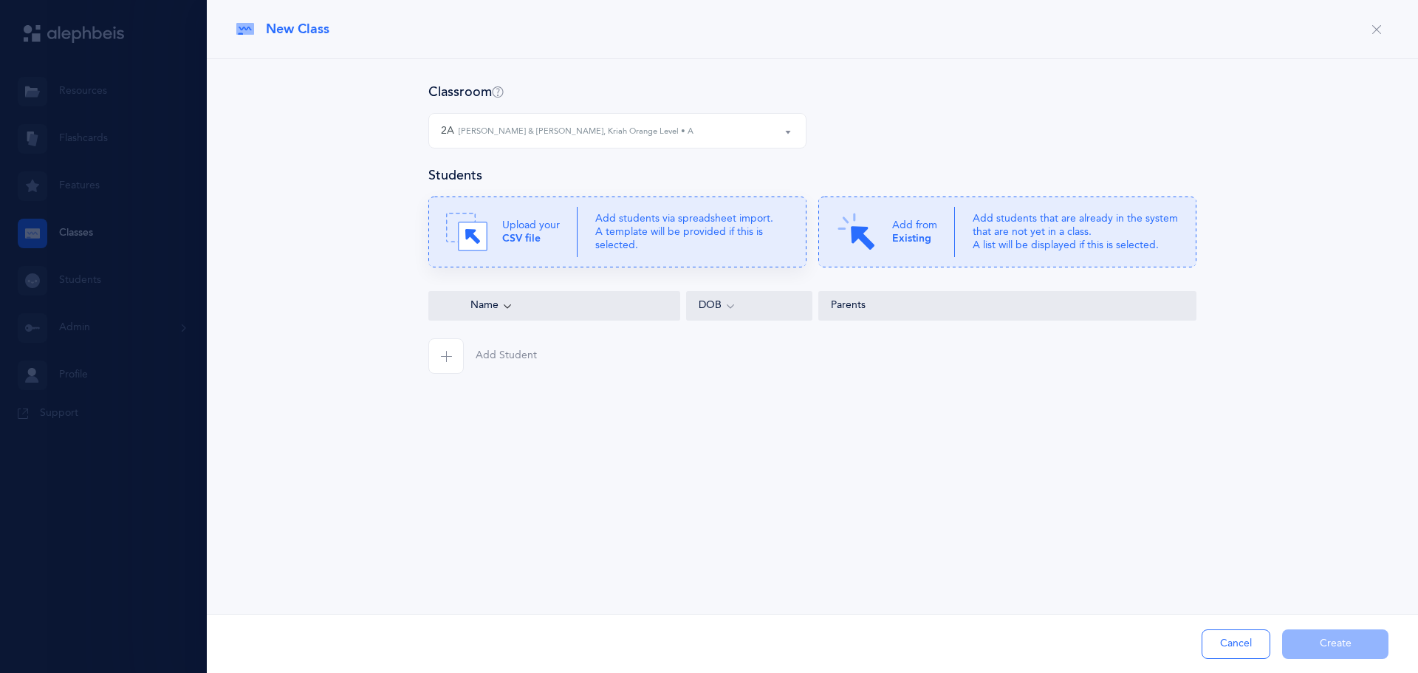
click at [515, 236] on b "CSV file" at bounding box center [521, 239] width 38 height 12
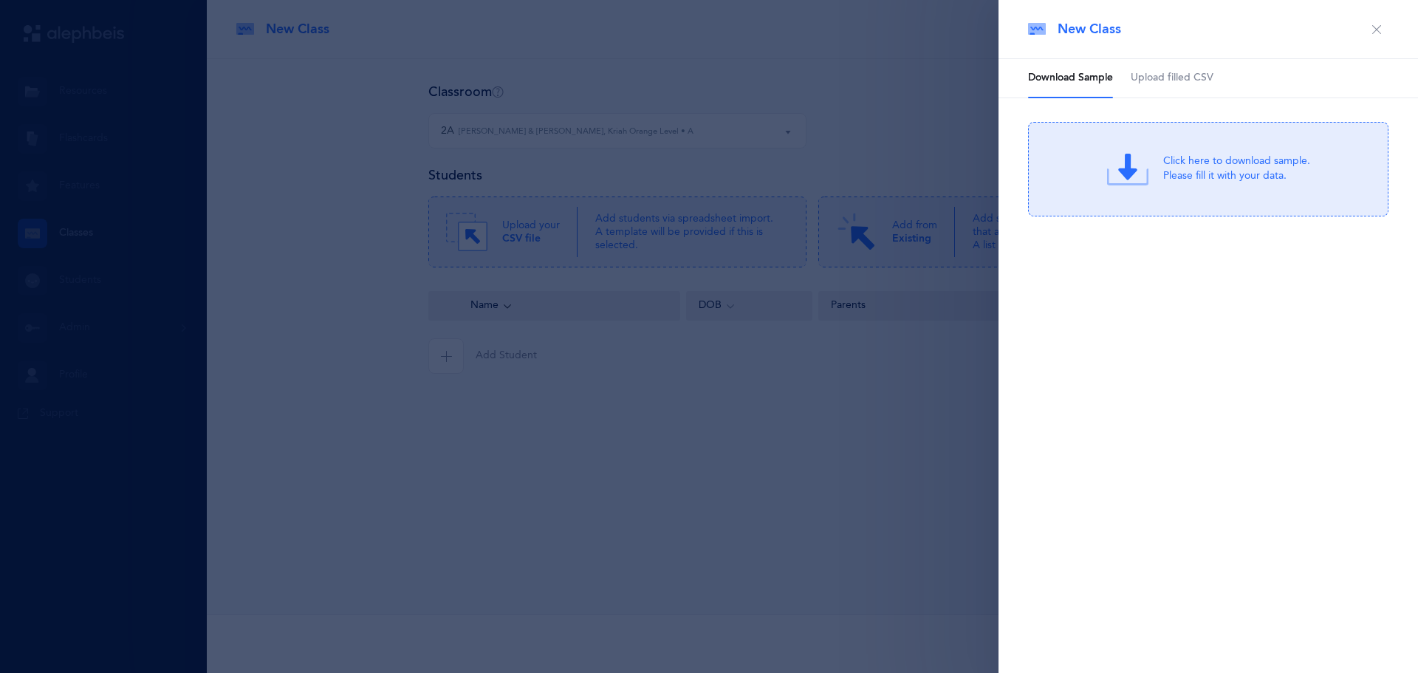
click at [1194, 78] on span "Upload filled CSV" at bounding box center [1171, 78] width 83 height 15
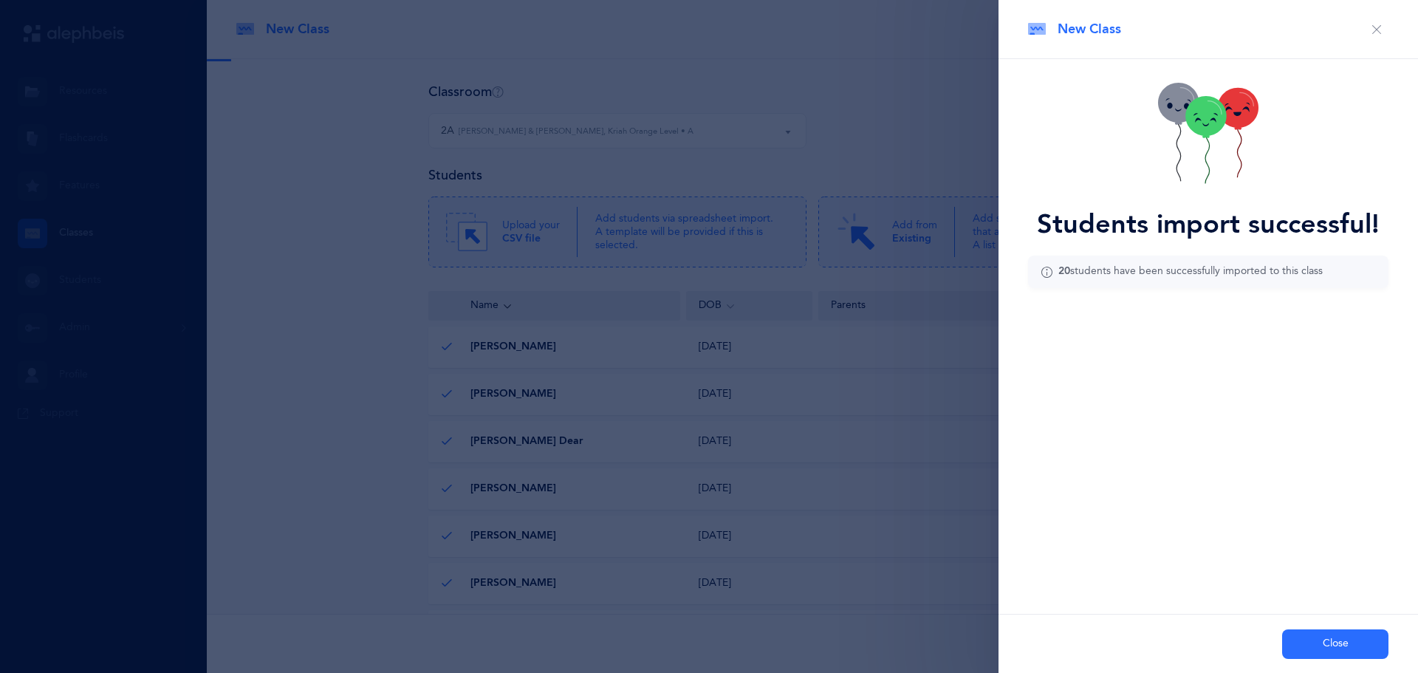
click at [1327, 651] on button "Close" at bounding box center [1335, 644] width 106 height 30
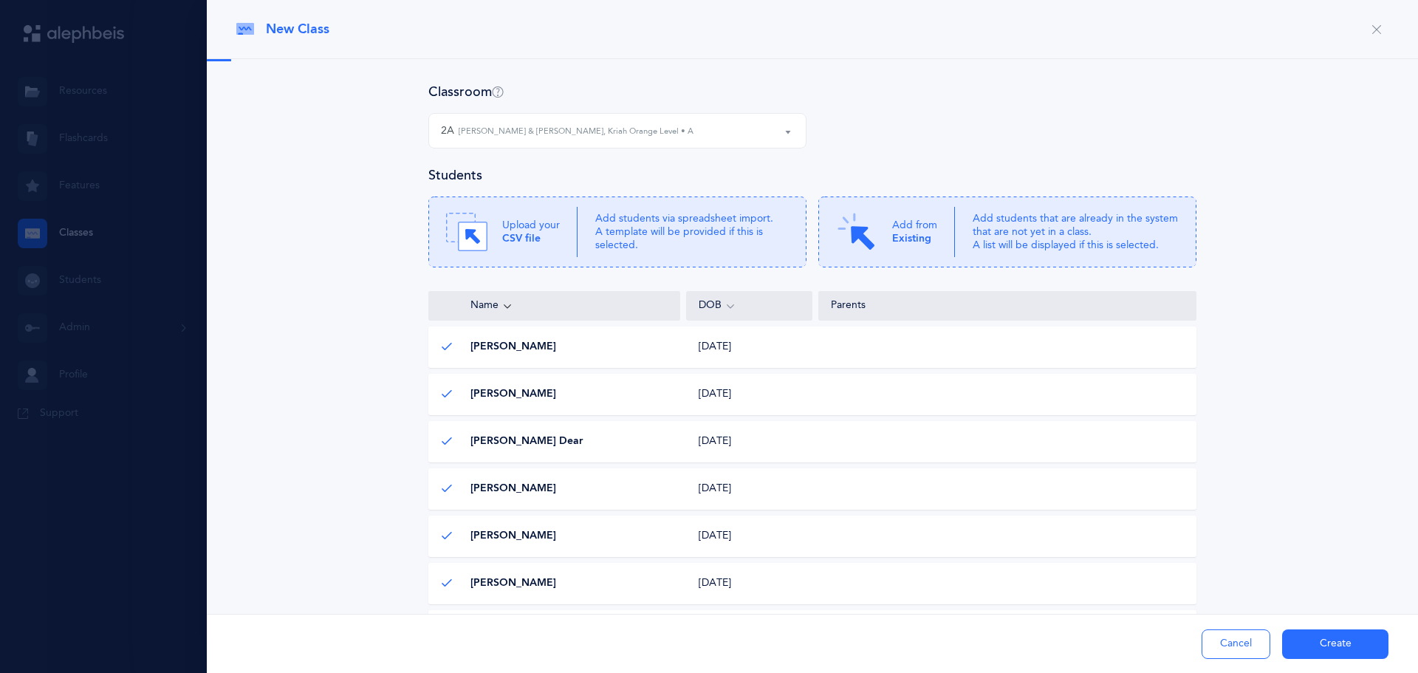
click at [515, 219] on p "Upload your CSV file" at bounding box center [531, 232] width 58 height 27
click at [0, 0] on icon "button" at bounding box center [0, 0] width 0 height 0
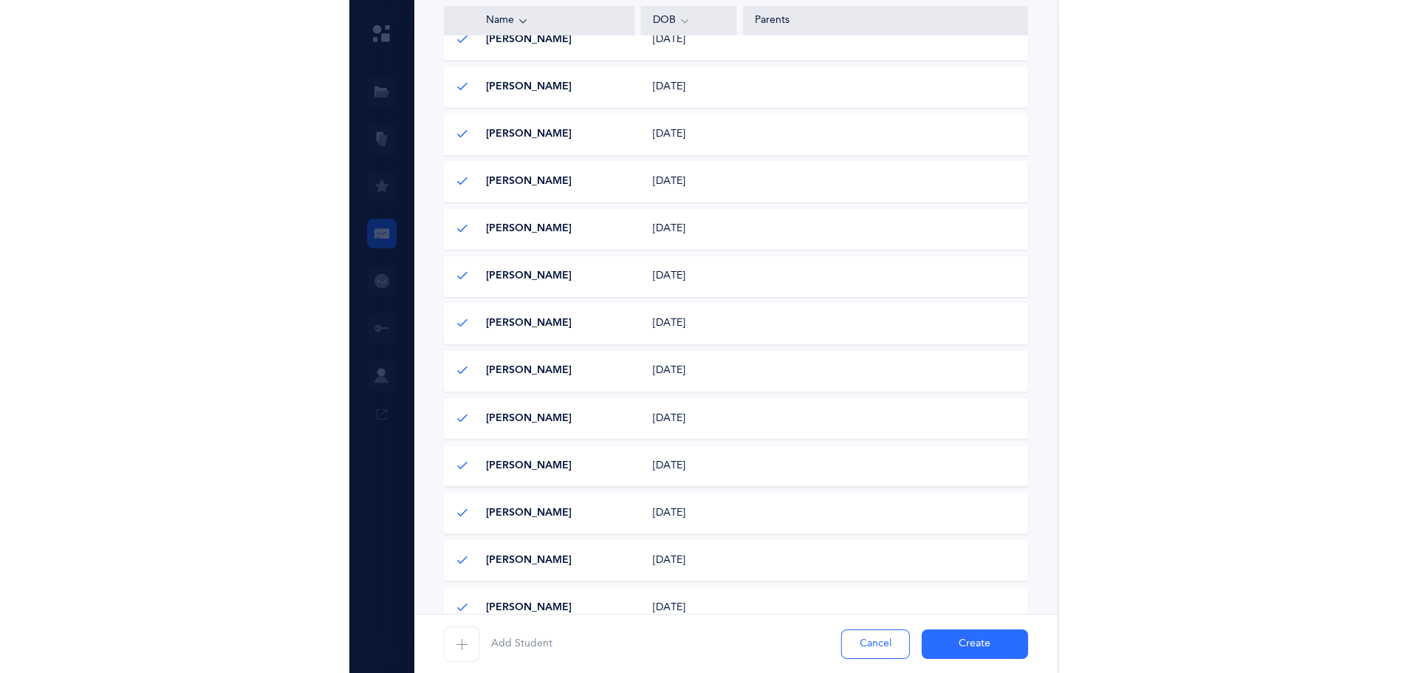
scroll to position [792, 0]
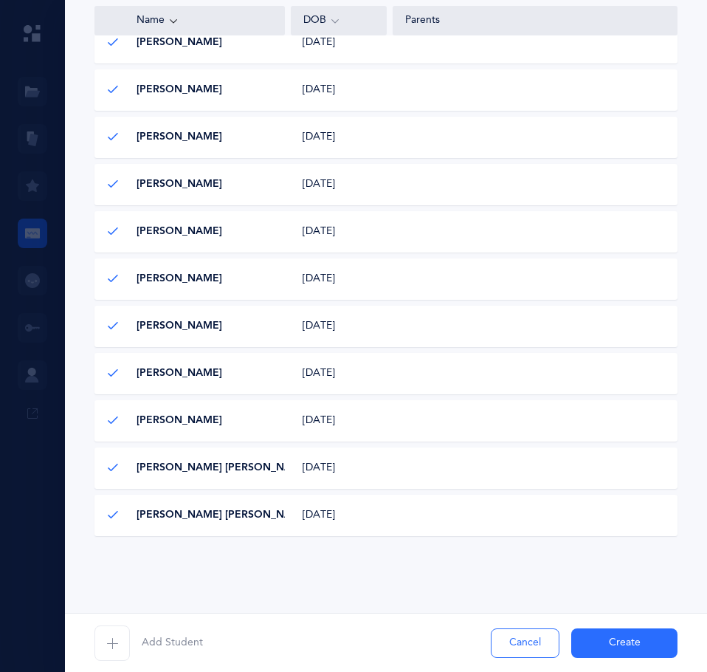
click at [607, 651] on button "Create" at bounding box center [625, 643] width 106 height 30
click at [583, 638] on div "Add Student Cancel Create" at bounding box center [386, 642] width 642 height 59
click at [592, 642] on div "Add Student Cancel Create" at bounding box center [386, 642] width 642 height 59
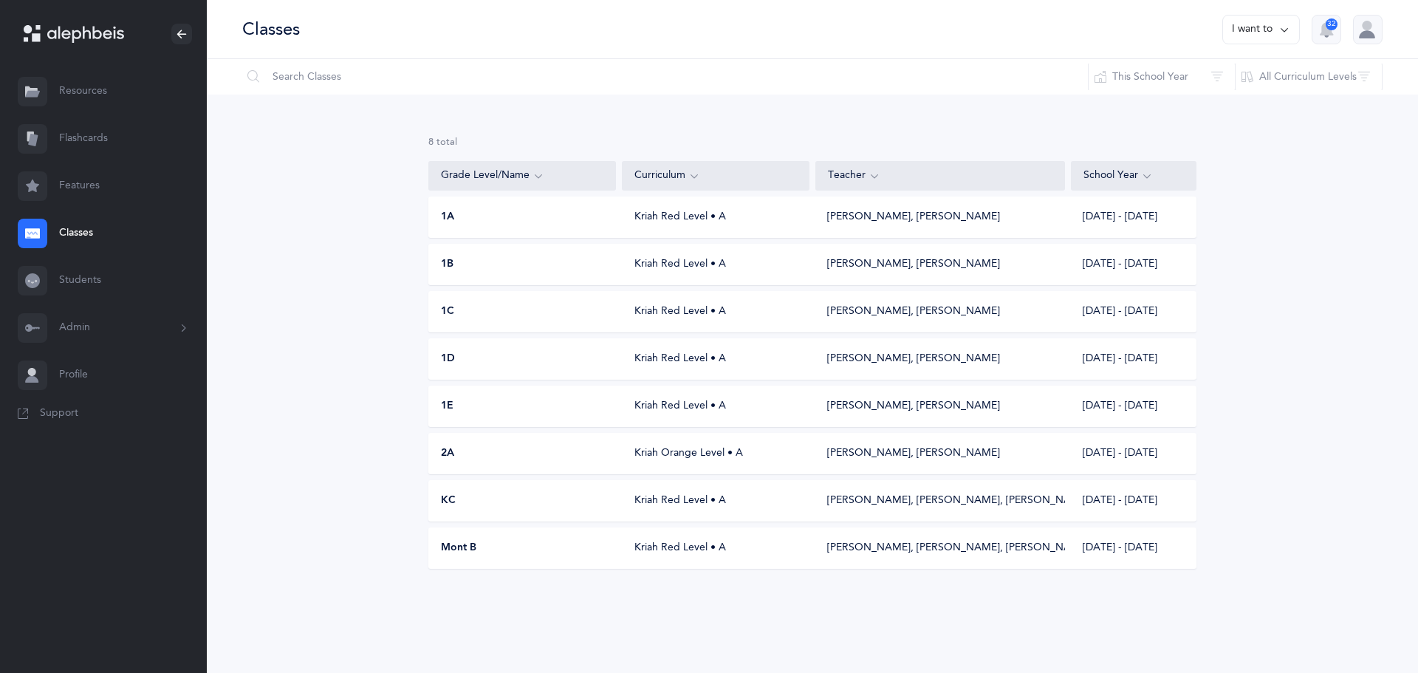
click at [601, 461] on div "2A Kriah Orange Level • A Moshe Lazewnik, Leora Mahpour 2025 - 2026" at bounding box center [812, 453] width 768 height 41
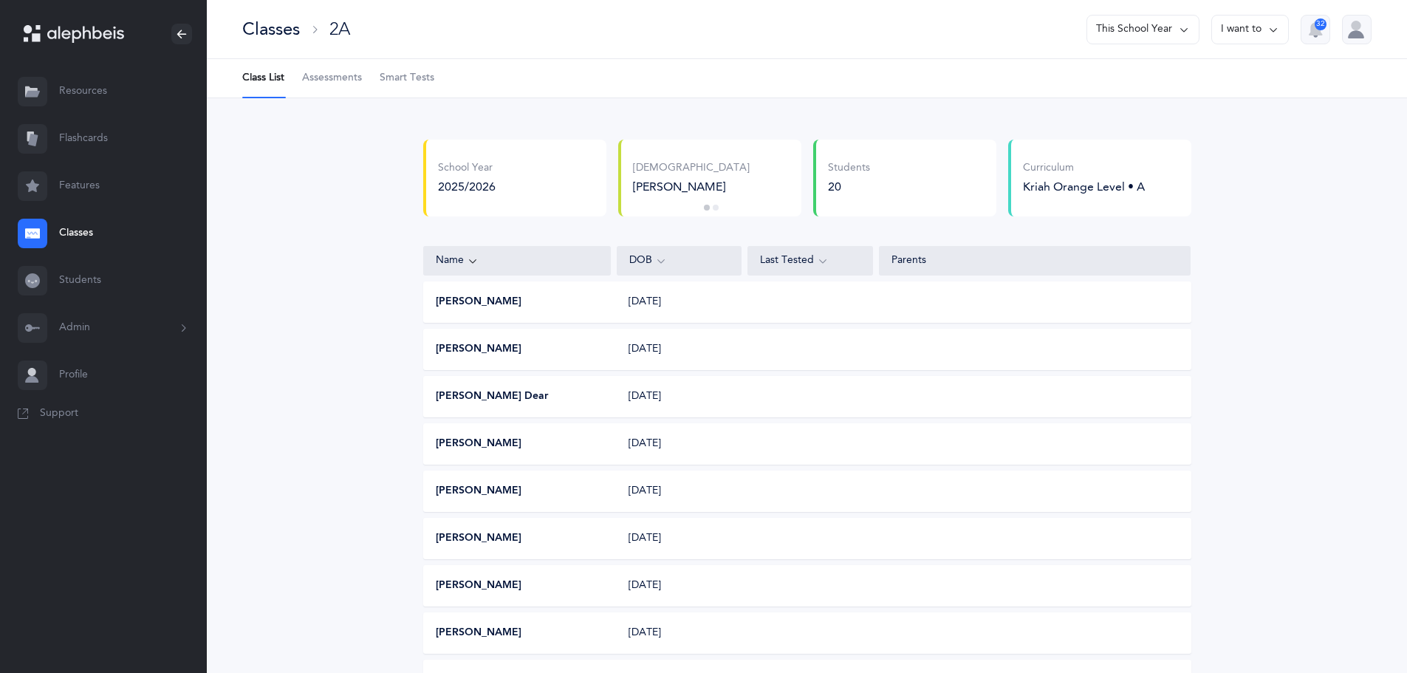
click at [275, 33] on div "Classes" at bounding box center [271, 29] width 58 height 24
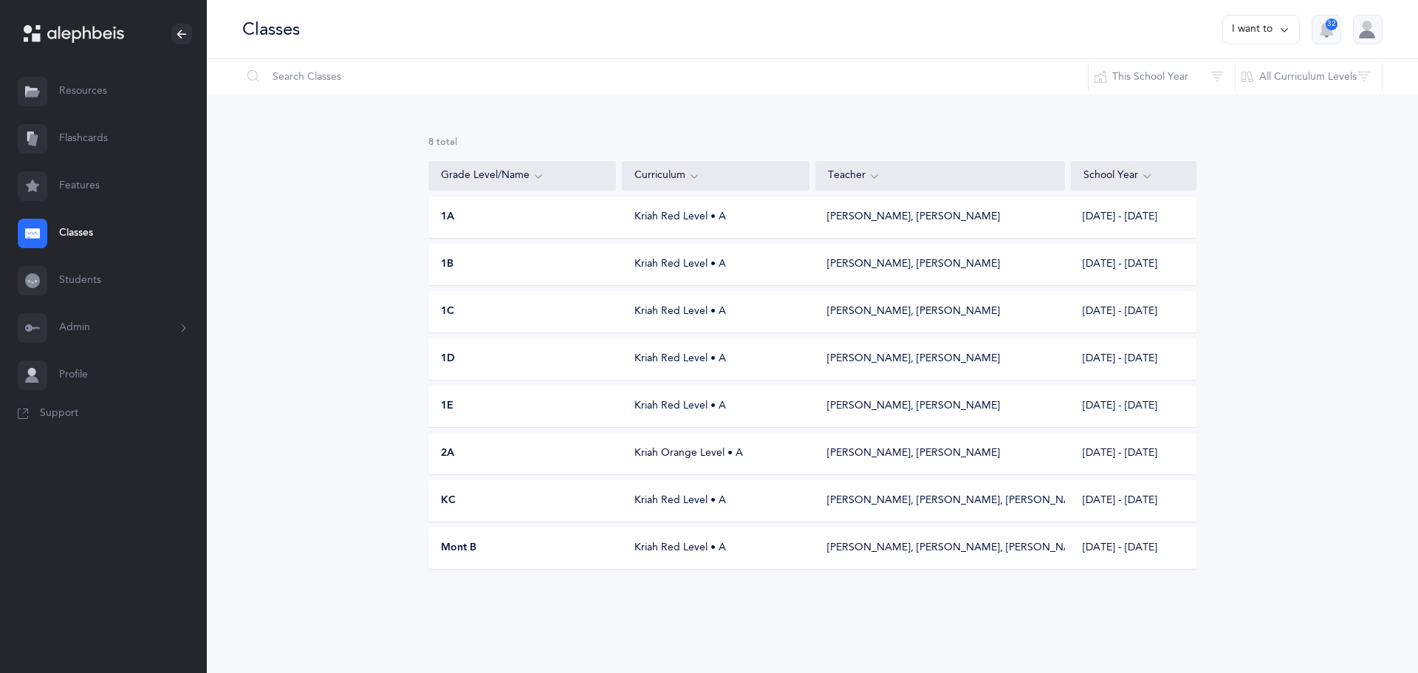
click at [1246, 15] on button "I want to" at bounding box center [1261, 30] width 78 height 30
click at [1229, 99] on button "Add new" at bounding box center [1246, 102] width 82 height 27
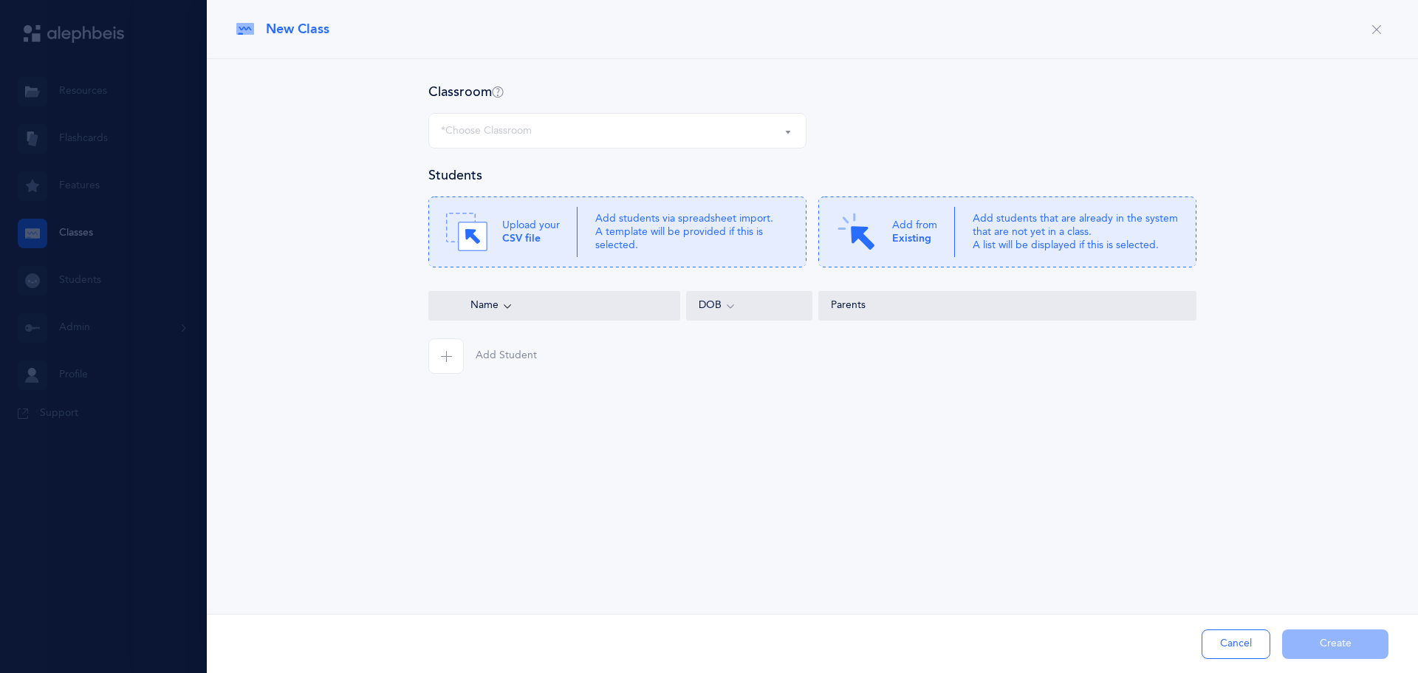
click at [610, 124] on div "*Choose Classroom" at bounding box center [617, 130] width 353 height 25
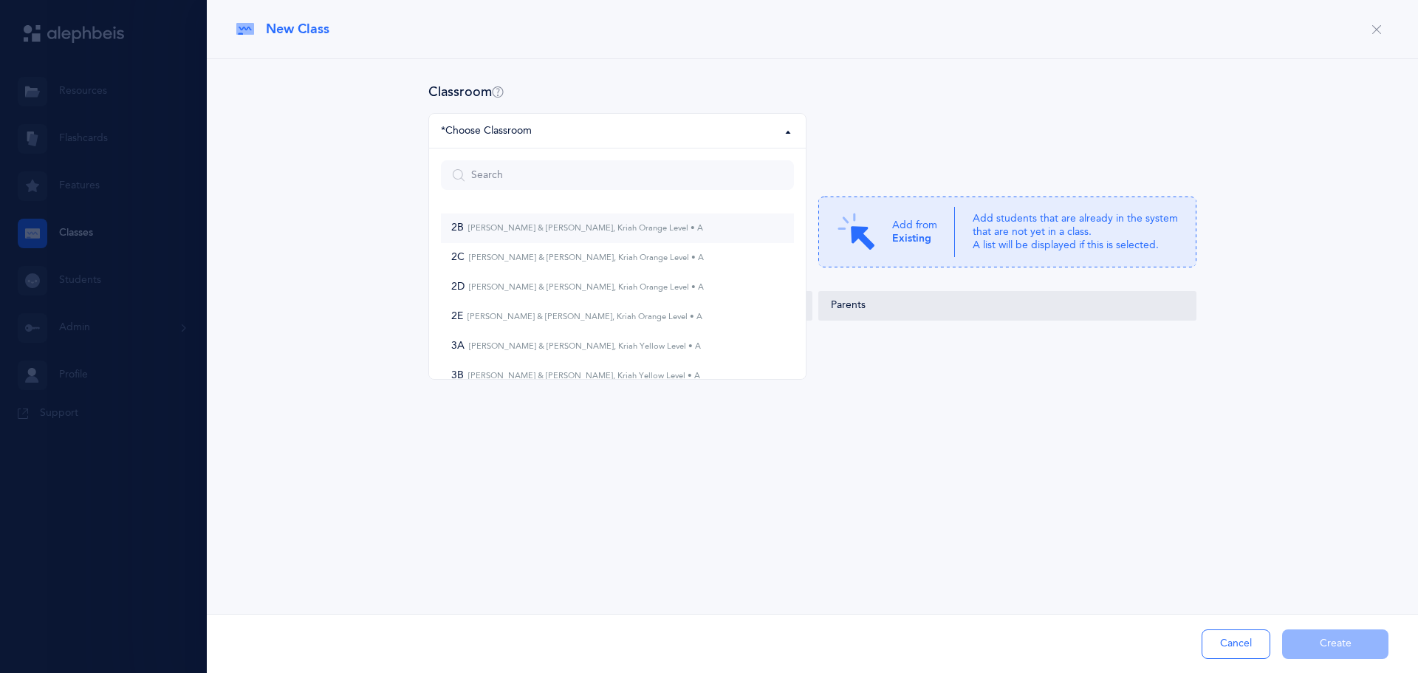
click at [506, 228] on small "[PERSON_NAME] & [PERSON_NAME], Kriah Orange Level • A" at bounding box center [583, 228] width 239 height 10
select select "964"
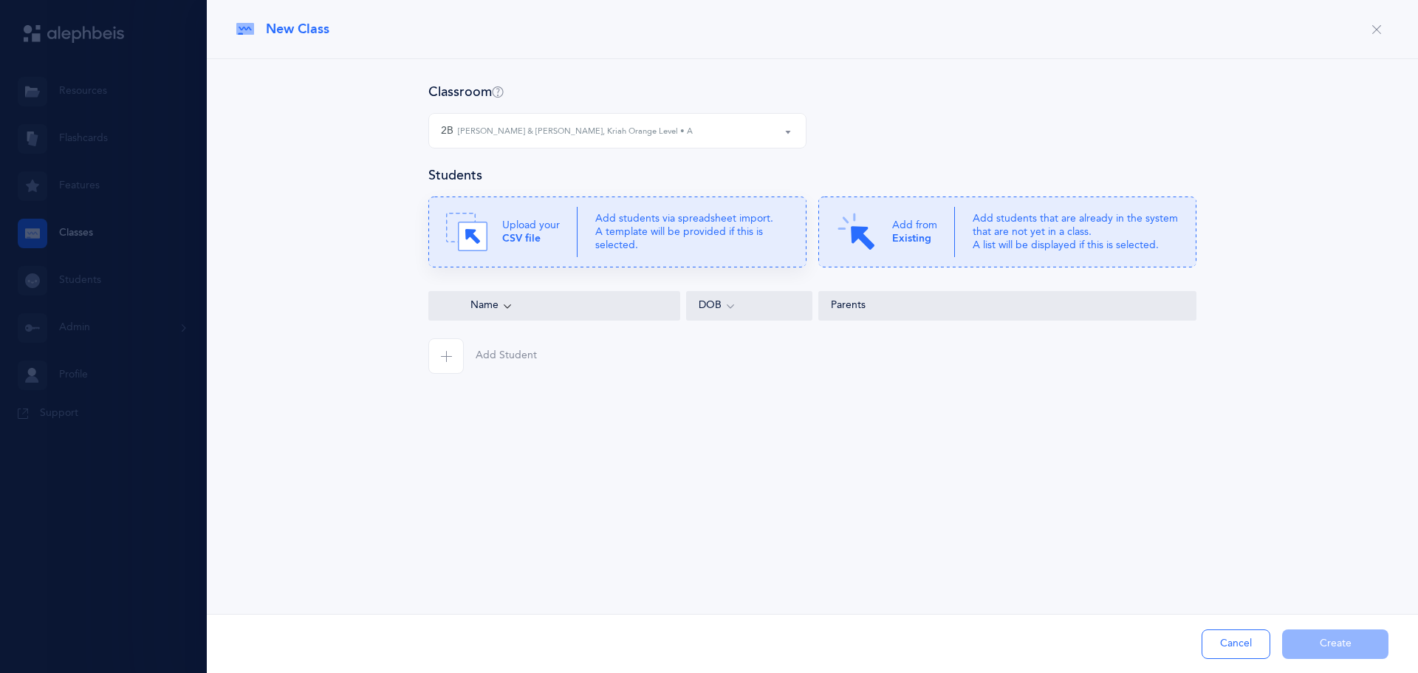
click at [650, 247] on p "Add students via spreadsheet import. A template will be provided if this is sel…" at bounding box center [691, 232] width 193 height 41
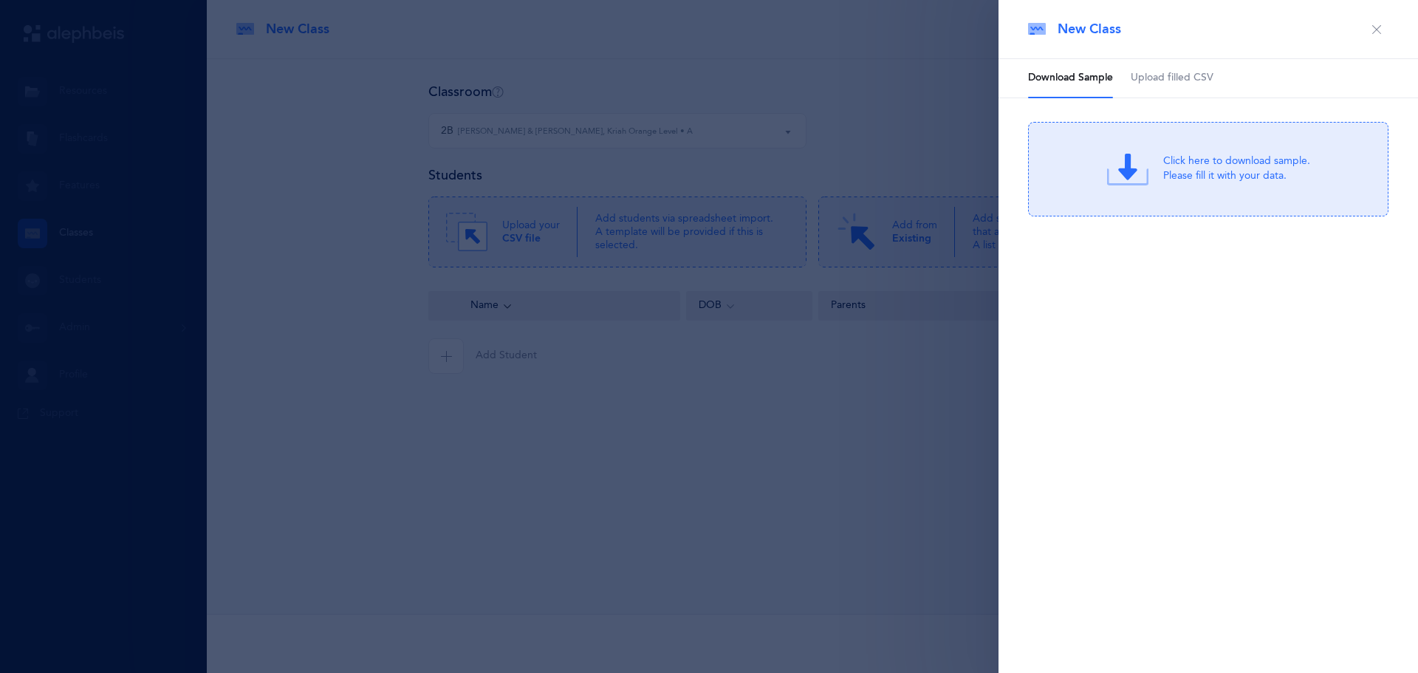
click at [1207, 72] on span "Upload filled CSV" at bounding box center [1171, 78] width 83 height 15
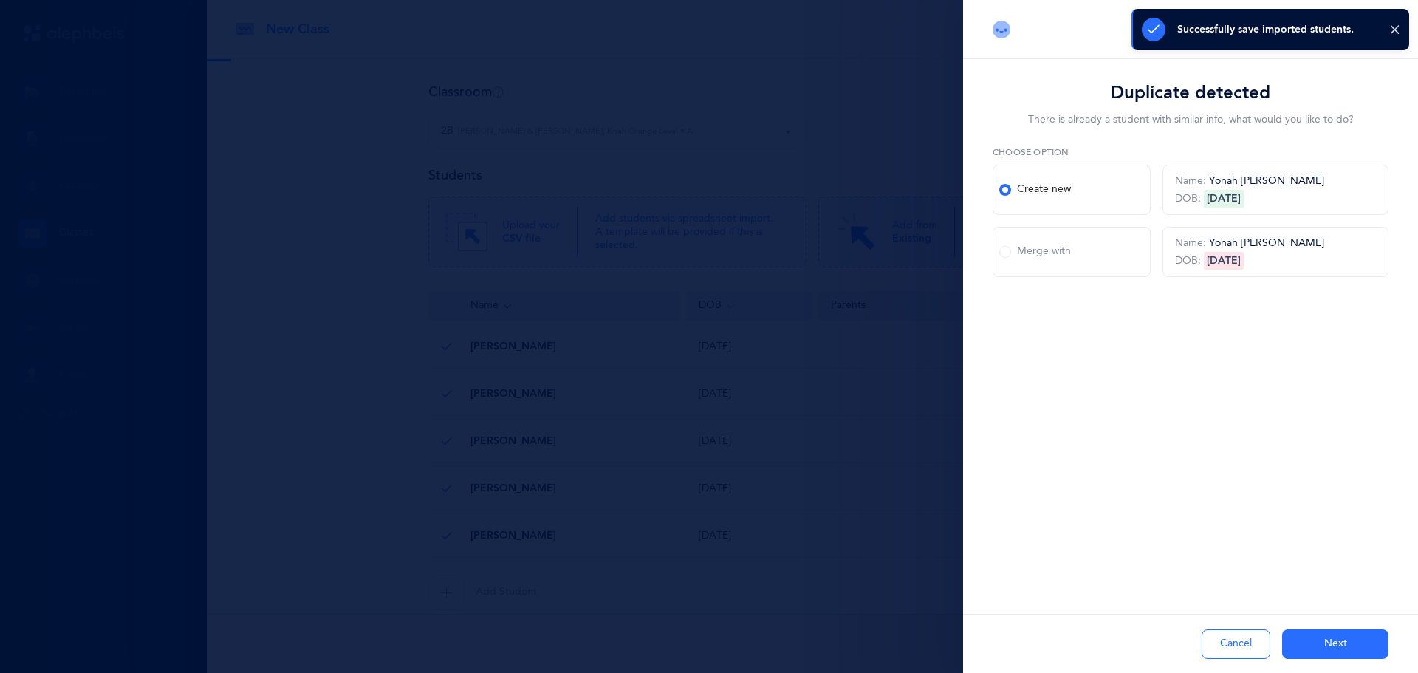
click at [1303, 650] on button "Next" at bounding box center [1335, 644] width 106 height 30
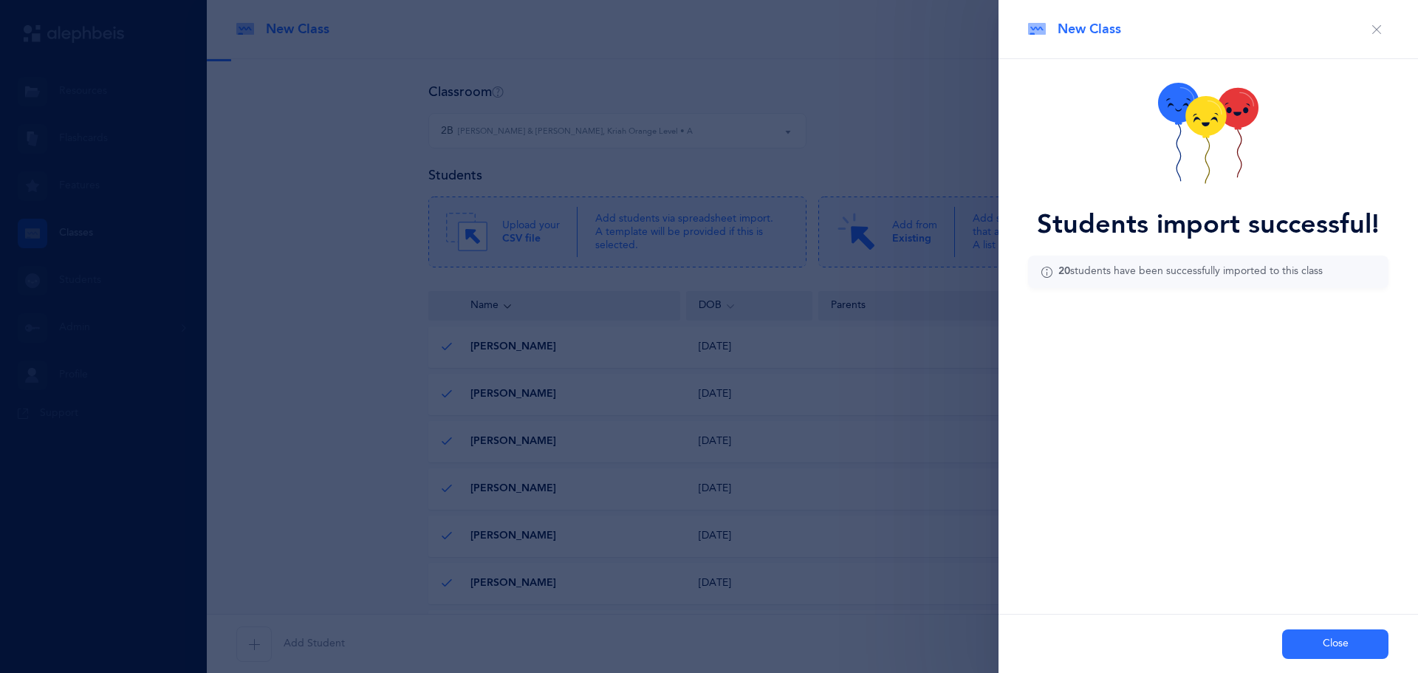
click at [1330, 651] on button "Close" at bounding box center [1335, 644] width 106 height 30
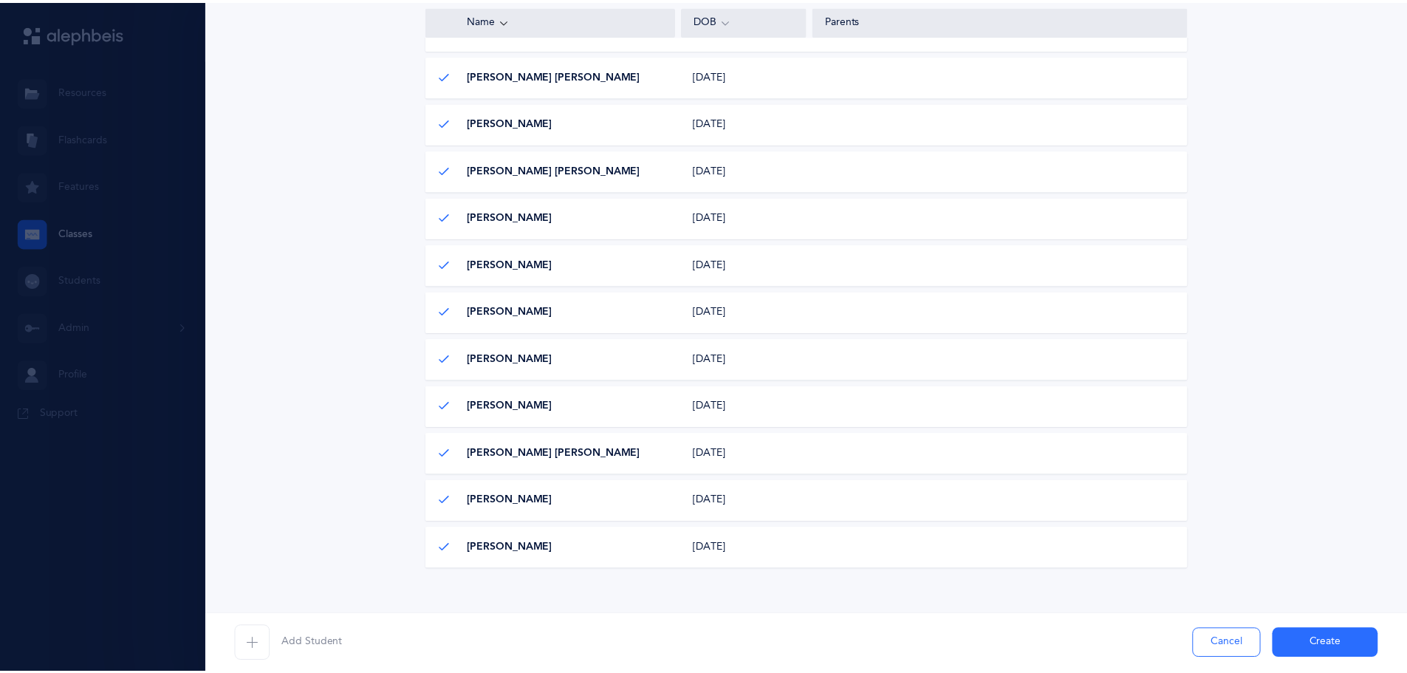
scroll to position [729, 0]
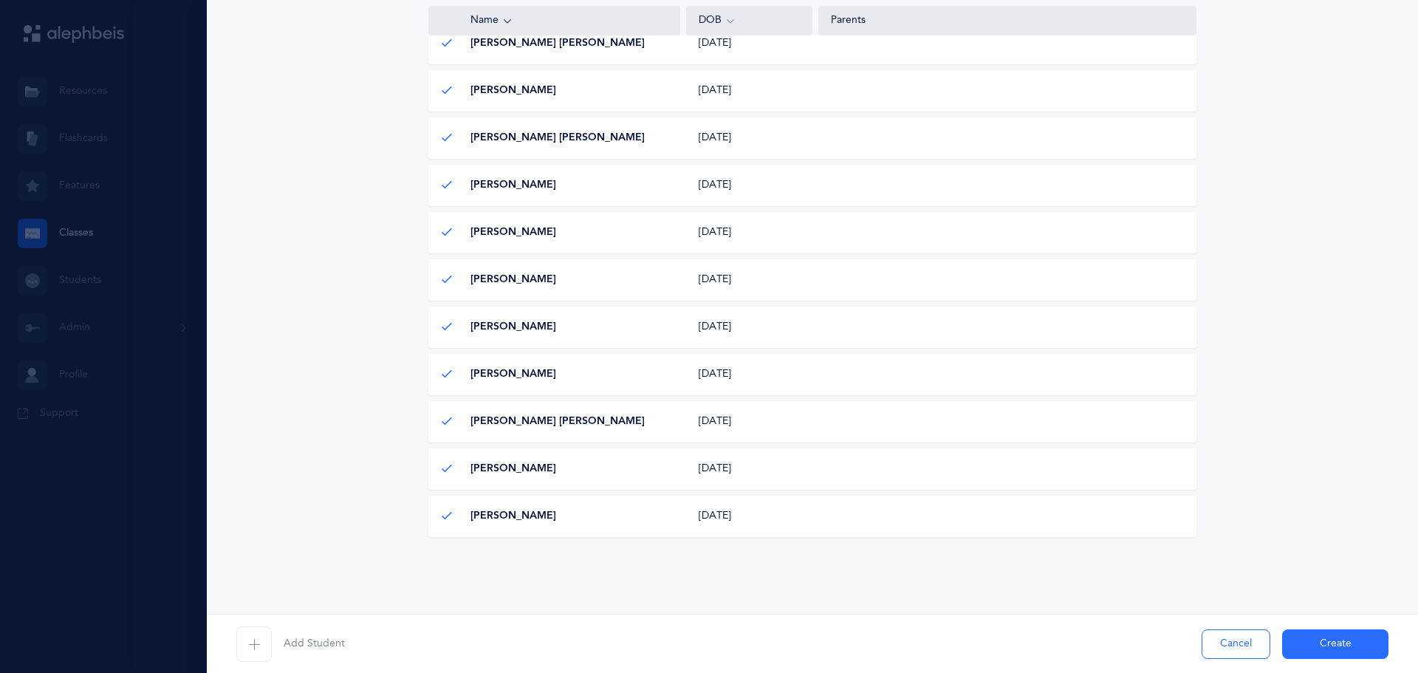
click at [1314, 644] on button "Create" at bounding box center [1335, 644] width 106 height 30
click at [1333, 642] on div "Add Student Cancel Create" at bounding box center [812, 643] width 1211 height 59
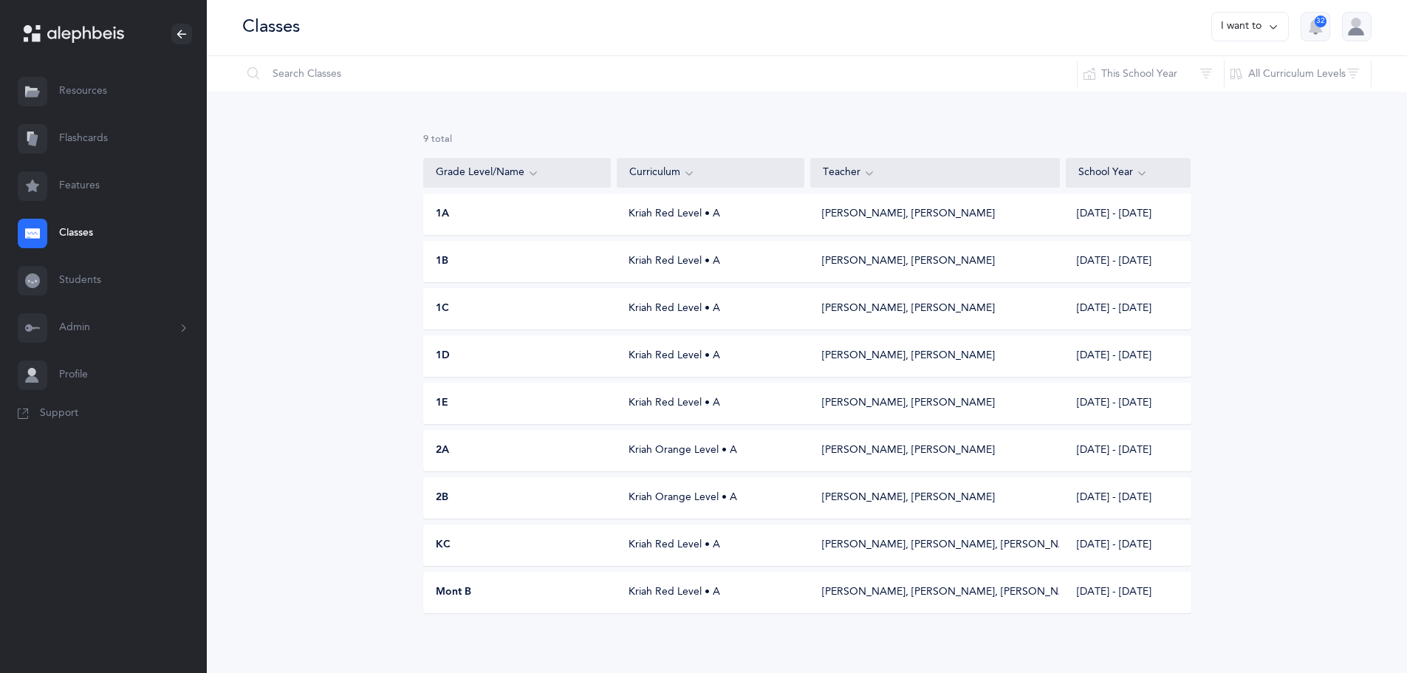
scroll to position [0, 0]
click at [1241, 35] on button "I want to" at bounding box center [1250, 30] width 78 height 30
click at [1233, 97] on button "Add new" at bounding box center [1235, 102] width 82 height 27
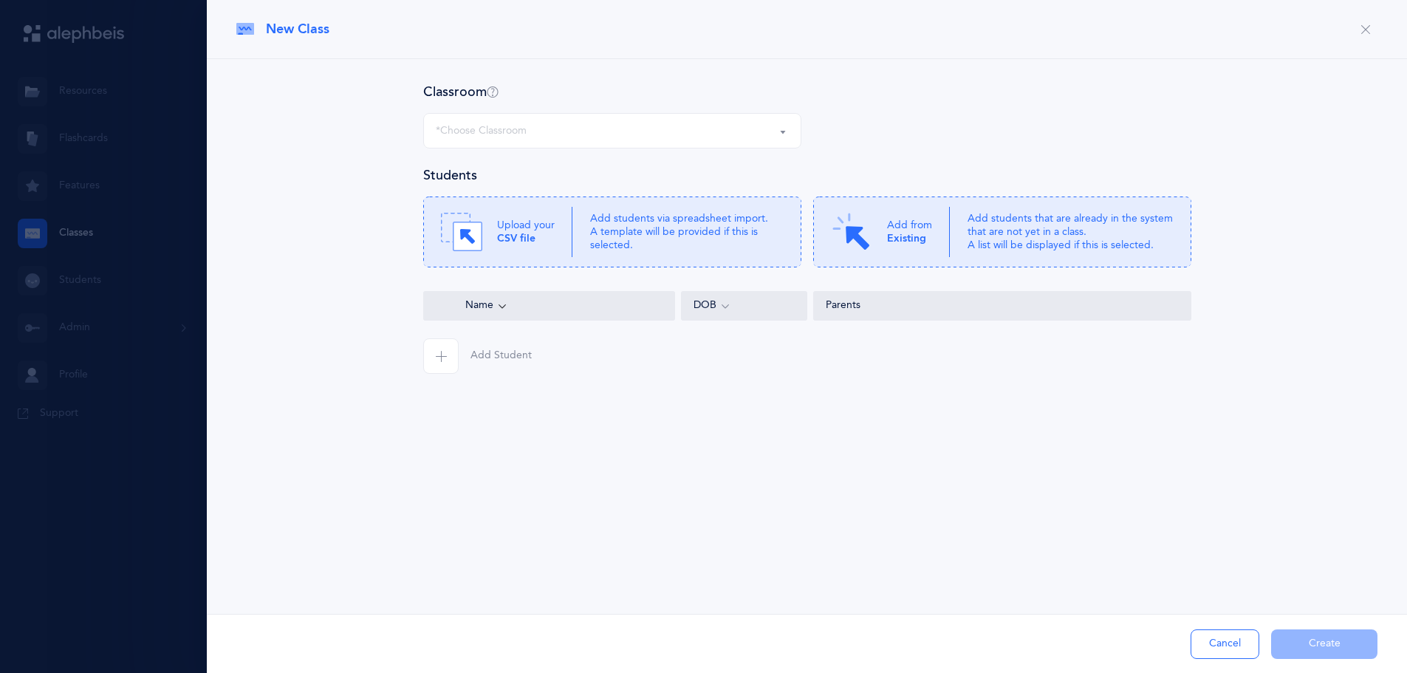
click at [527, 135] on div "*Choose Classroom" at bounding box center [612, 130] width 353 height 25
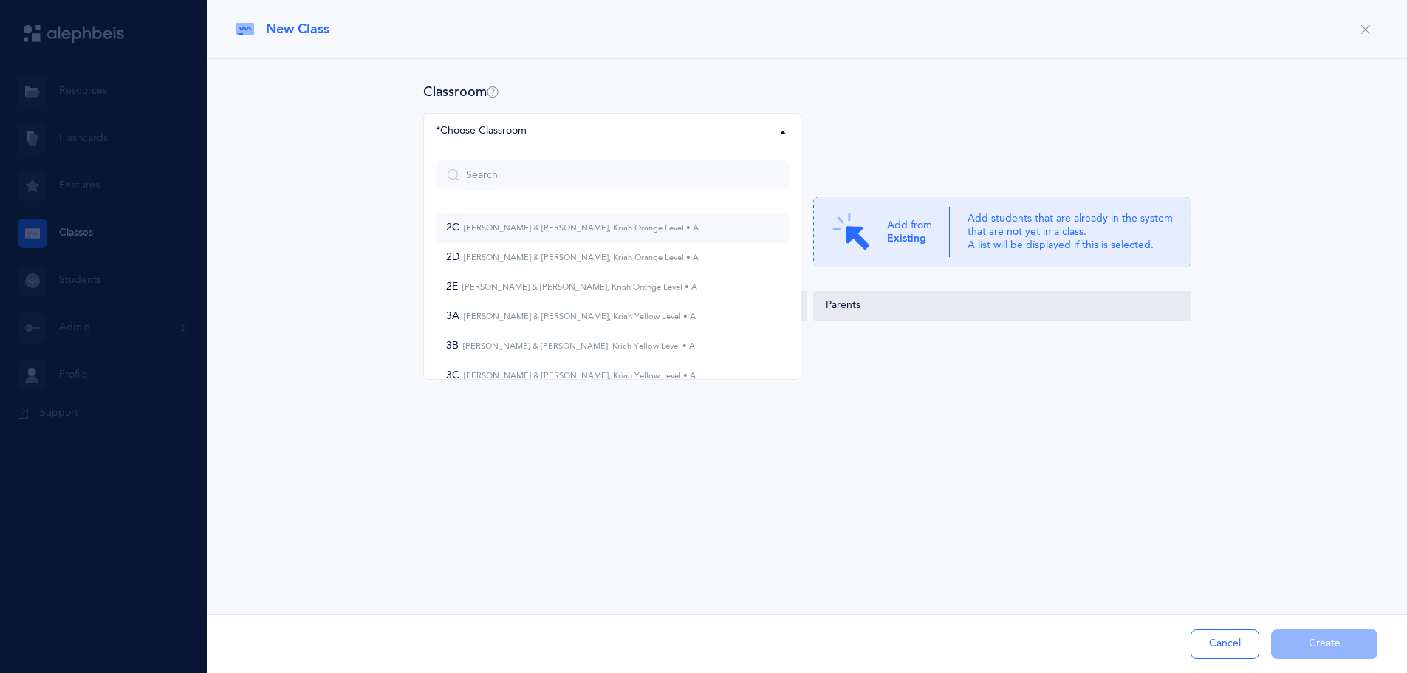
click at [496, 233] on span "2C Miriam Sperling & Yitzchok Pollock, Kriah Orange Level • A" at bounding box center [572, 228] width 253 height 13
select select "965"
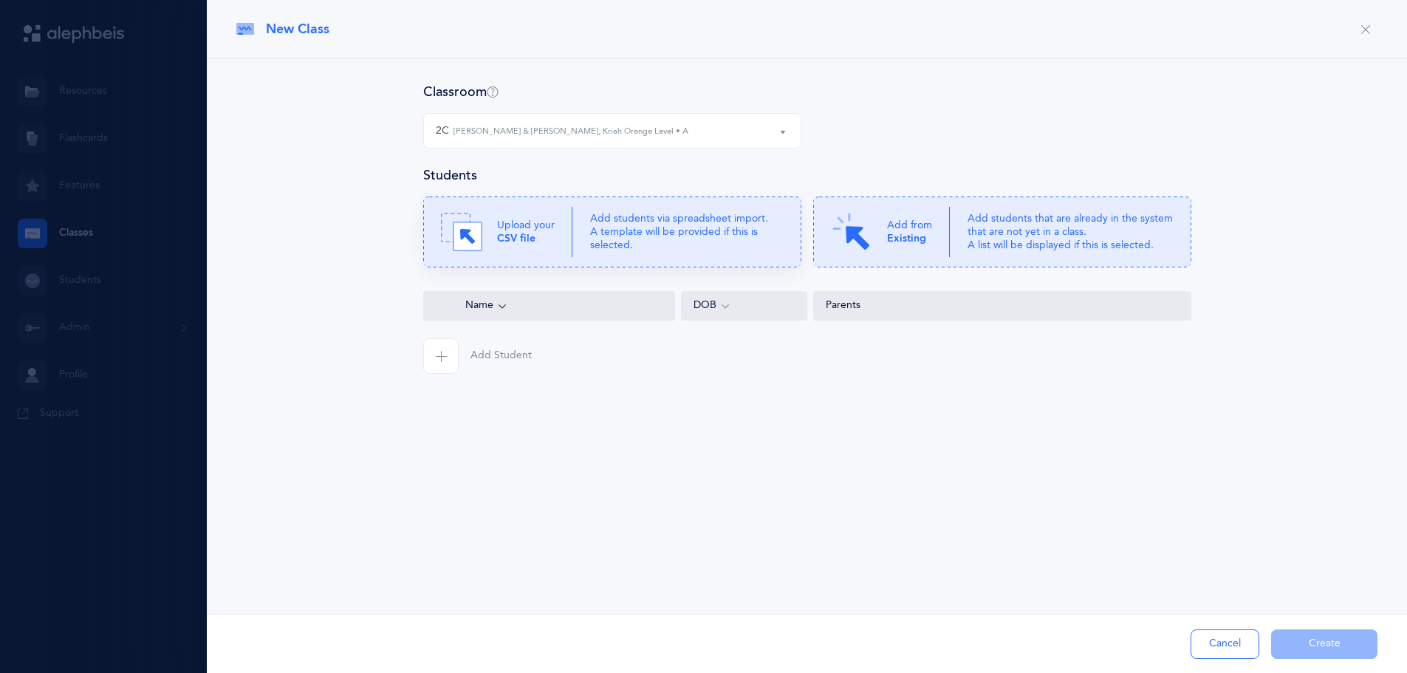
click at [543, 236] on p "Upload your CSV file" at bounding box center [526, 232] width 58 height 27
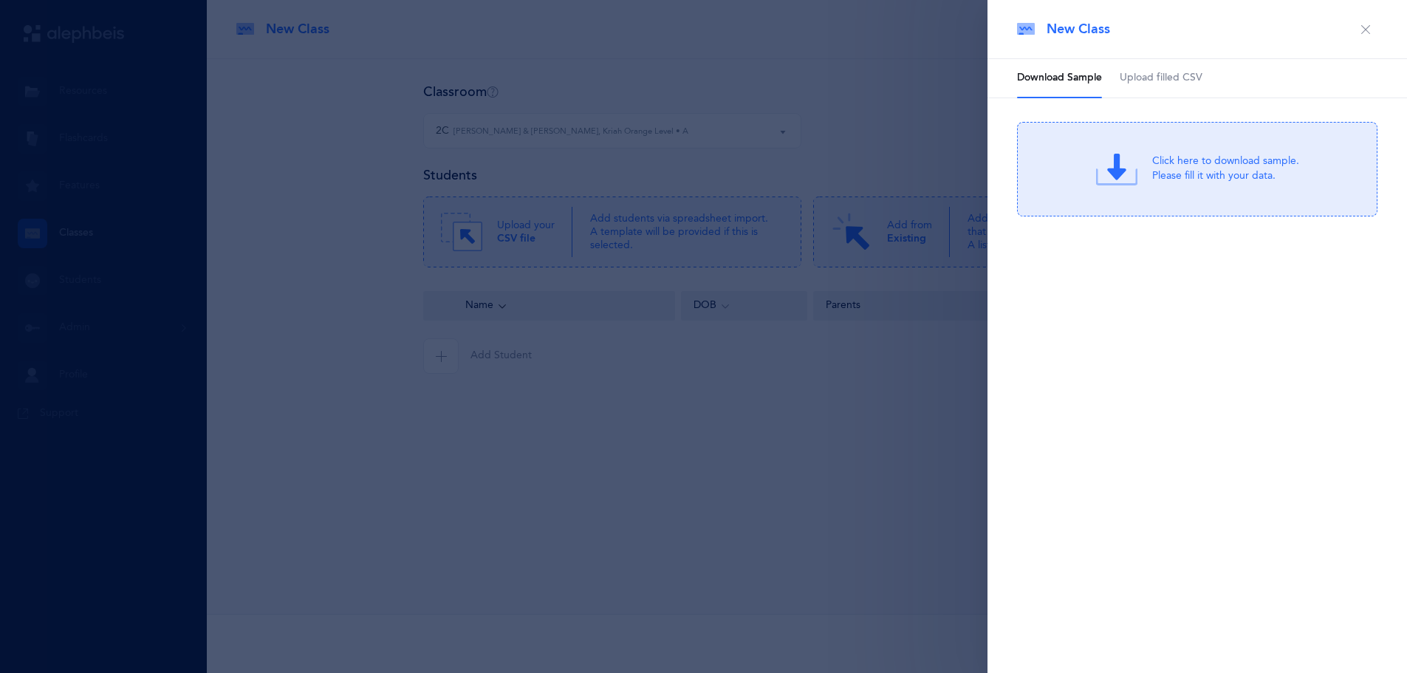
click at [1128, 80] on span "Upload filled CSV" at bounding box center [1160, 78] width 83 height 15
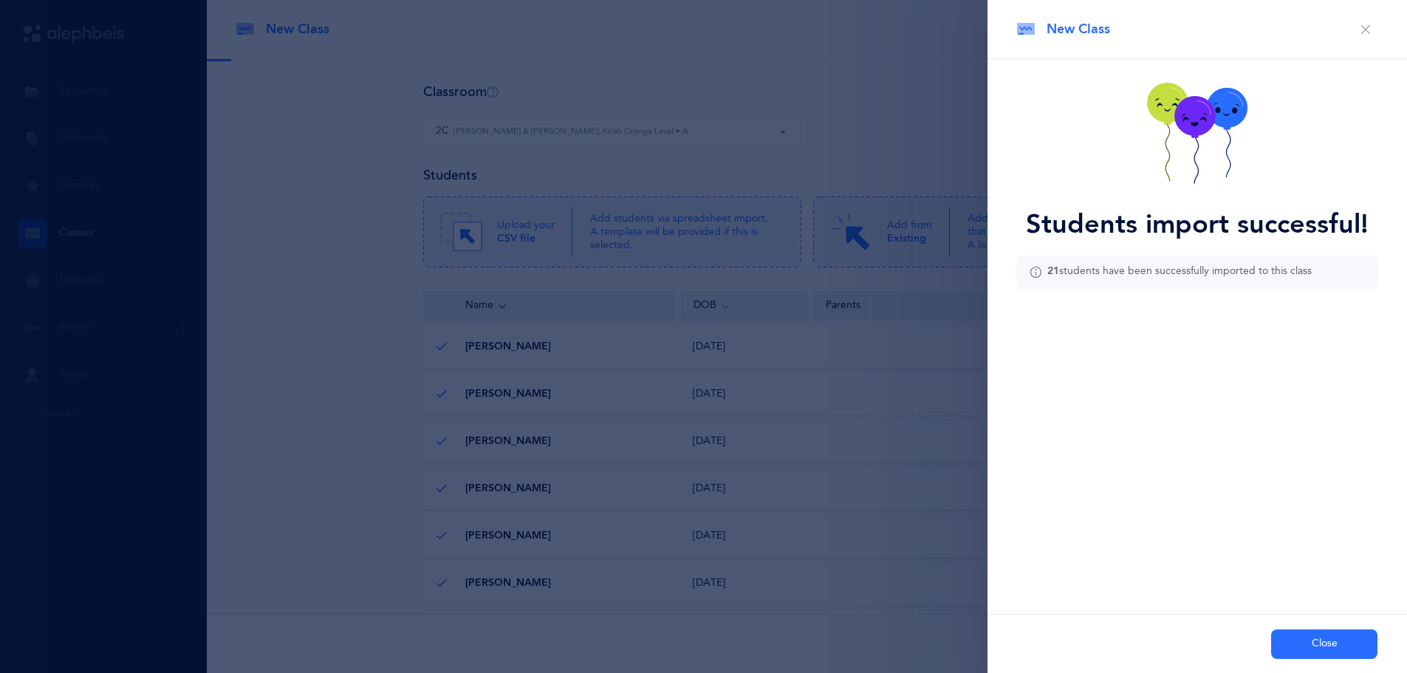
click at [1281, 634] on button "Close" at bounding box center [1324, 644] width 106 height 30
click at [1365, 30] on button "button" at bounding box center [1365, 30] width 24 height 24
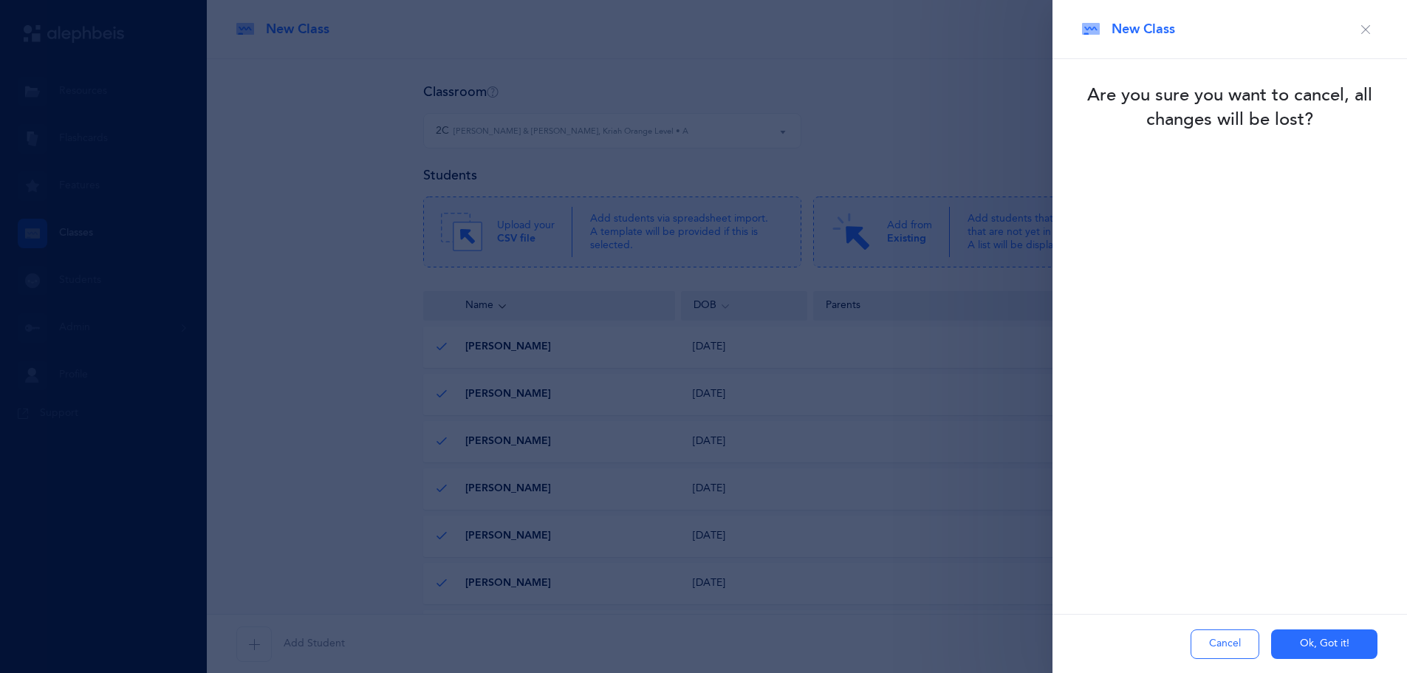
click at [1287, 631] on button "Ok, Got it!" at bounding box center [1324, 644] width 106 height 30
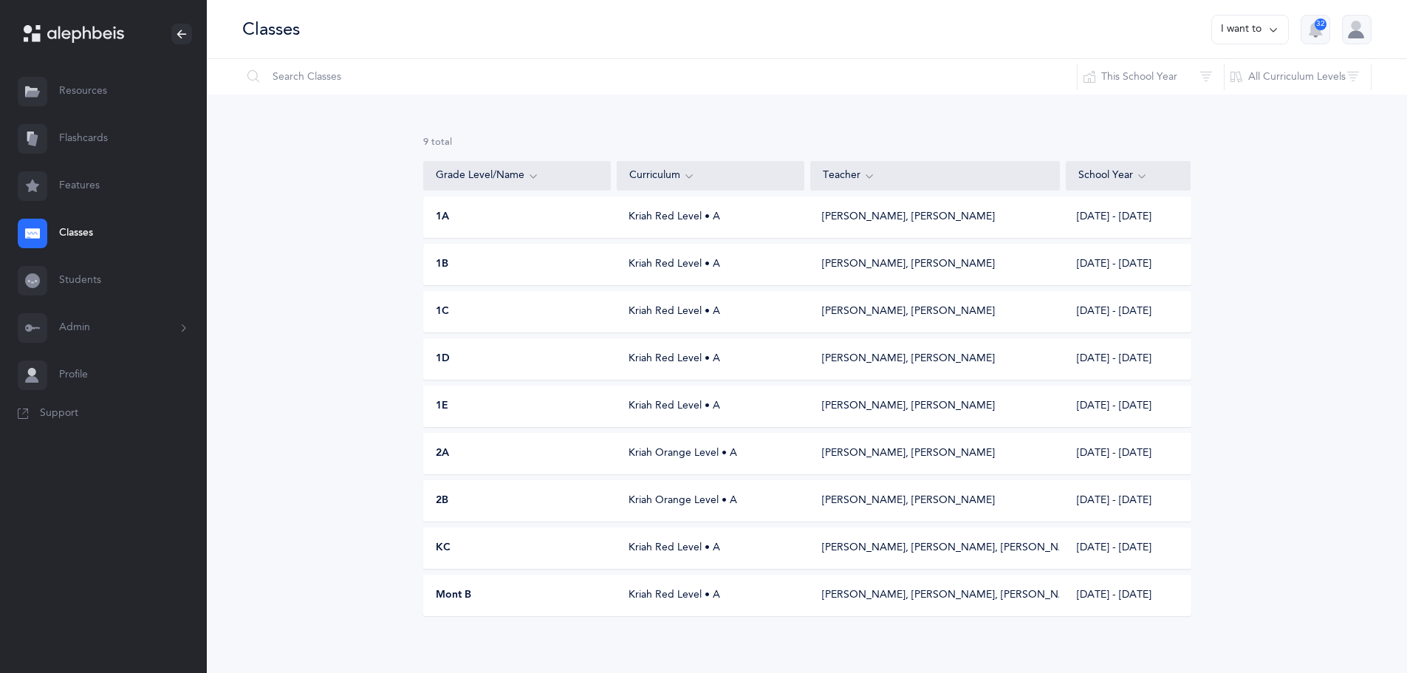
click at [1247, 27] on button "I want to" at bounding box center [1250, 30] width 78 height 30
click at [1223, 101] on button "Add new" at bounding box center [1235, 102] width 82 height 27
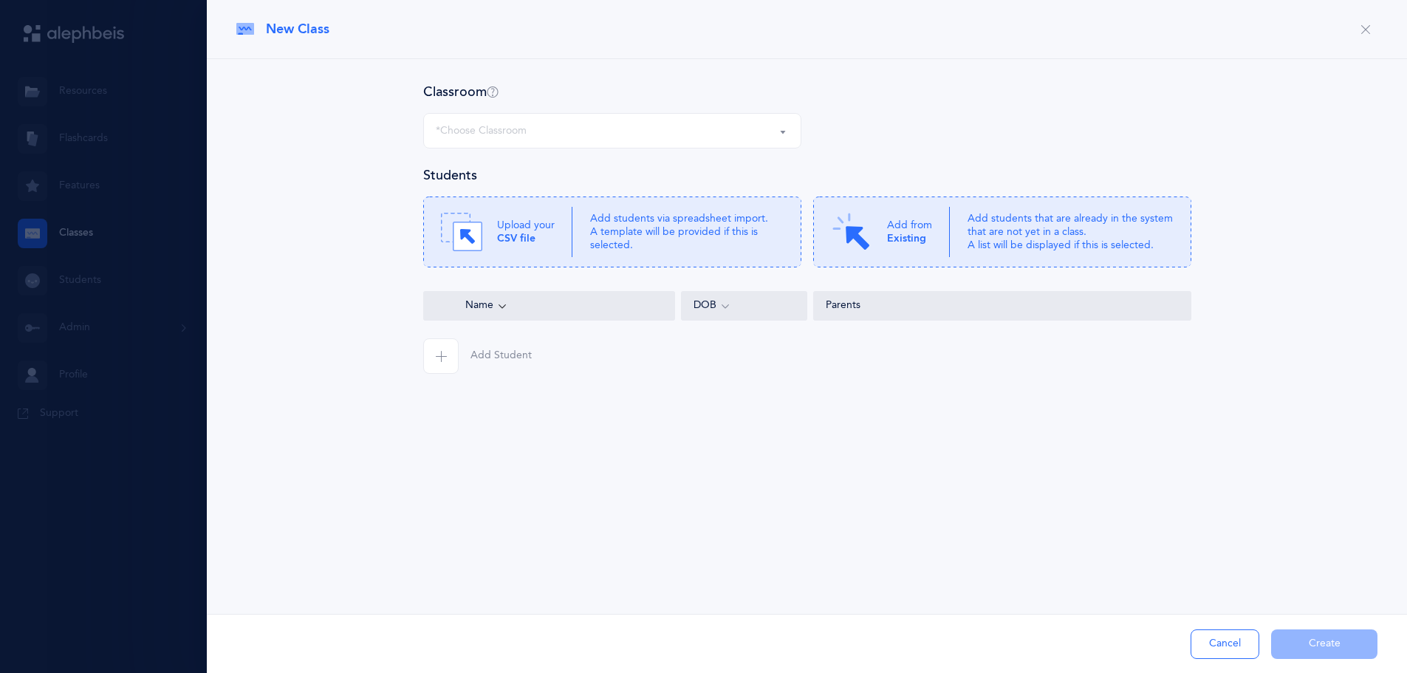
click at [505, 137] on div "*Choose Classroom" at bounding box center [481, 131] width 91 height 16
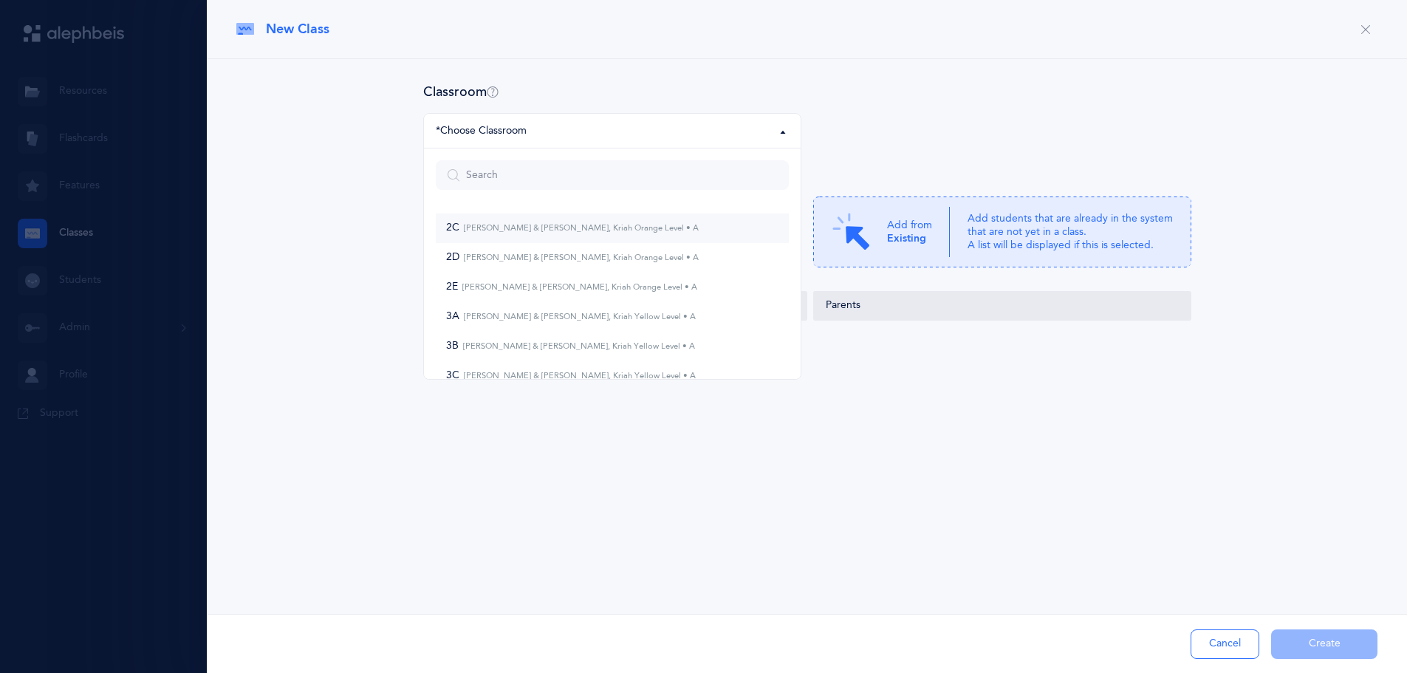
click at [476, 229] on small "[PERSON_NAME] & [PERSON_NAME], Kriah Orange Level • A" at bounding box center [578, 228] width 239 height 10
select select "965"
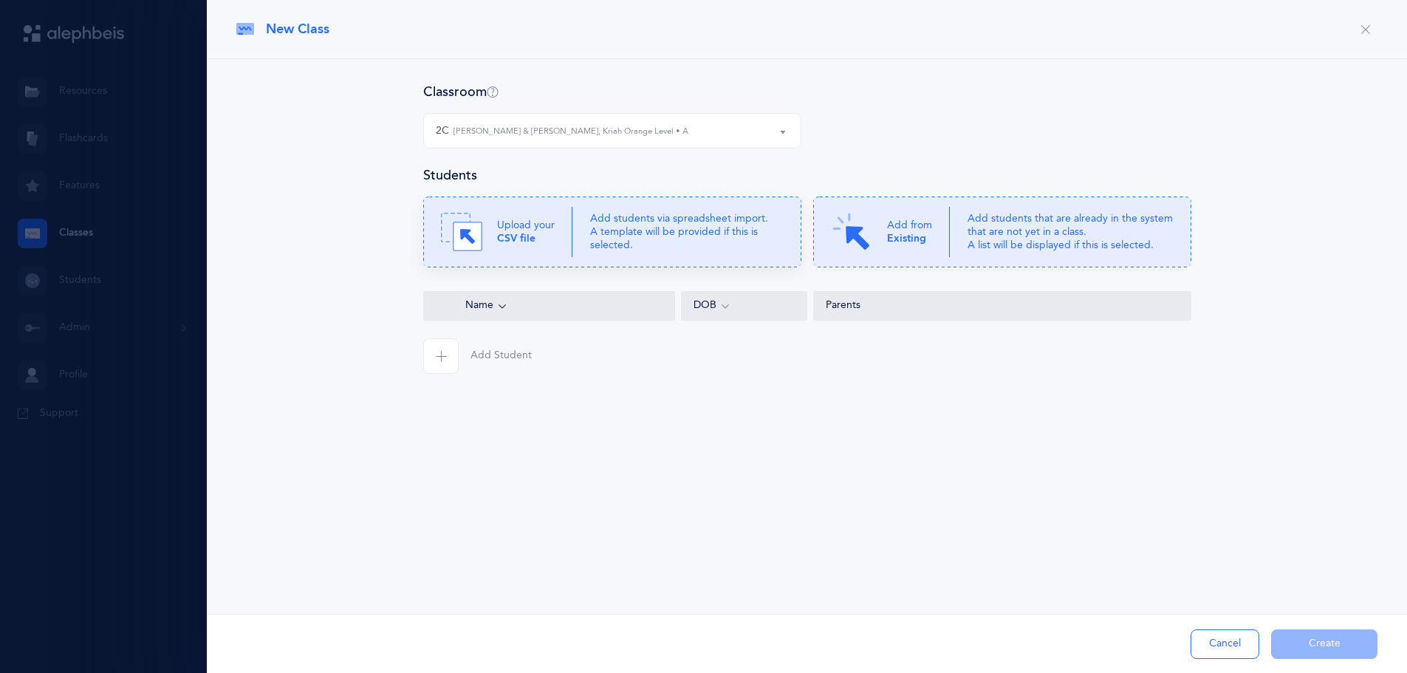
click at [573, 229] on icon at bounding box center [612, 231] width 378 height 71
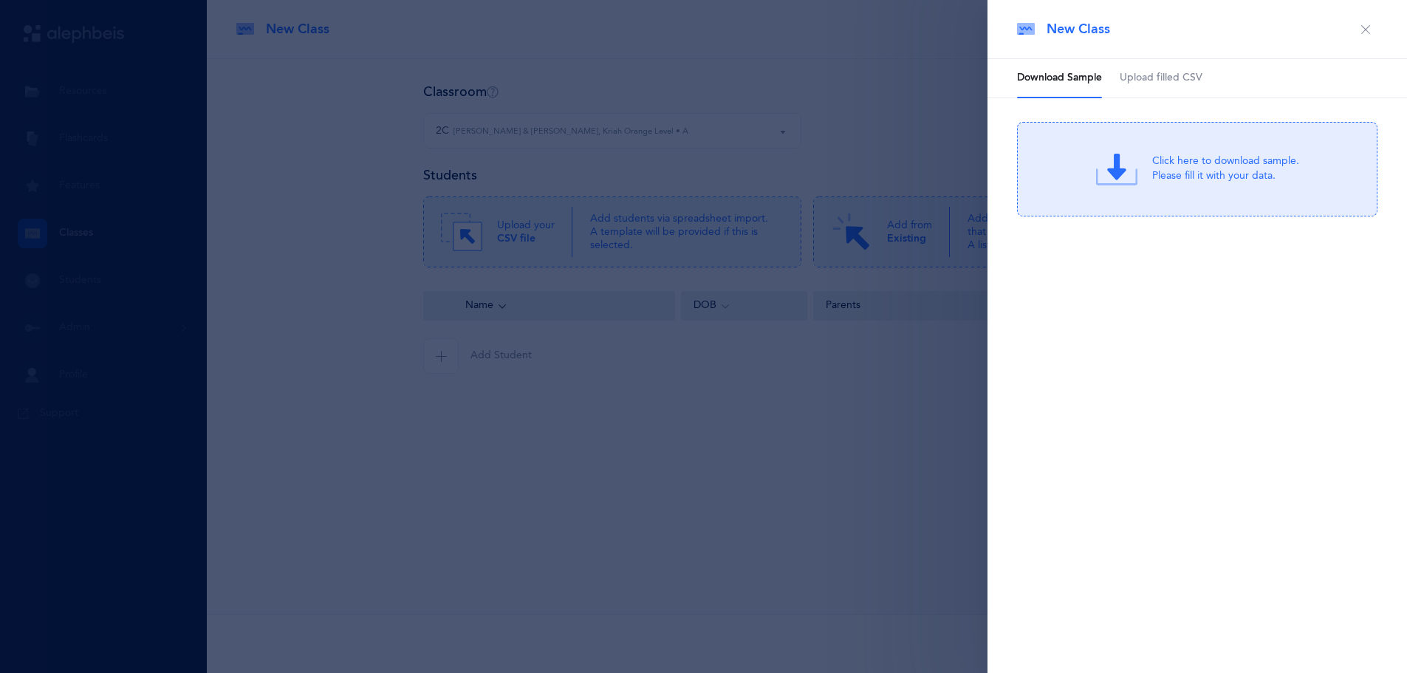
click at [1187, 77] on span "Upload filled CSV" at bounding box center [1160, 78] width 83 height 15
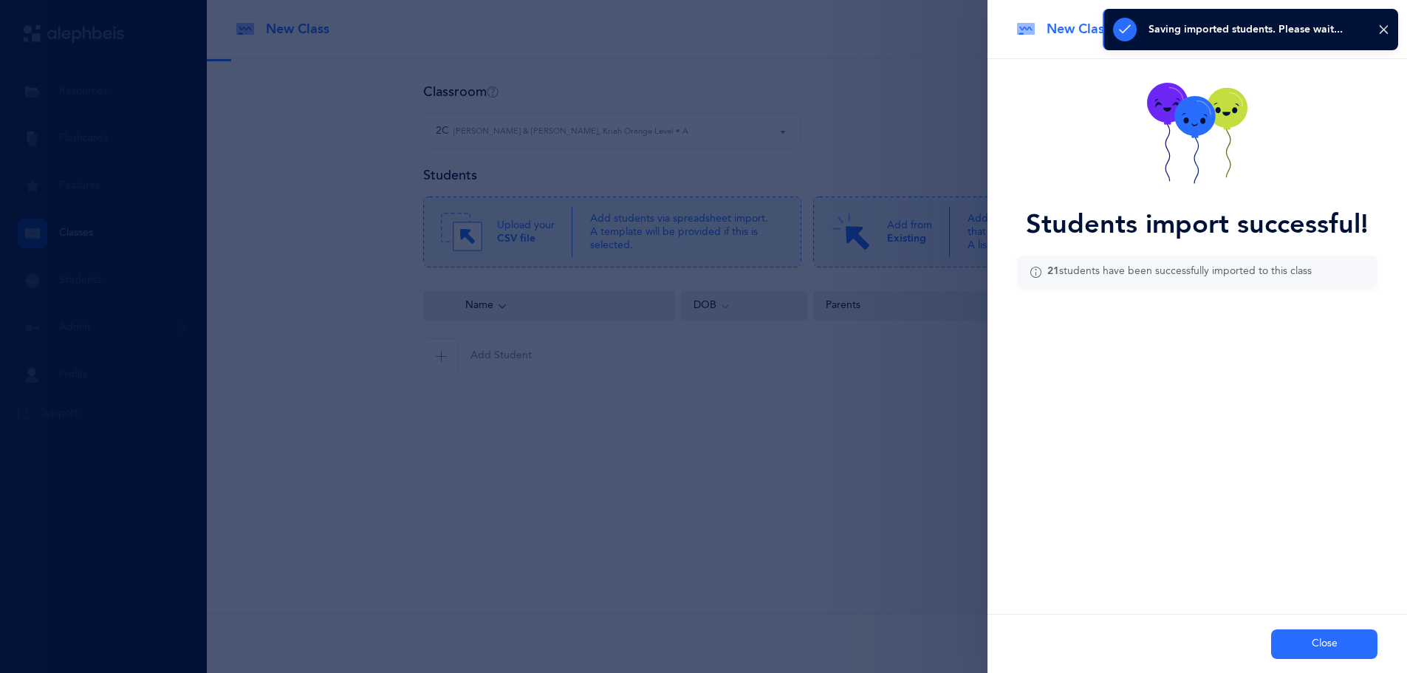
click at [1315, 645] on button "Close" at bounding box center [1324, 644] width 106 height 30
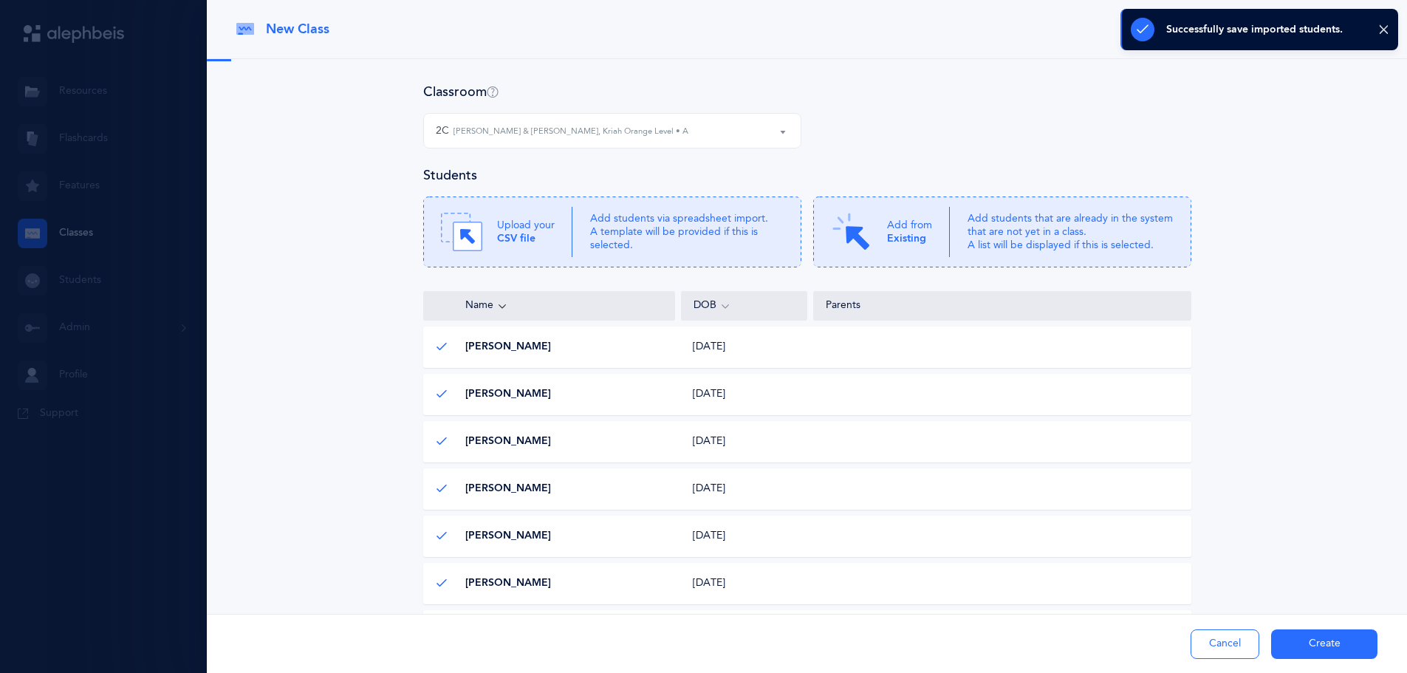
click at [842, 81] on div at bounding box center [807, 566] width 1200 height 1015
click at [1384, 36] on div "Successfully save imported students." at bounding box center [1259, 29] width 278 height 41
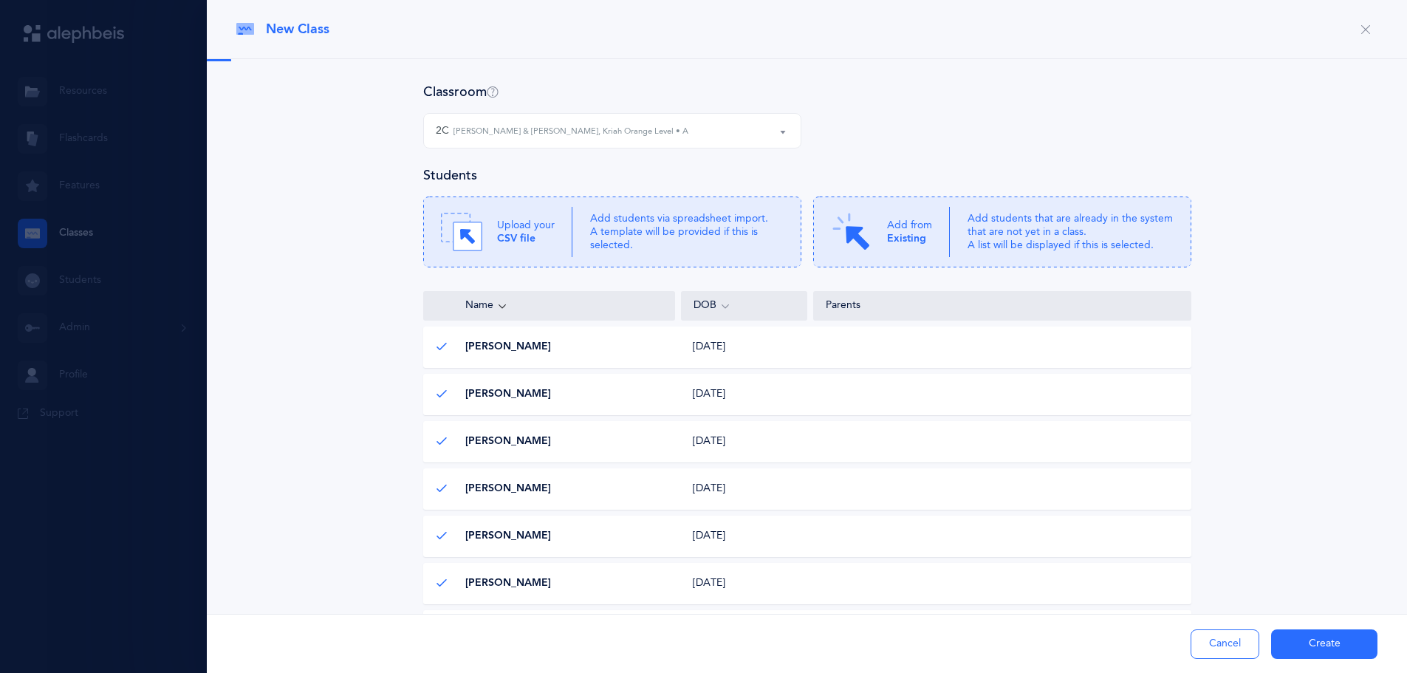
click at [1189, 340] on div "Classroom 2C 2D 2E 3A 3B 3C 3D 3E 4A 4B 4C 4D 5A 5B 5C 5D KA 5E KB KD MONTB 2C …" at bounding box center [806, 583] width 1141 height 1000
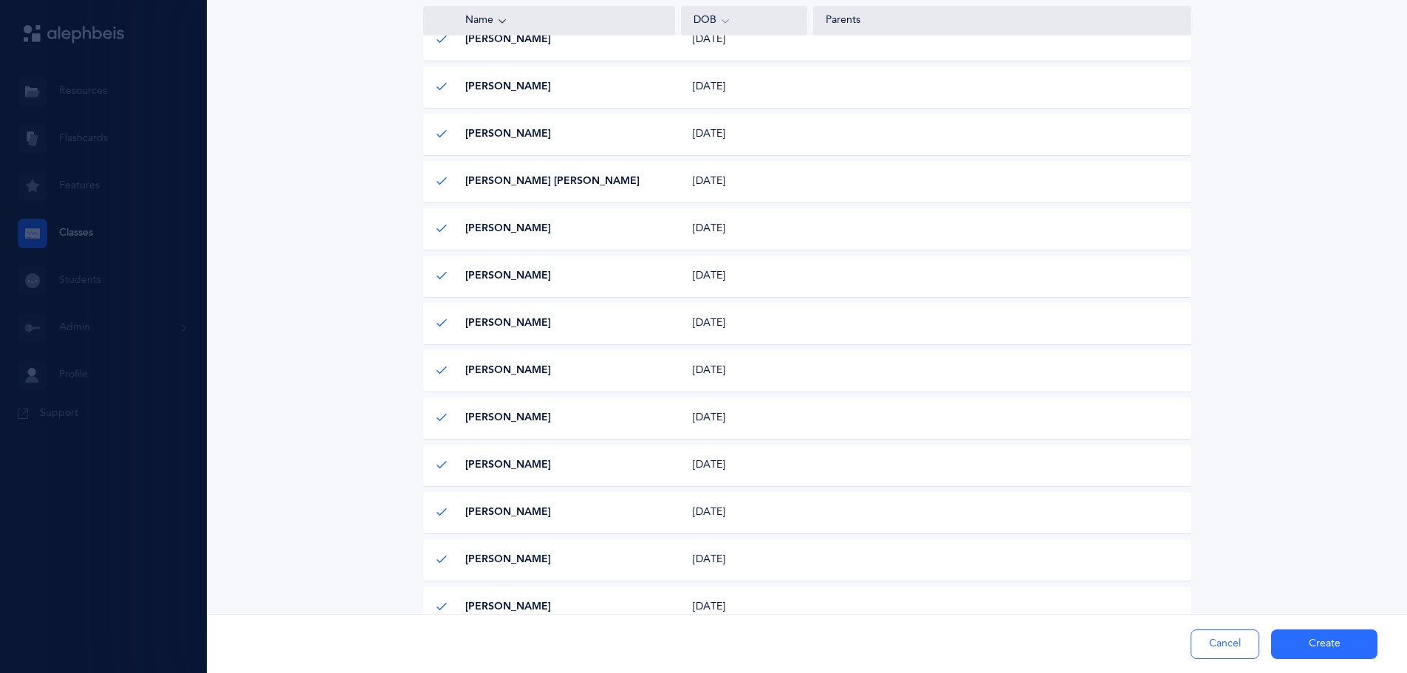
click at [842, 464] on div "Avrom Chaim Pancer Avrom Chaim Pancer 07/21/2017 07/21/2017" at bounding box center [807, 465] width 768 height 41
click at [936, 518] on div "Yosef Schechter Yosef Schechter 05/25/2018 05/25/2018" at bounding box center [807, 512] width 768 height 41
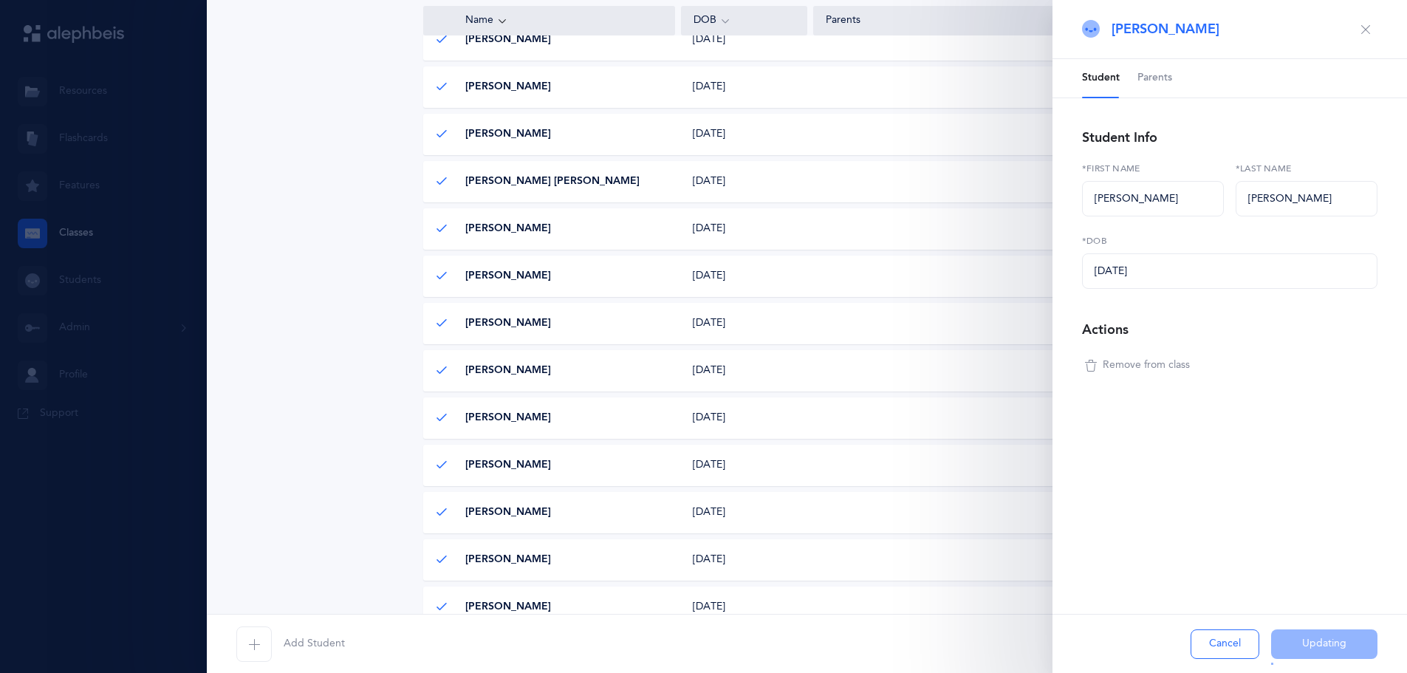
click at [1252, 546] on div "Yosef Schechter Student Parents Student Info Yosef *First name Schechter *Last …" at bounding box center [1229, 336] width 354 height 673
click at [1207, 552] on div "Yosef Schechter Student Parents Student Info Yosef *First name Schechter *Last …" at bounding box center [1229, 336] width 354 height 673
click at [1314, 642] on button "Update" at bounding box center [1324, 644] width 106 height 30
click at [1314, 642] on div "Cancel Update" at bounding box center [1229, 643] width 354 height 59
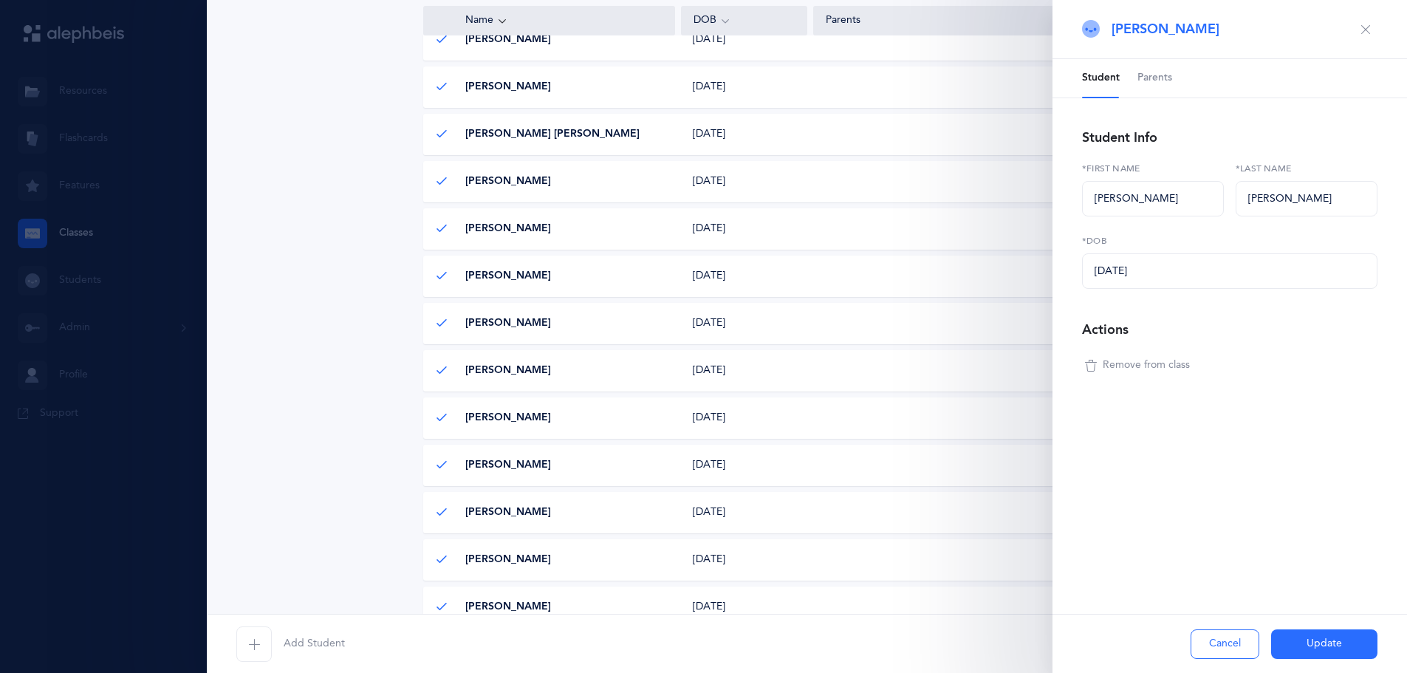
click at [1317, 642] on div "Cancel Update" at bounding box center [1229, 643] width 354 height 59
